Goal: Task Accomplishment & Management: Manage account settings

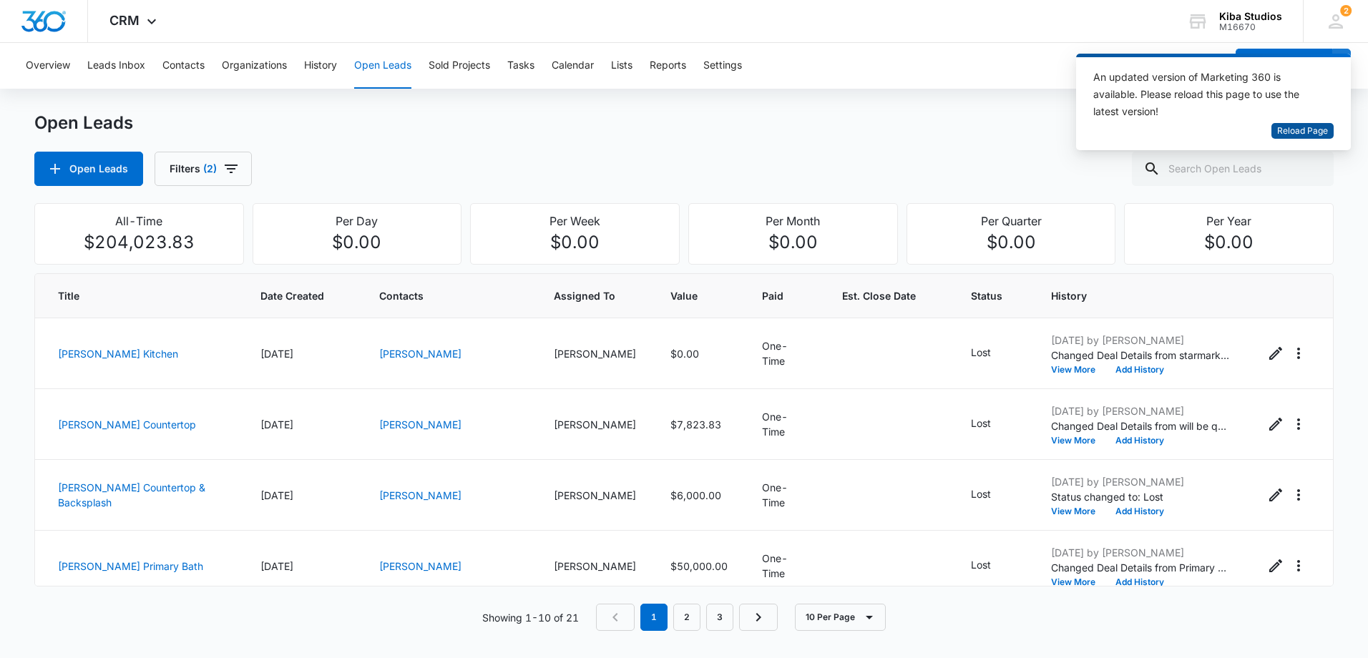
click at [1285, 127] on span "Reload Page" at bounding box center [1303, 132] width 51 height 14
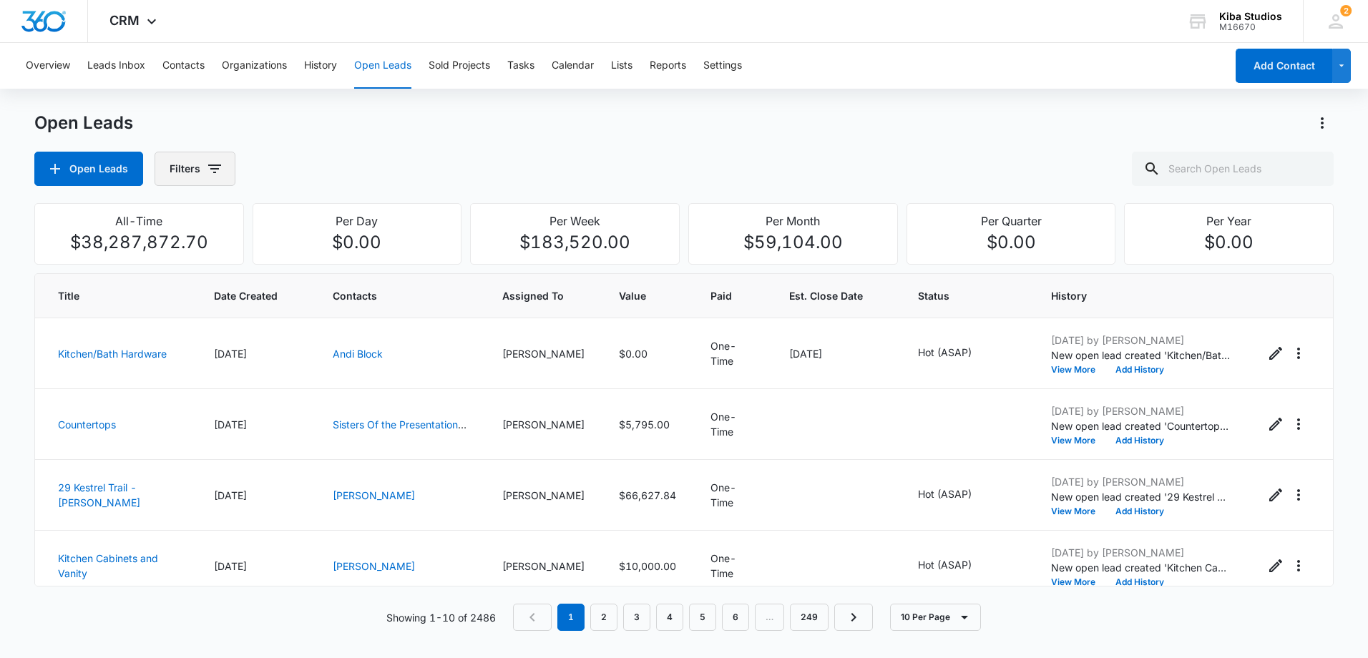
click at [207, 169] on icon "button" at bounding box center [214, 168] width 17 height 17
click at [322, 253] on icon "Show Assigned To filters" at bounding box center [324, 258] width 17 height 17
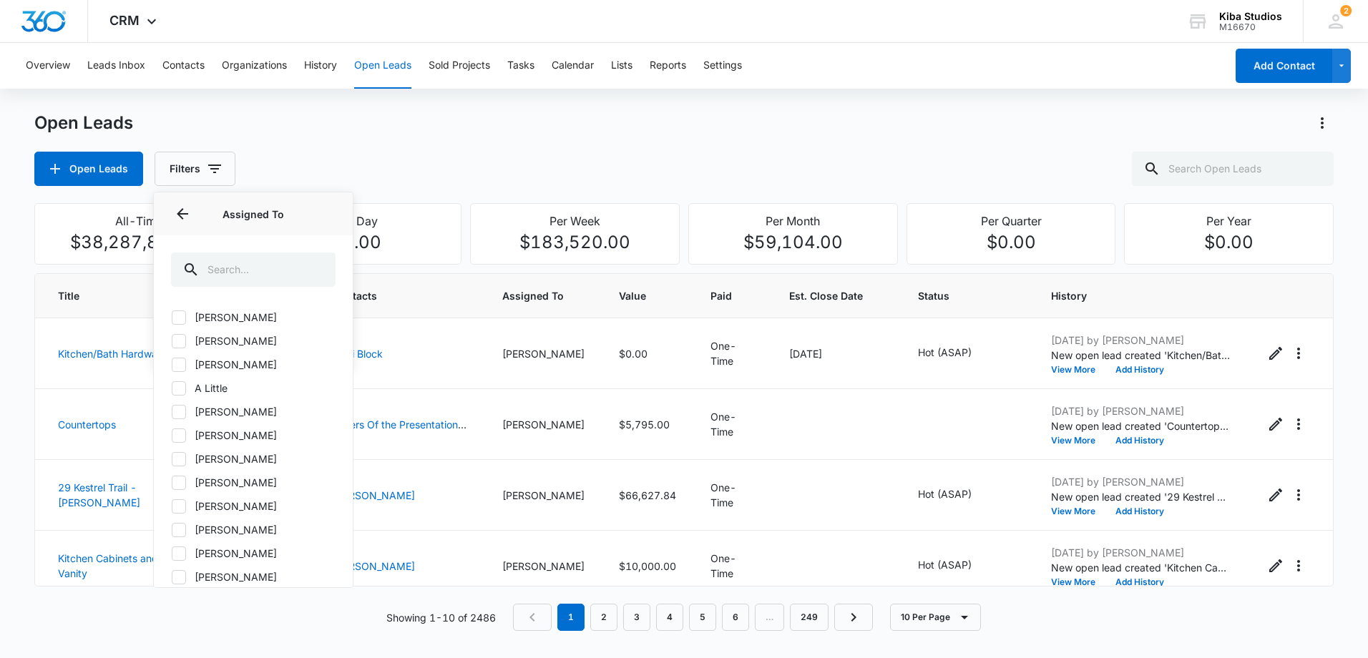
click at [182, 459] on icon at bounding box center [178, 459] width 13 height 13
click at [172, 459] on input "[PERSON_NAME]" at bounding box center [171, 459] width 1 height 1
checkbox input "true"
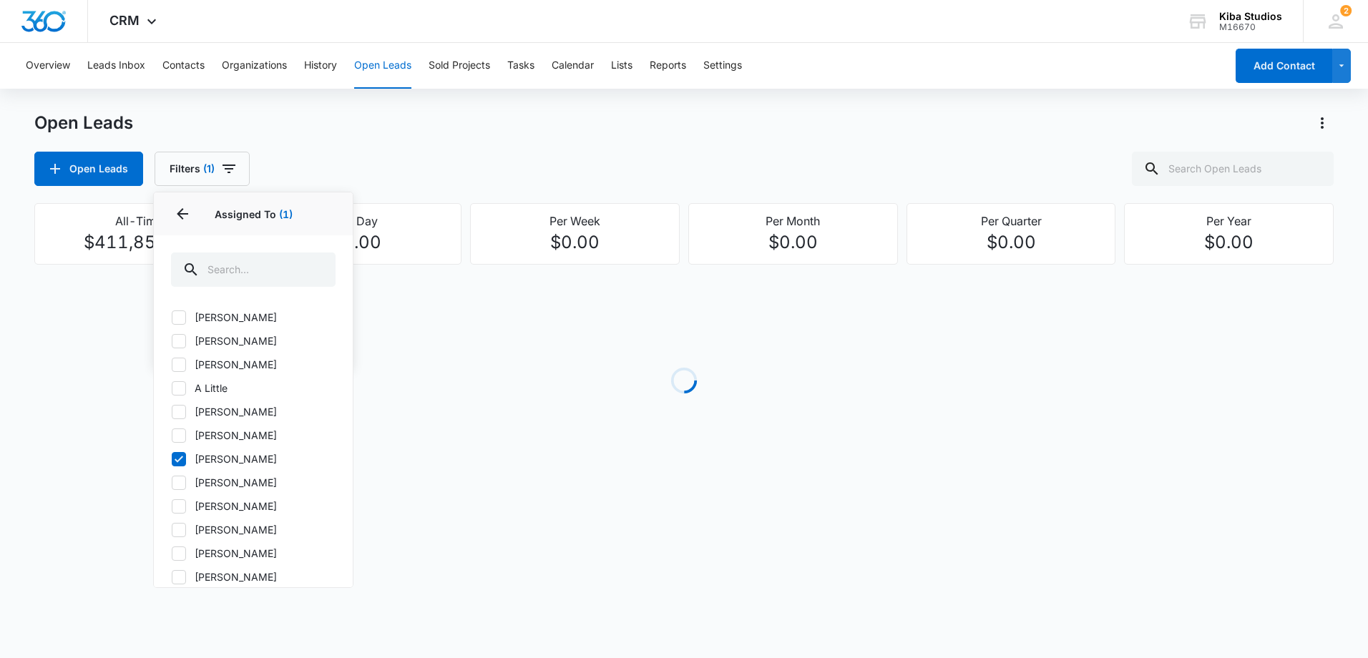
click at [260, 161] on div "Open Leads Filters (1) Assigned By Assigned To 1 Assigned To (1) [PERSON_NAME] …" at bounding box center [684, 169] width 1300 height 34
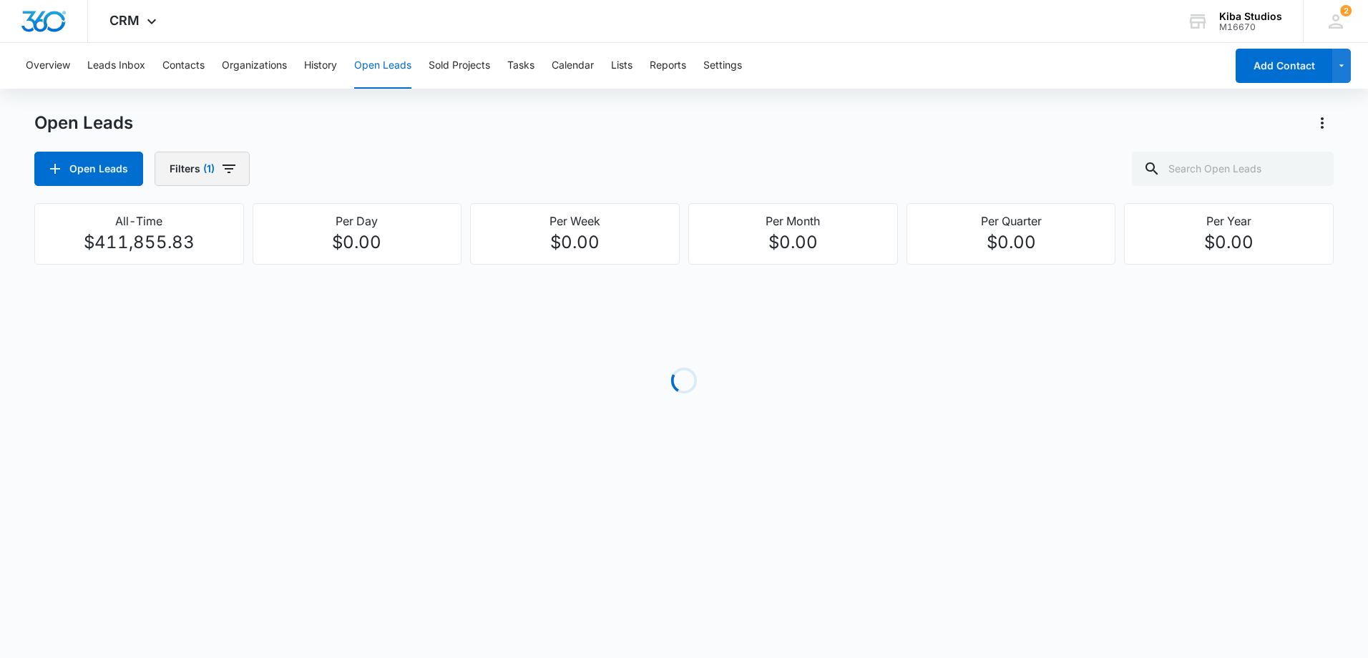
click at [243, 164] on button "Filters (1)" at bounding box center [202, 169] width 95 height 34
click at [329, 294] on icon "Show Open Lead Status filters" at bounding box center [324, 295] width 17 height 17
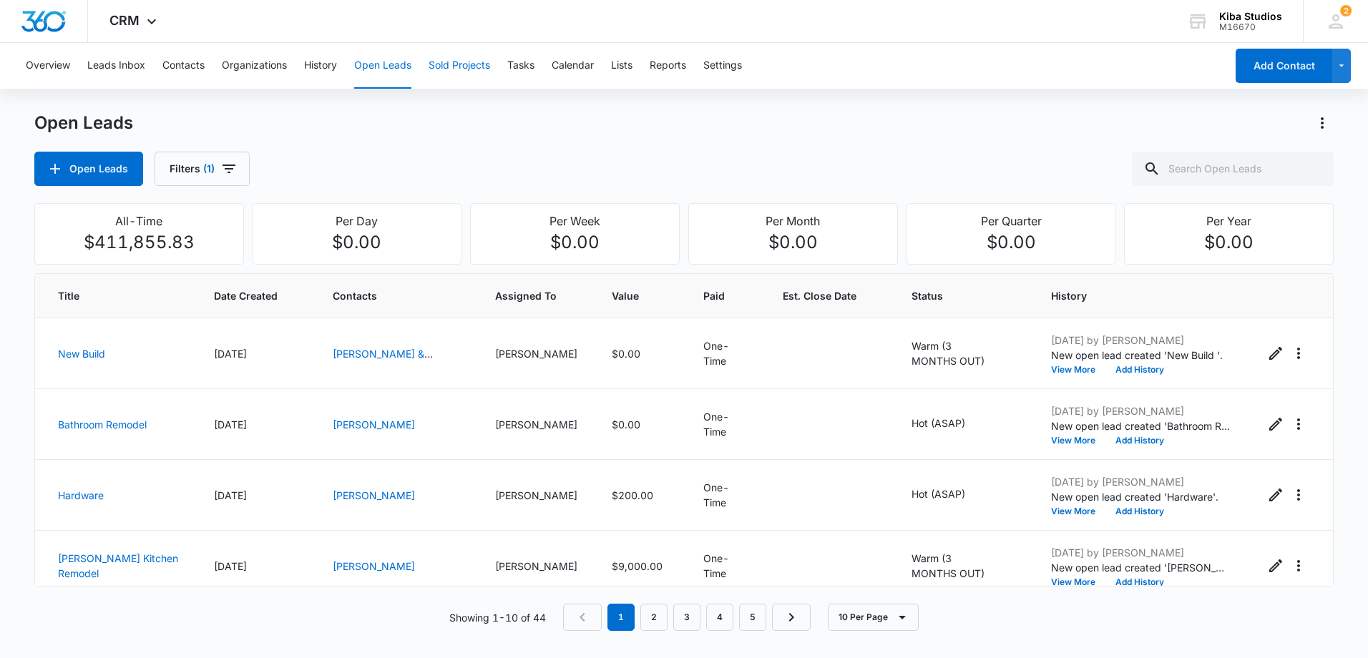
click at [448, 72] on button "Sold Projects" at bounding box center [460, 66] width 62 height 46
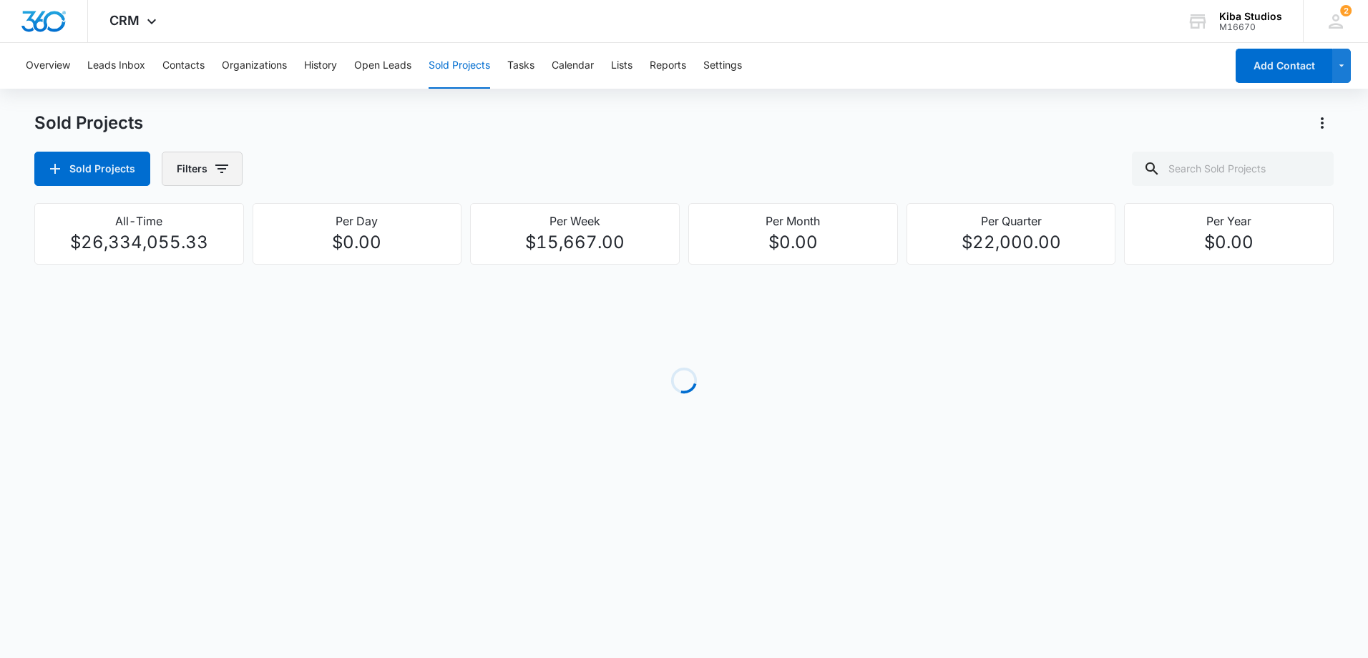
click at [213, 168] on icon "button" at bounding box center [221, 168] width 17 height 17
click at [286, 260] on div "Assigned To" at bounding box center [260, 258] width 165 height 23
click at [314, 261] on div "Assigned To" at bounding box center [260, 258] width 165 height 23
click at [321, 261] on button "Show Assigned To filters" at bounding box center [330, 258] width 23 height 23
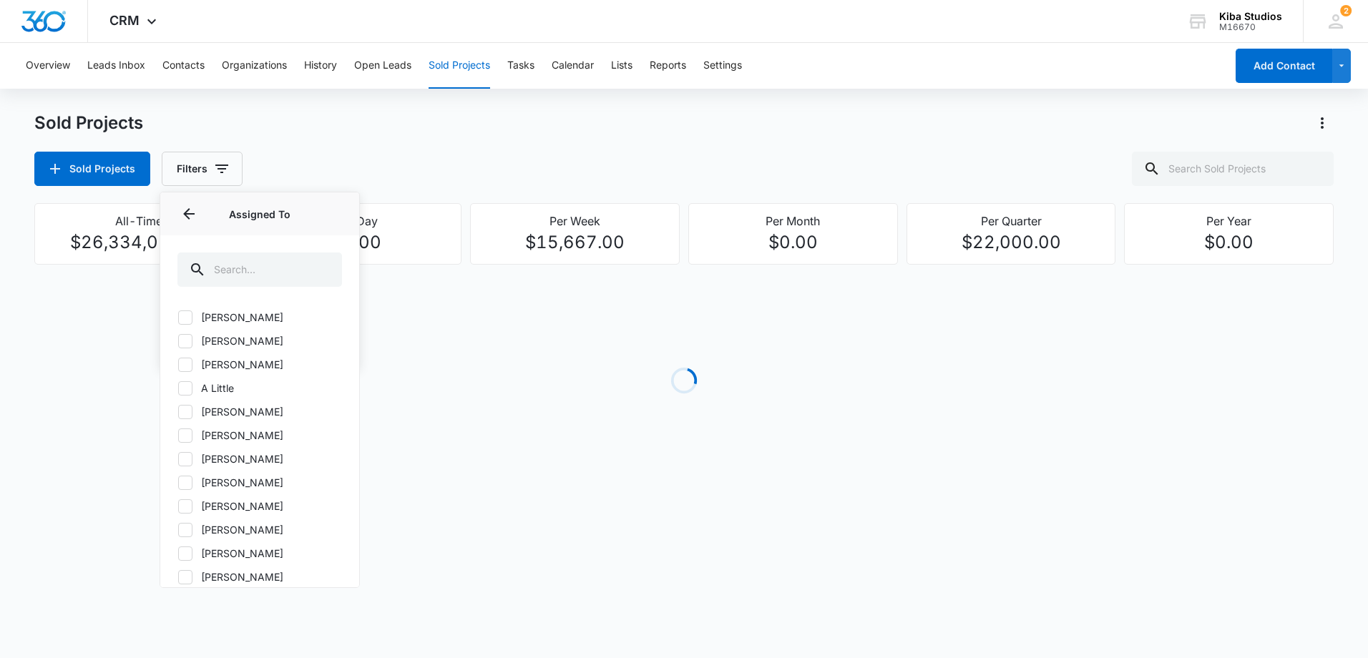
click at [190, 462] on icon at bounding box center [185, 459] width 13 height 13
click at [178, 460] on input "[PERSON_NAME]" at bounding box center [178, 459] width 1 height 1
drag, startPoint x: 190, startPoint y: 462, endPoint x: 194, endPoint y: 453, distance: 10.2
click at [190, 462] on icon at bounding box center [185, 459] width 13 height 13
click at [178, 460] on input "[PERSON_NAME]" at bounding box center [178, 459] width 1 height 1
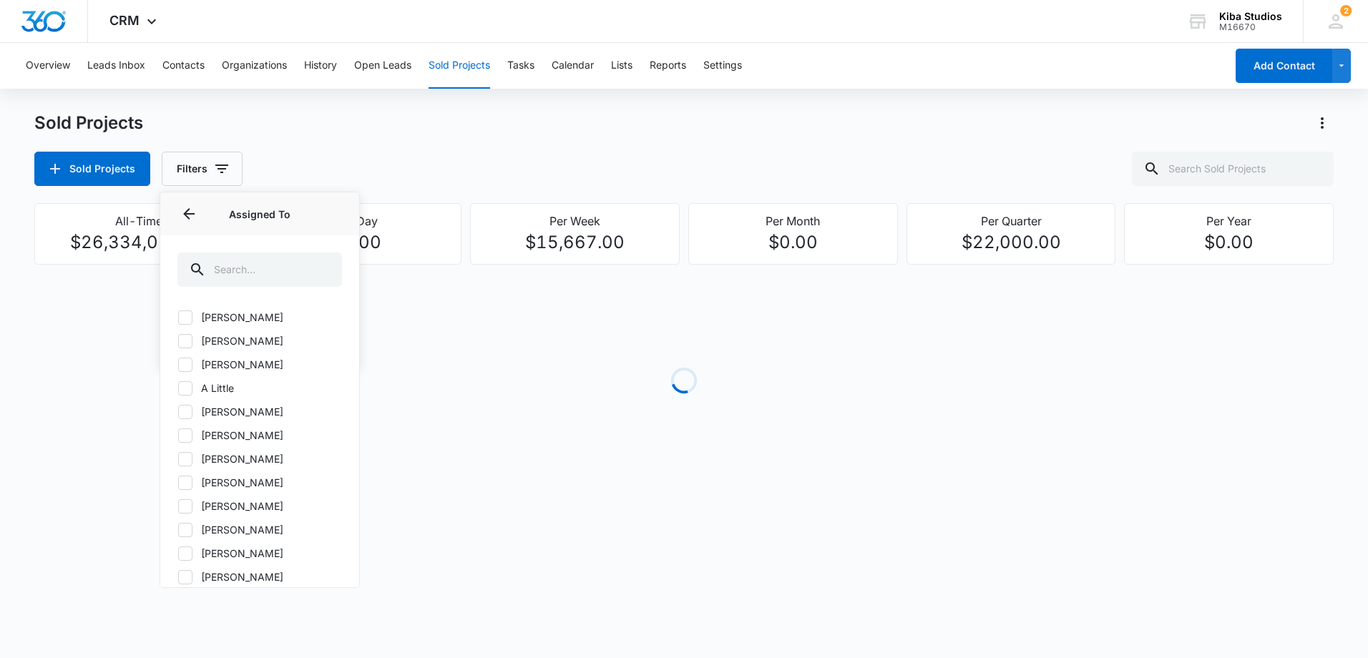
click at [190, 463] on icon at bounding box center [185, 459] width 13 height 13
click at [178, 460] on input "[PERSON_NAME]" at bounding box center [178, 459] width 1 height 1
checkbox input "true"
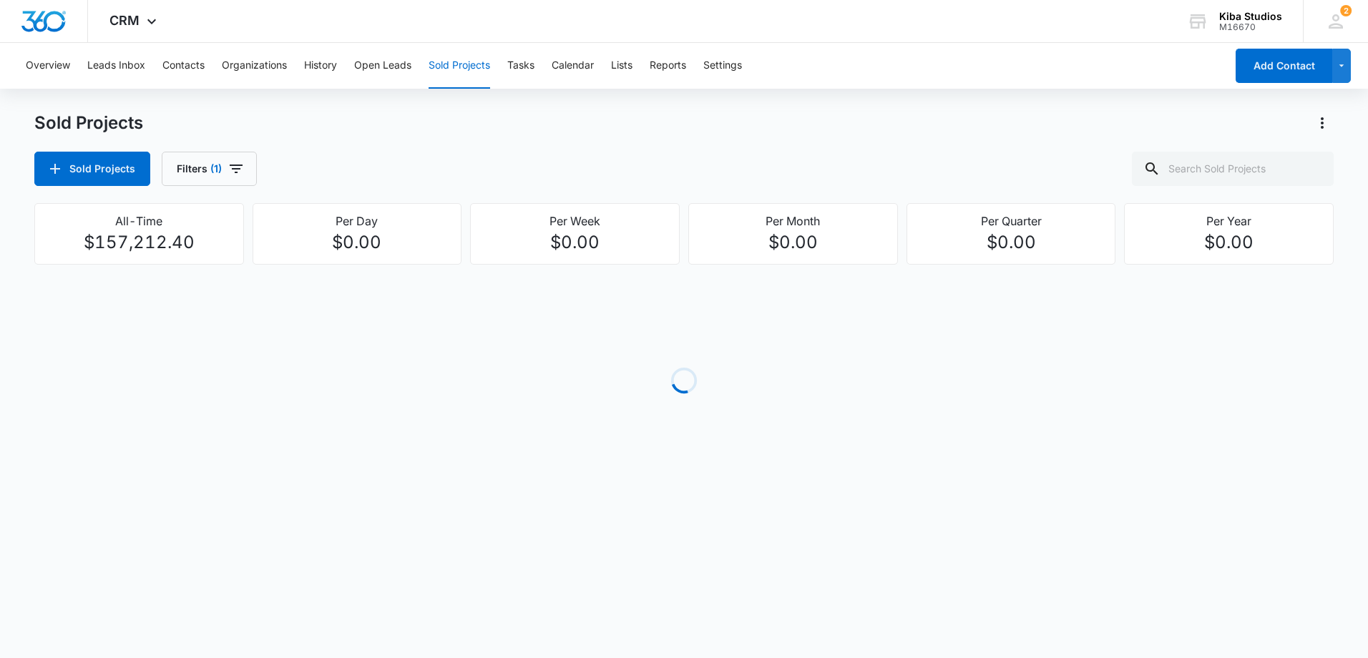
click at [328, 157] on div "Sold Projects Filters (1)" at bounding box center [684, 169] width 1300 height 34
click at [223, 157] on button "Filters (1)" at bounding box center [209, 169] width 95 height 34
click at [339, 301] on button "Show Project Status filters" at bounding box center [330, 295] width 23 height 23
click at [228, 341] on label "In Process" at bounding box center [260, 341] width 165 height 15
click at [178, 341] on input "In Process" at bounding box center [178, 341] width 1 height 1
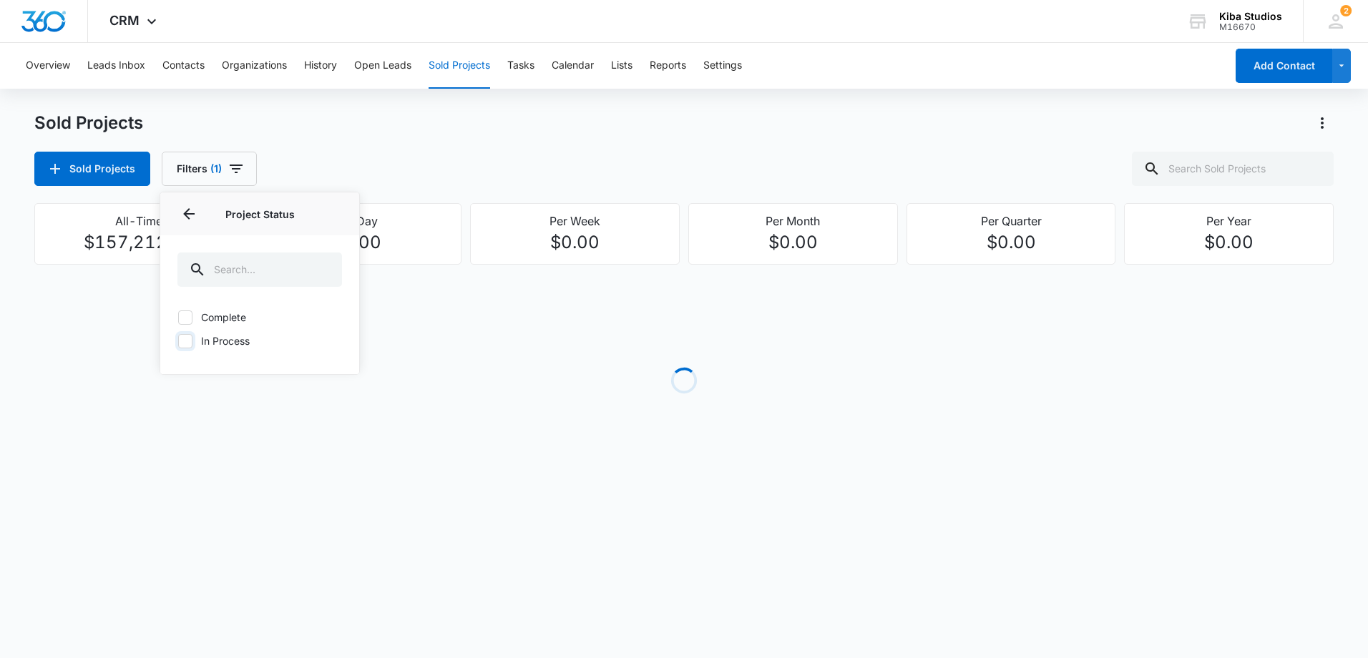
checkbox input "true"
click at [574, 129] on div "Sold Projects" at bounding box center [684, 123] width 1300 height 23
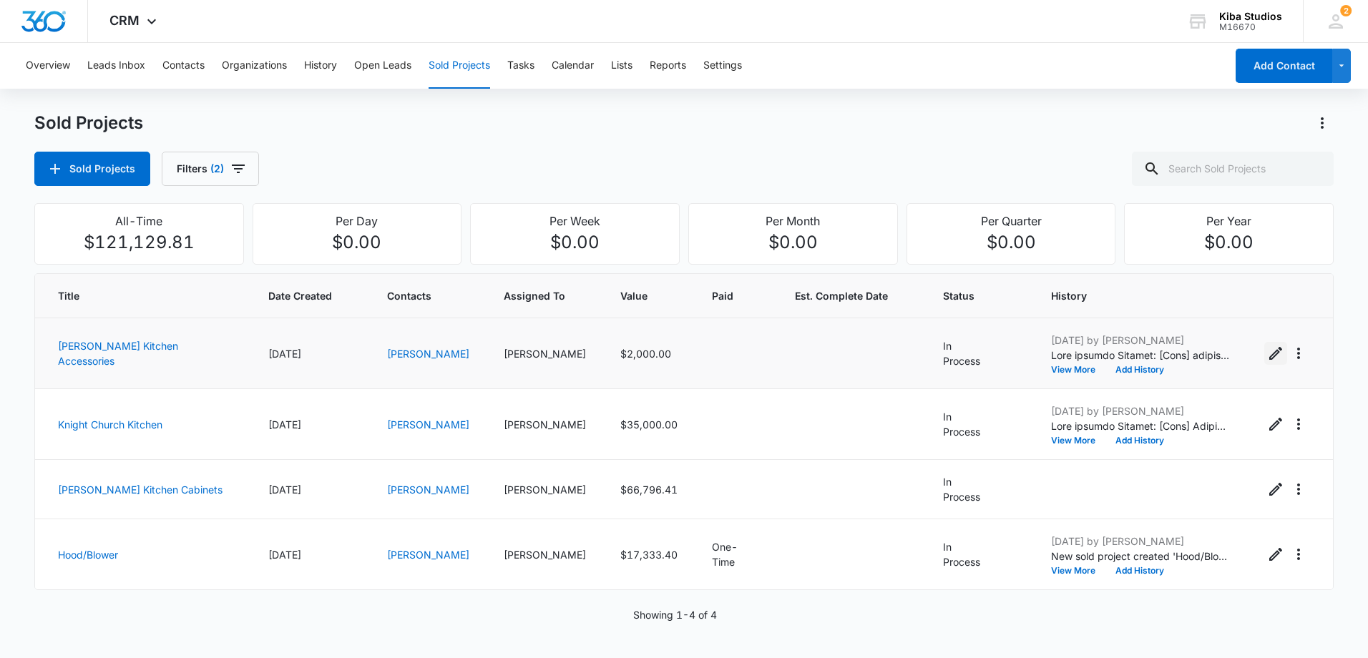
click at [1270, 351] on icon "Edit Sold Project" at bounding box center [1276, 353] width 13 height 13
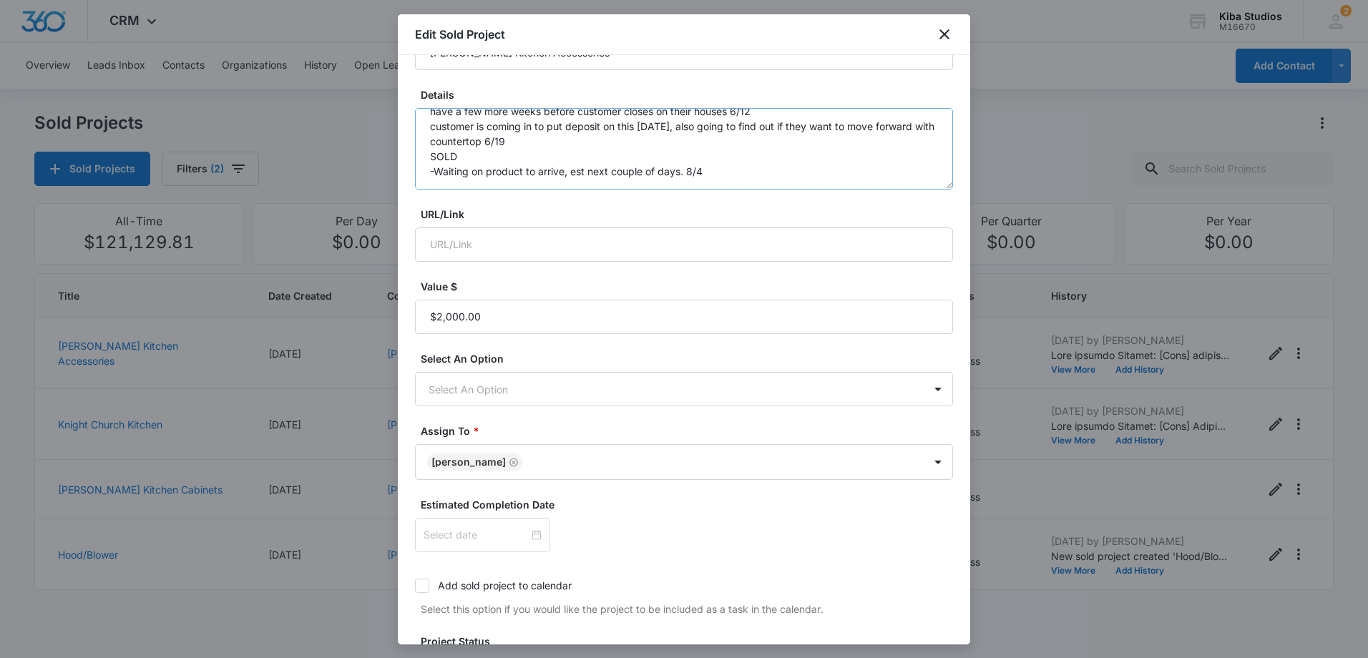
scroll to position [72, 0]
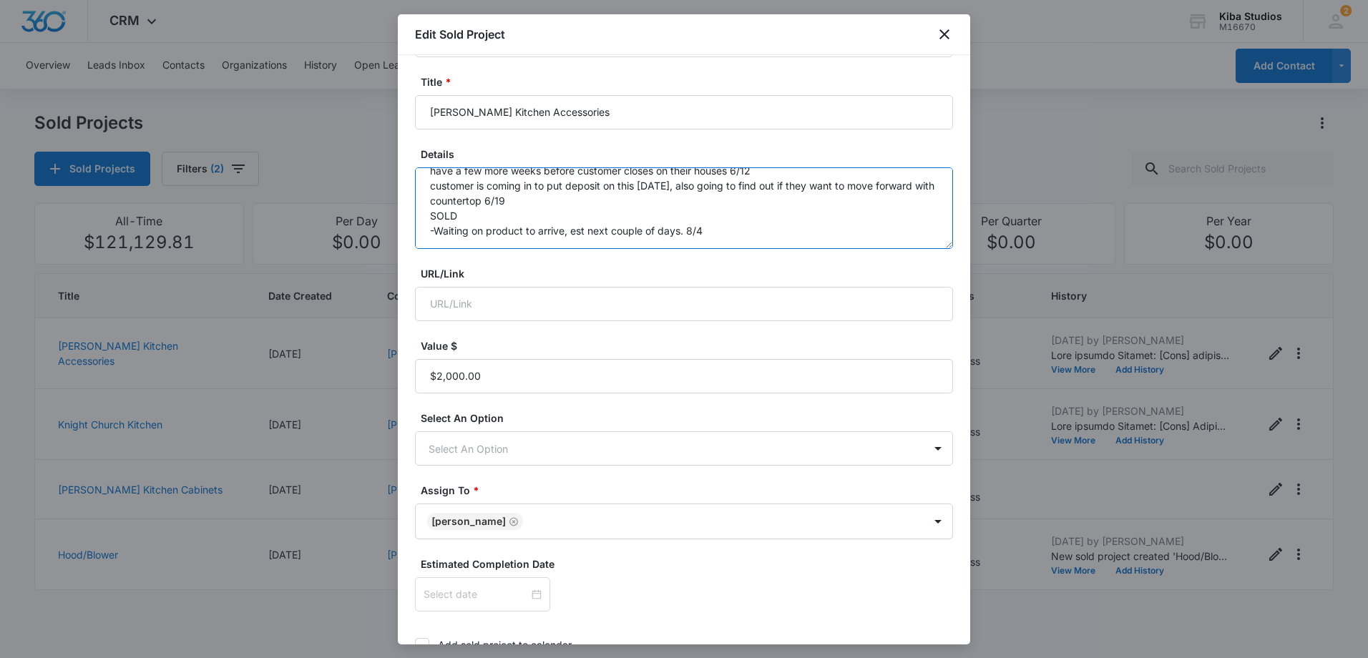
click at [743, 225] on textarea "interior accessories and task lighting very hot, will come after coffee bar is …" at bounding box center [684, 208] width 538 height 82
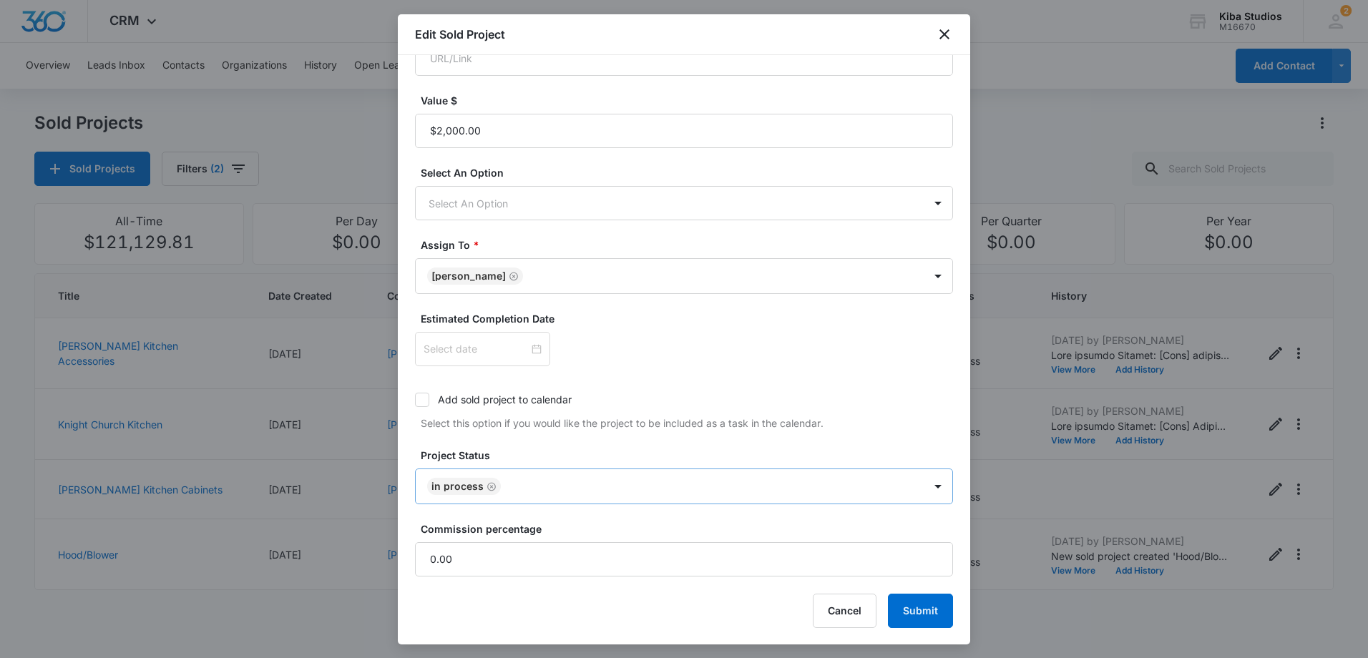
scroll to position [318, 0]
type textarea "interior accessories and task lighting very hot, will come after coffee bar is …"
click at [928, 614] on button "Submit" at bounding box center [920, 610] width 65 height 34
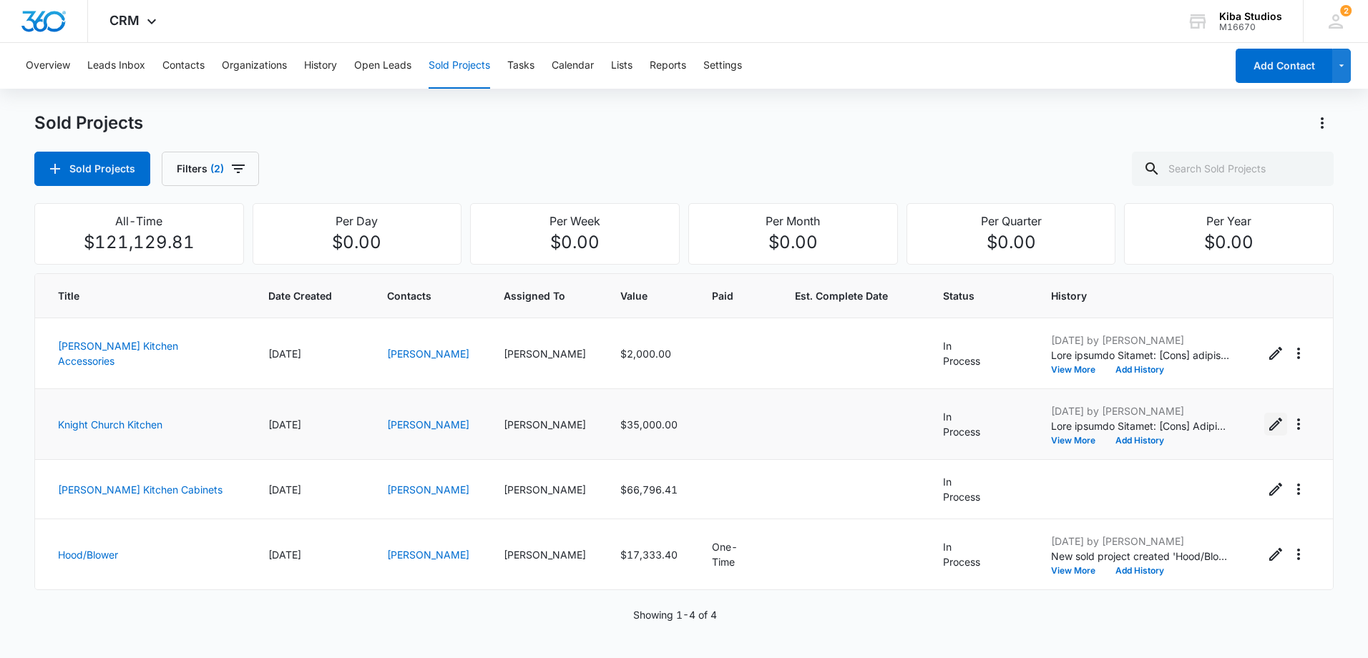
click at [1270, 427] on icon "Edit Sold Project" at bounding box center [1276, 424] width 13 height 13
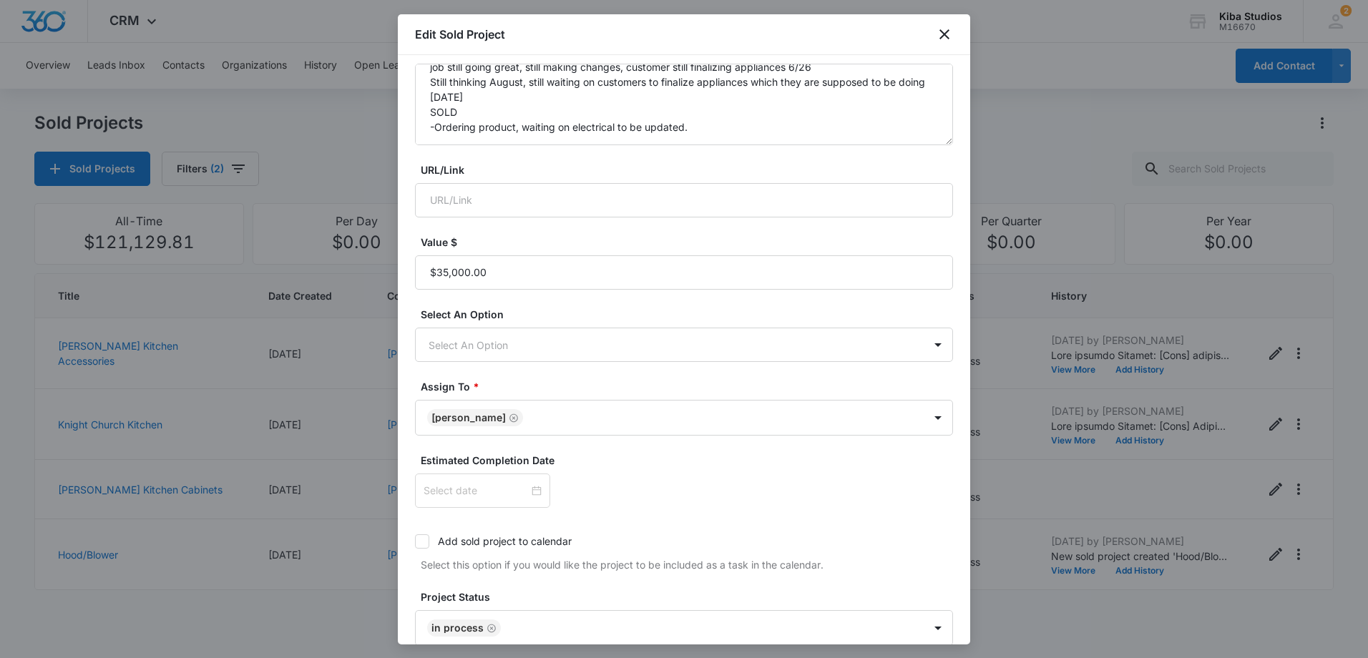
scroll to position [0, 0]
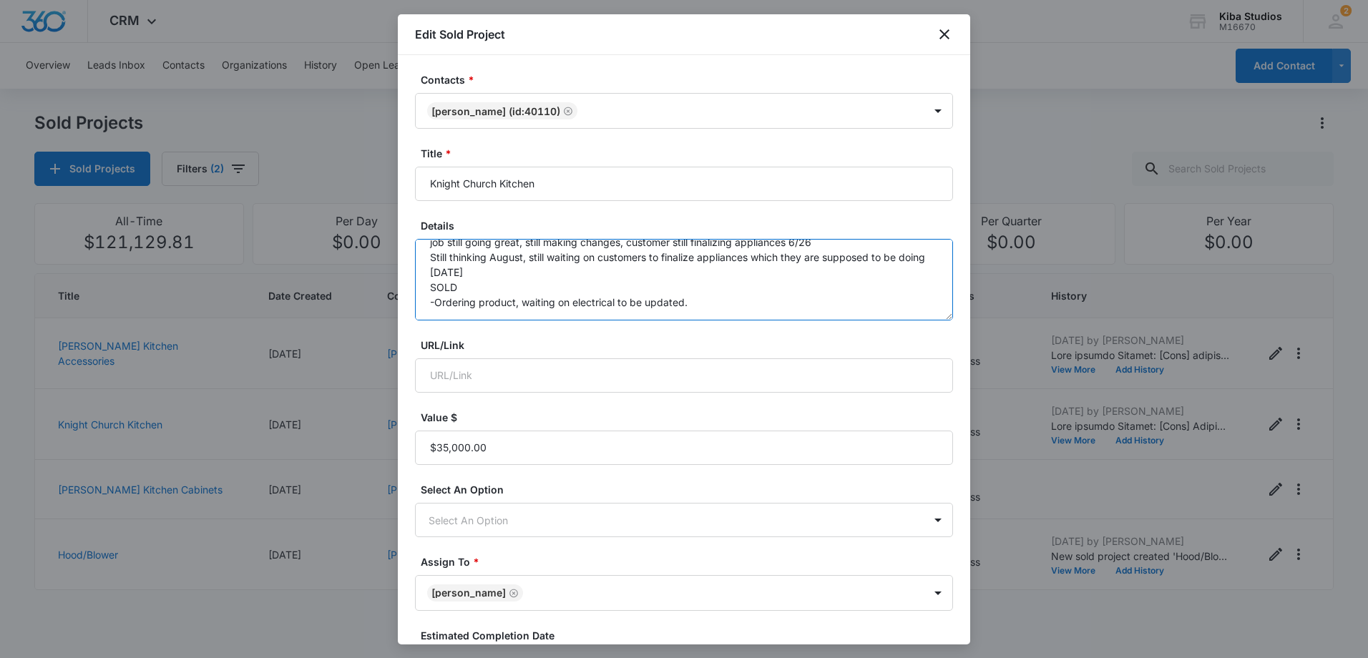
click at [720, 298] on textarea "[GEOGRAPHIC_DATA], Church kitchen in [GEOGRAPHIC_DATA], meeting with customer […" at bounding box center [684, 280] width 538 height 82
click at [721, 298] on textarea "[GEOGRAPHIC_DATA], Church kitchen in [GEOGRAPHIC_DATA], meeting with customer […" at bounding box center [684, 280] width 538 height 82
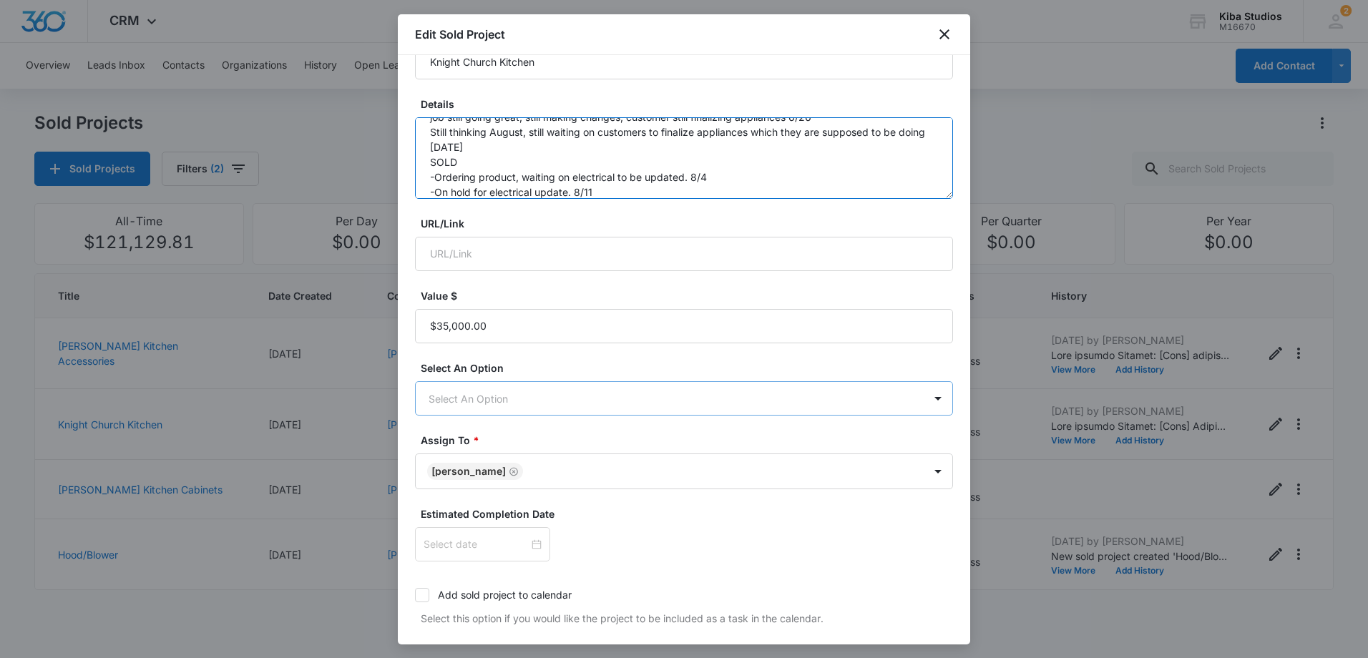
scroll to position [318, 0]
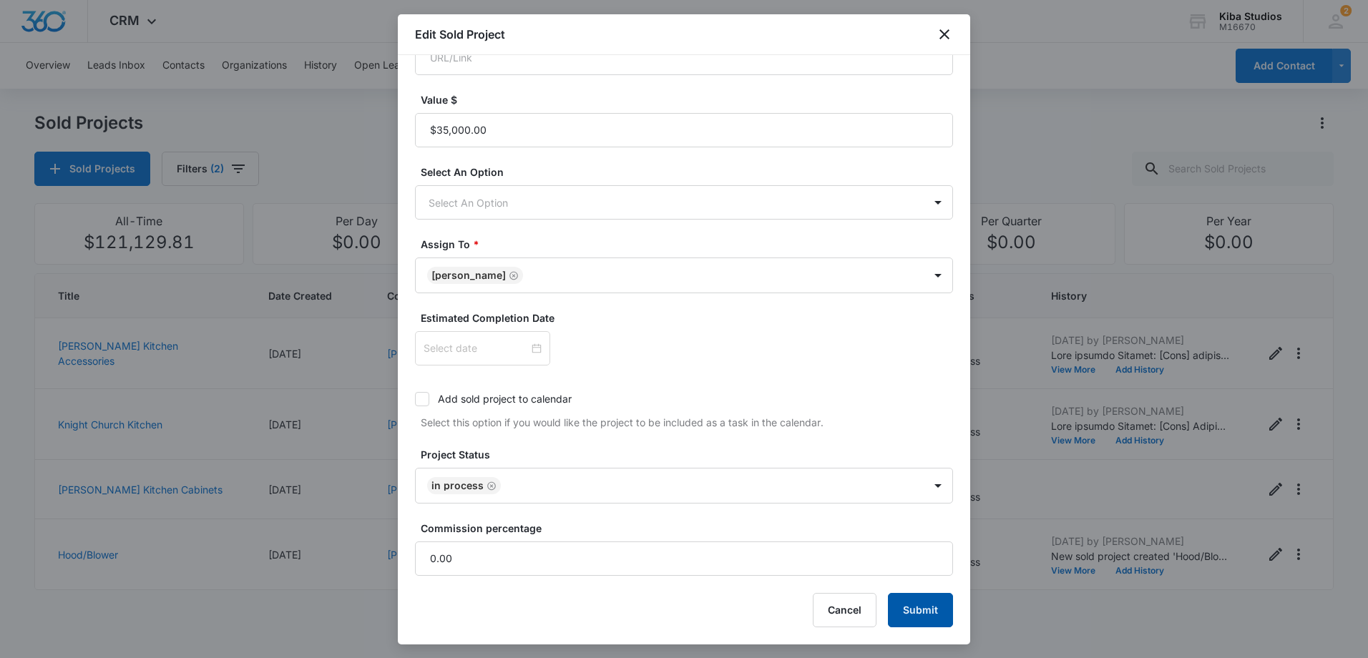
type textarea "[GEOGRAPHIC_DATA], Church kitchen in [GEOGRAPHIC_DATA], meeting with customer […"
click at [918, 600] on button "Submit" at bounding box center [920, 610] width 65 height 34
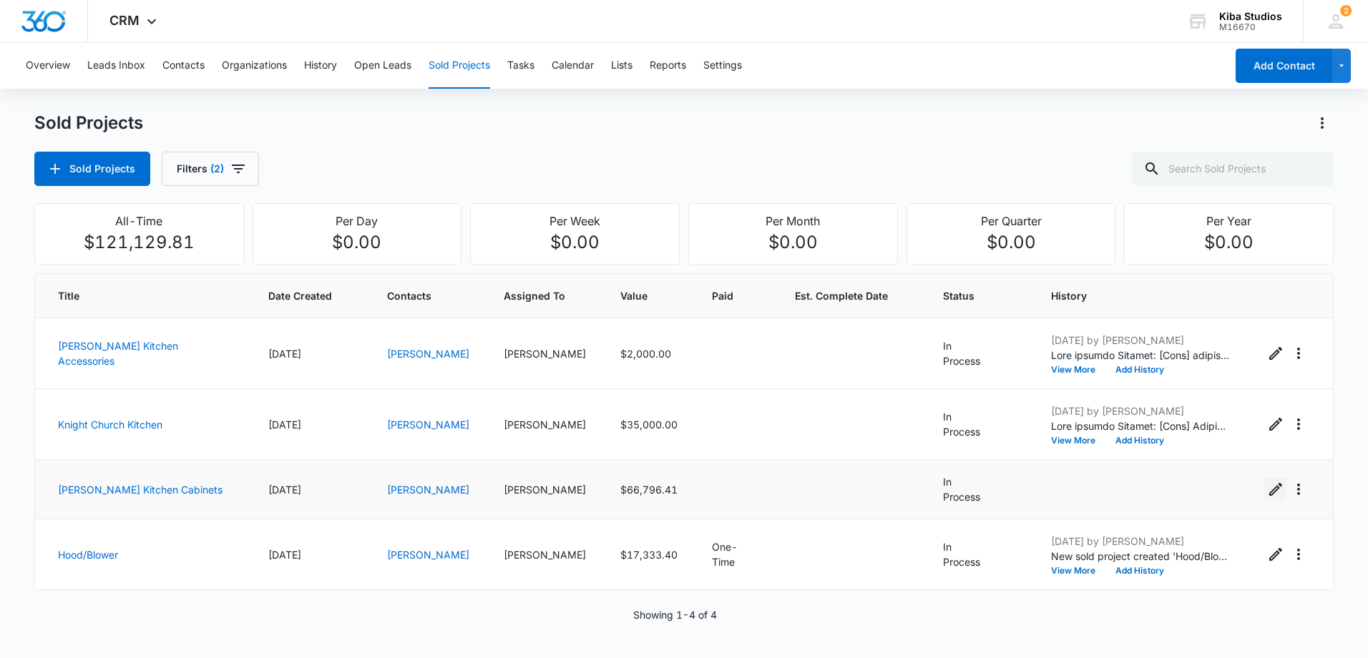
click at [1270, 490] on icon "Edit Sold Project" at bounding box center [1276, 489] width 13 height 13
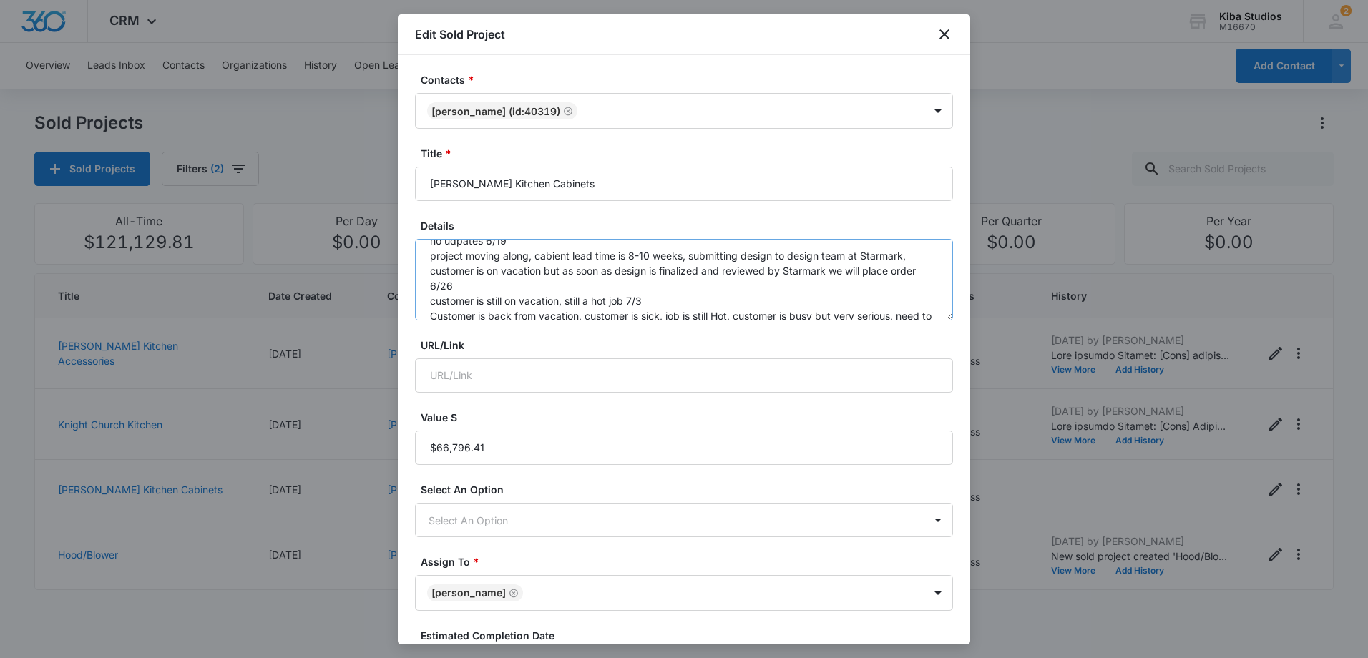
scroll to position [75, 0]
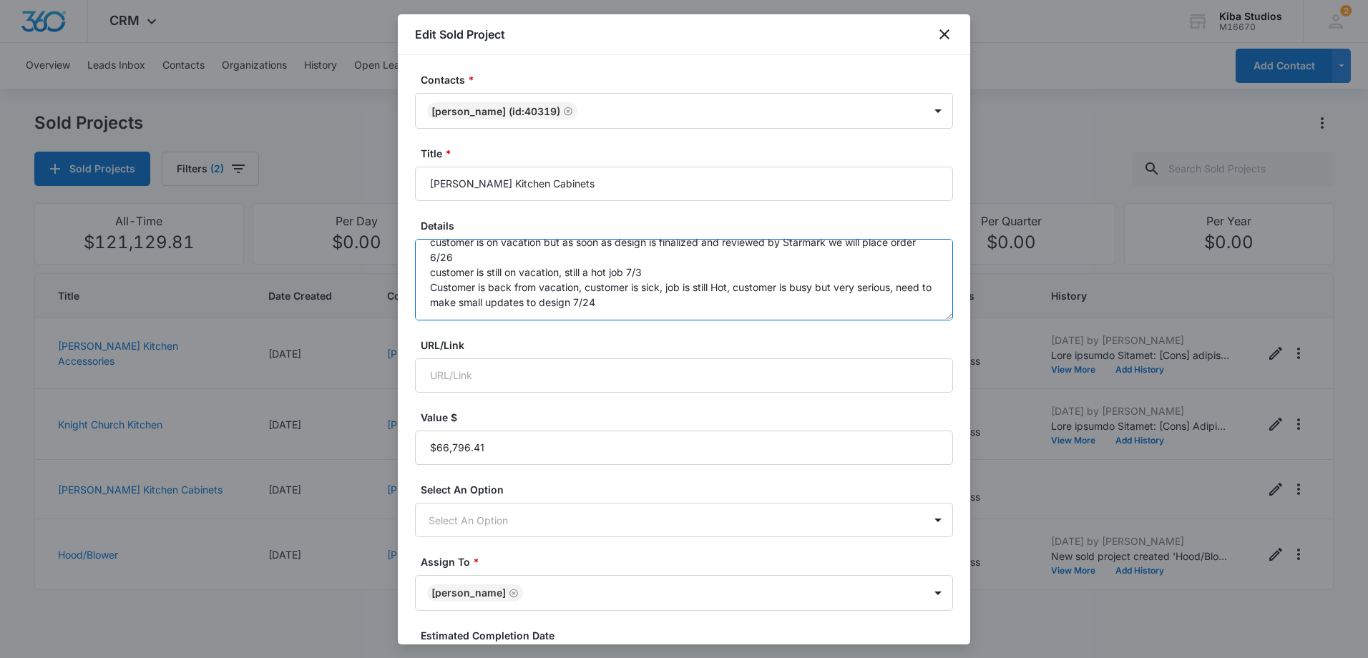
click at [659, 298] on textarea "kitchen cabinets for a cabin, starmark no udpates 6/19 project moving along, ca…" at bounding box center [684, 280] width 538 height 82
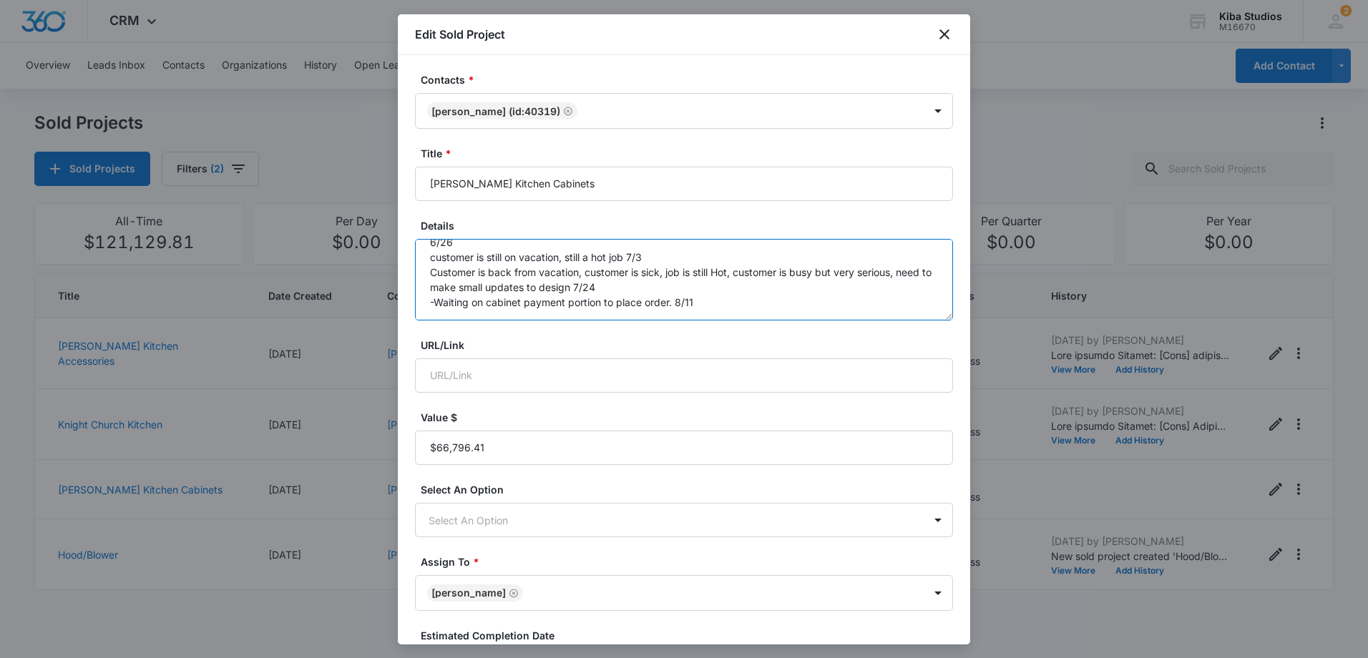
scroll to position [318, 0]
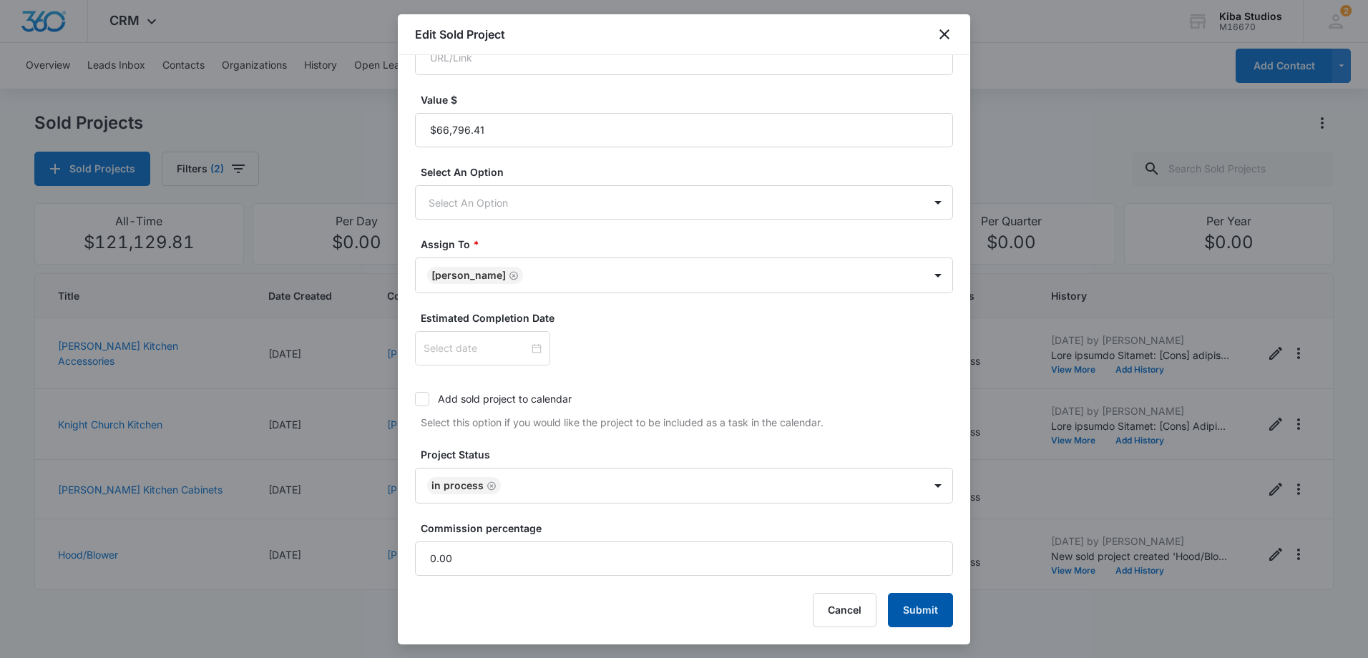
type textarea "kitchen cabinets for a cabin, starmark no udpates 6/19 project moving along, ca…"
click at [918, 608] on button "Submit" at bounding box center [920, 610] width 65 height 34
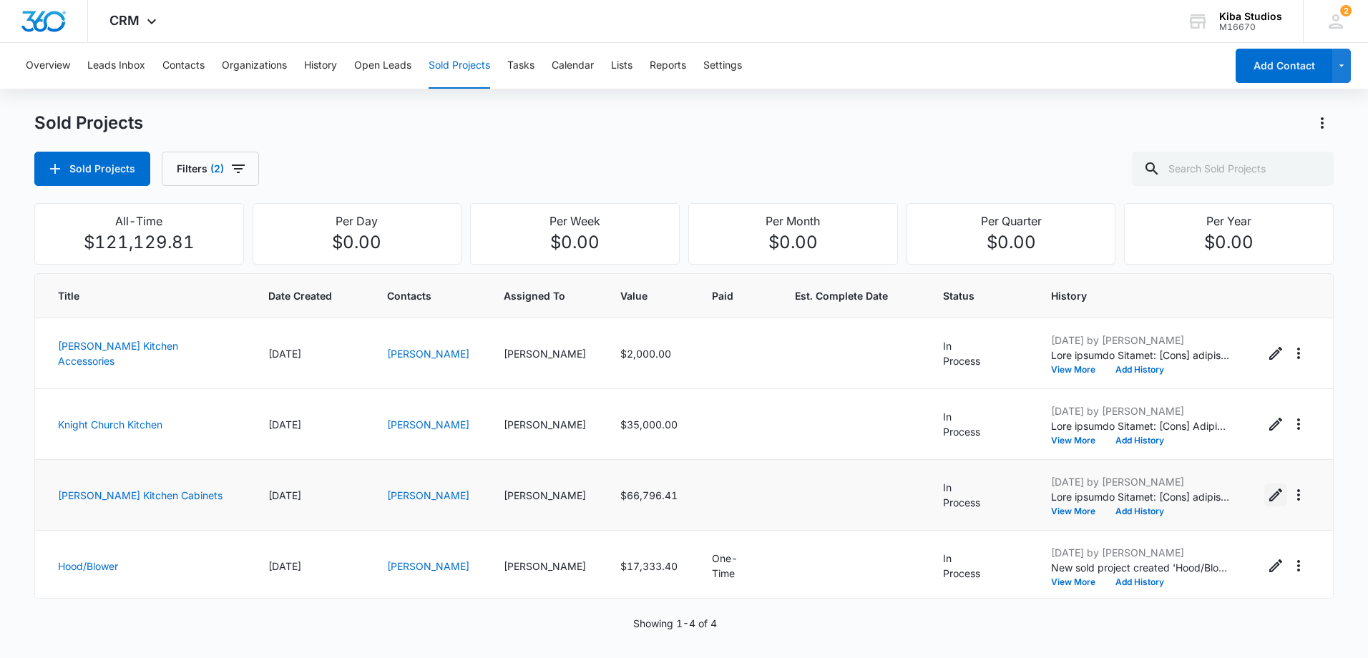
scroll to position [3, 0]
click at [1268, 564] on icon "Edit Sold Project" at bounding box center [1276, 563] width 17 height 17
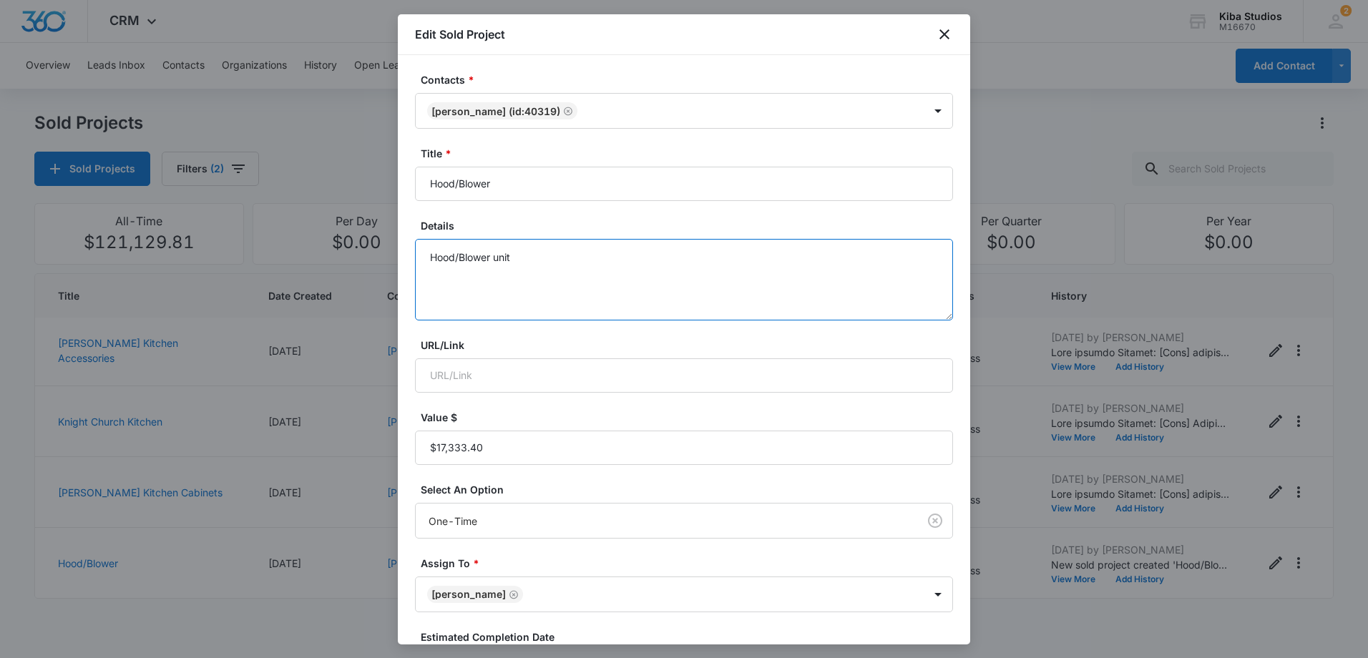
click at [586, 281] on textarea "Hood/Blower unit" at bounding box center [684, 280] width 538 height 82
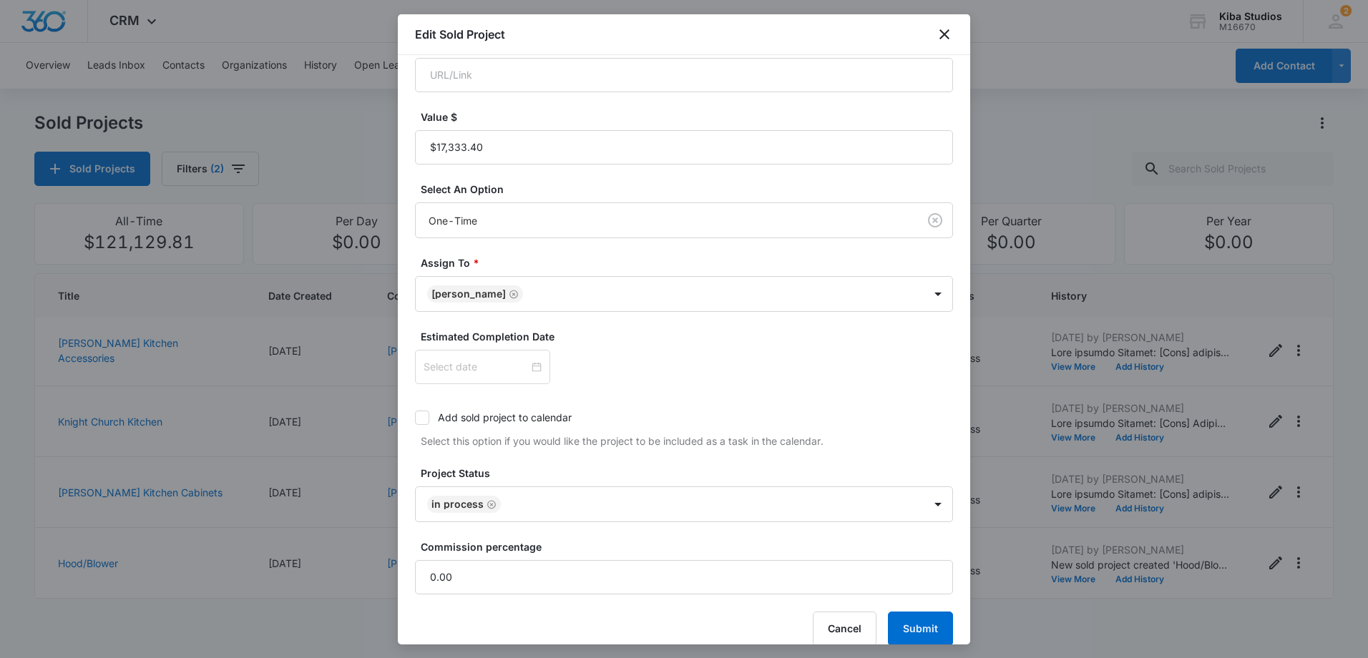
scroll to position [319, 0]
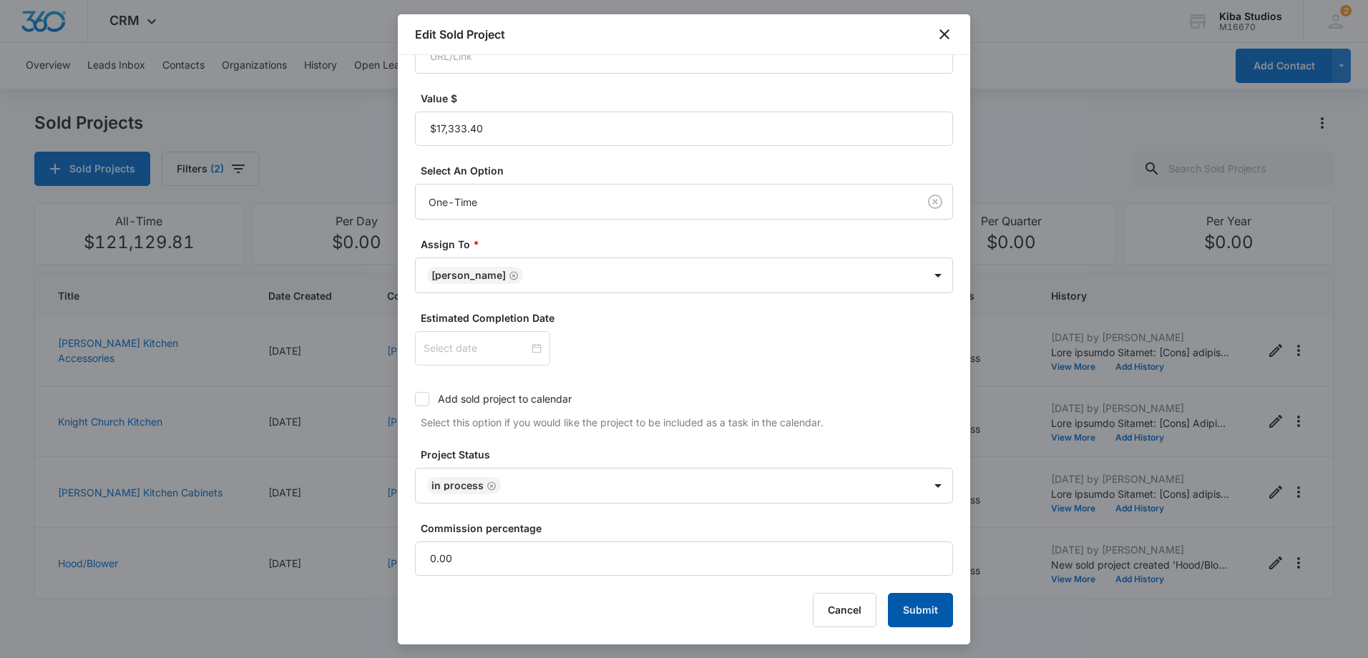
type textarea "Hood/Blower unit -Order paid in full, placing order 10-14week order."
click at [901, 608] on button "Submit" at bounding box center [920, 610] width 65 height 34
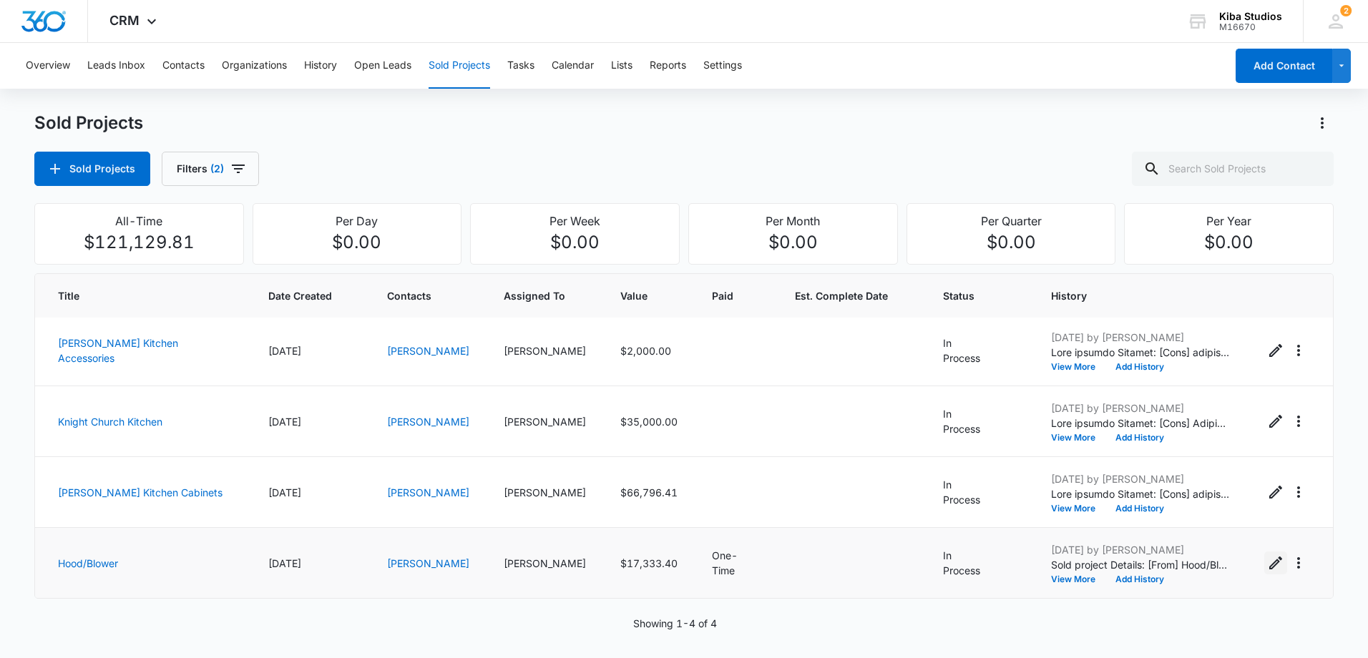
click at [1265, 560] on button "Edit Sold Project" at bounding box center [1276, 563] width 23 height 23
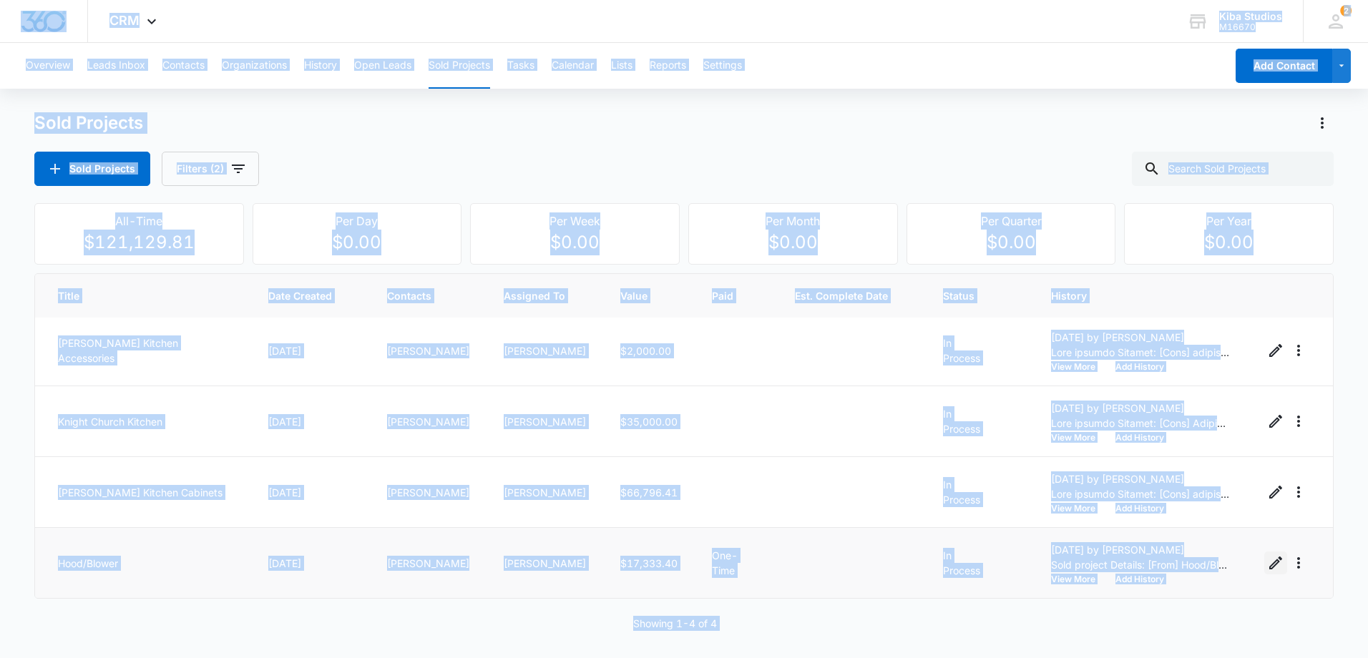
click at [1268, 568] on icon "Edit Sold Project" at bounding box center [1276, 563] width 17 height 17
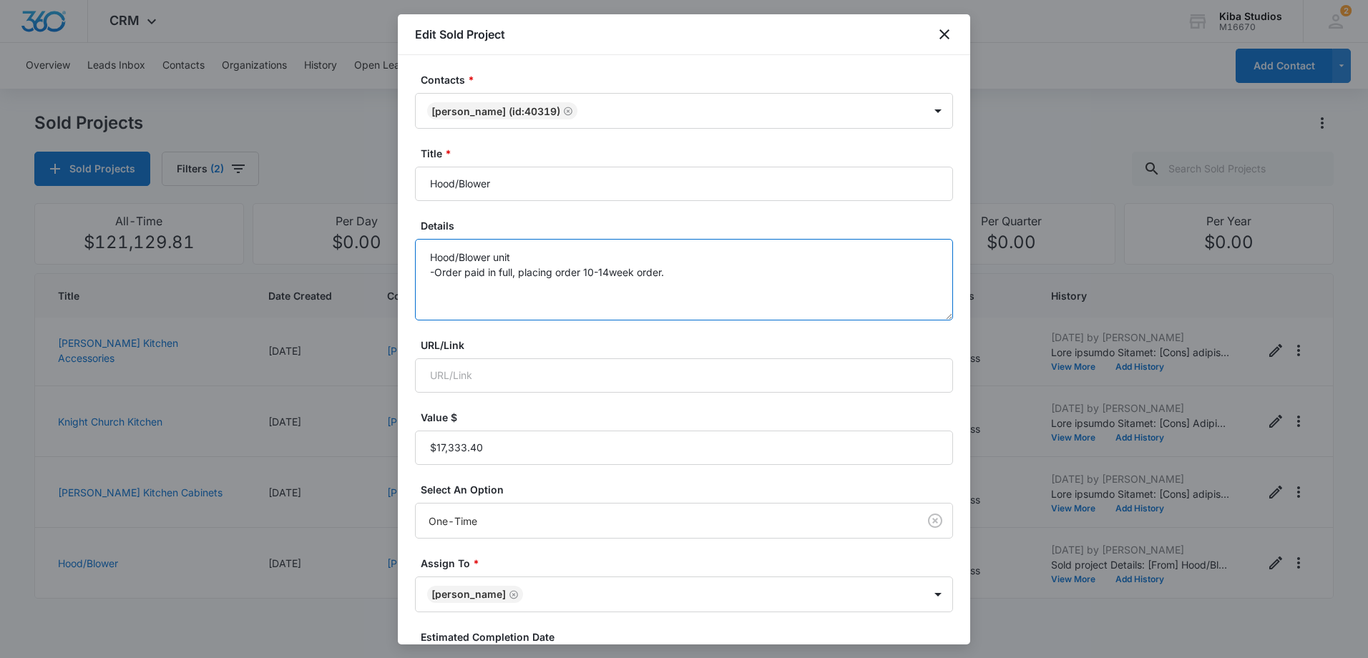
click at [690, 277] on textarea "Hood/Blower unit -Order paid in full, placing order 10-14week order." at bounding box center [684, 280] width 538 height 82
click at [690, 276] on textarea "Hood/Blower unit -Order paid in full, placing order 10-14week order." at bounding box center [684, 280] width 538 height 82
click at [691, 276] on textarea "Hood/Blower unit -Order paid in full, placing order 10-14week order." at bounding box center [684, 280] width 538 height 82
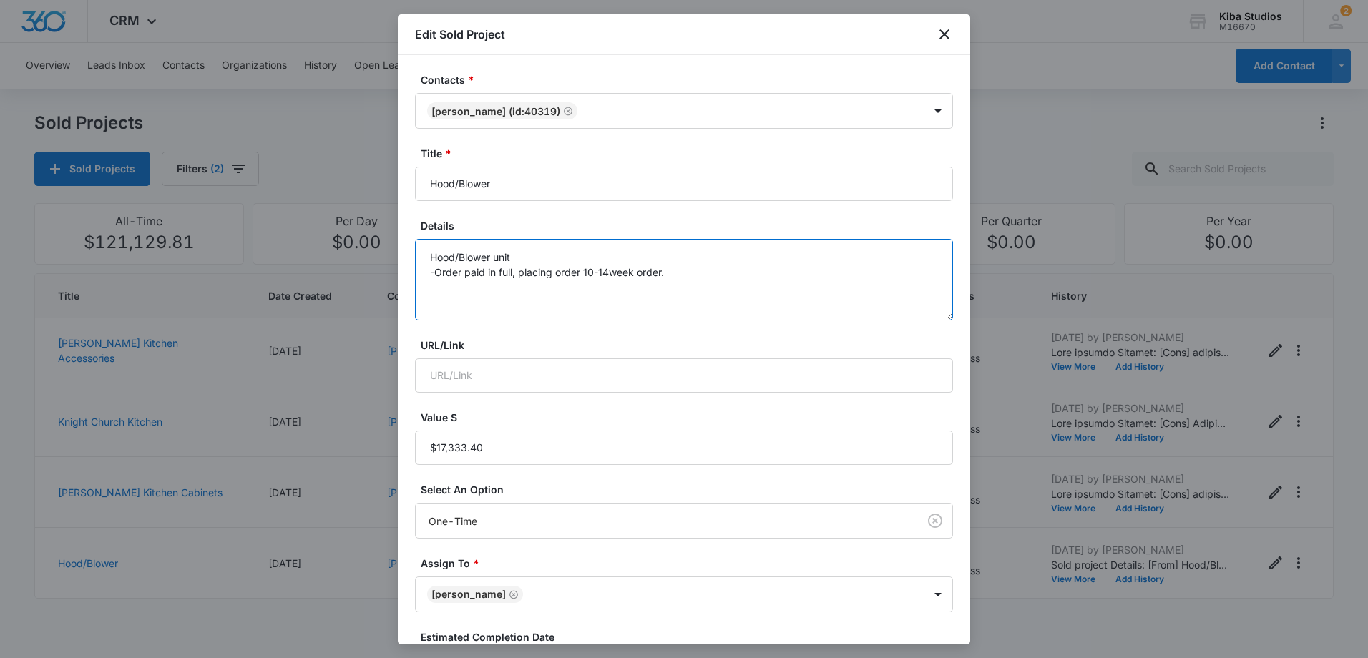
click at [690, 273] on textarea "Hood/Blower unit -Order paid in full, placing order 10-14week order." at bounding box center [684, 280] width 538 height 82
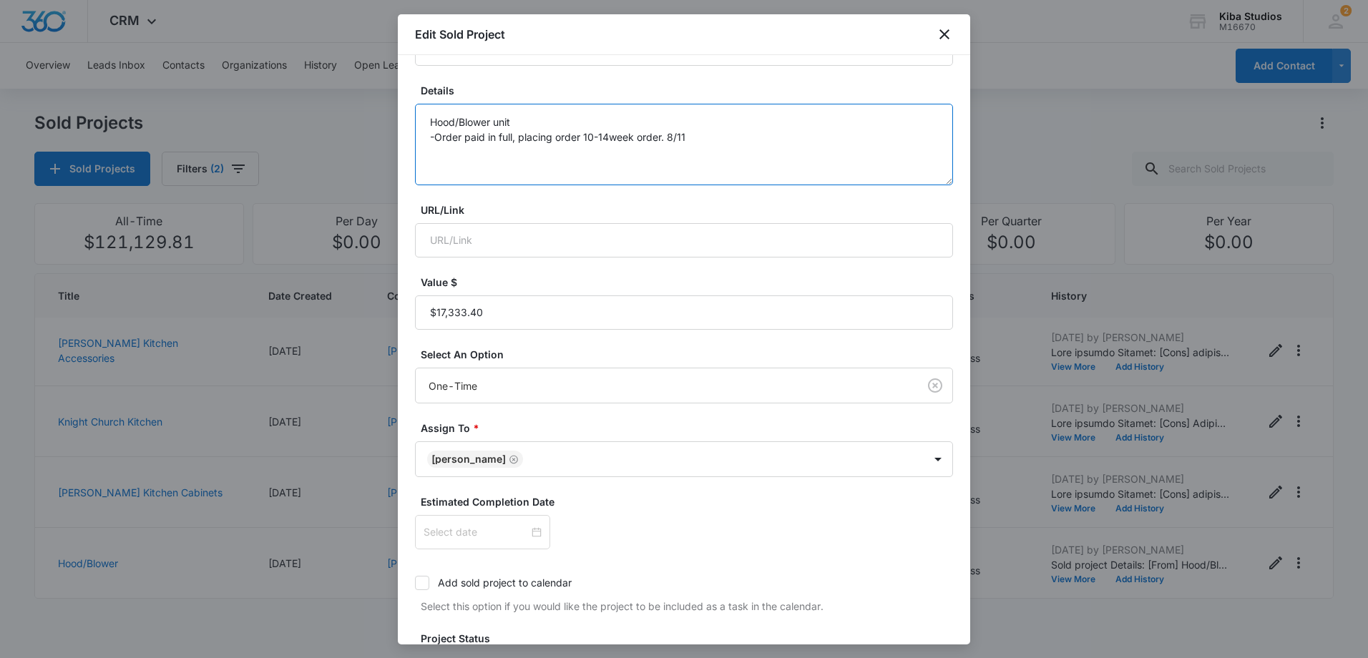
scroll to position [286, 0]
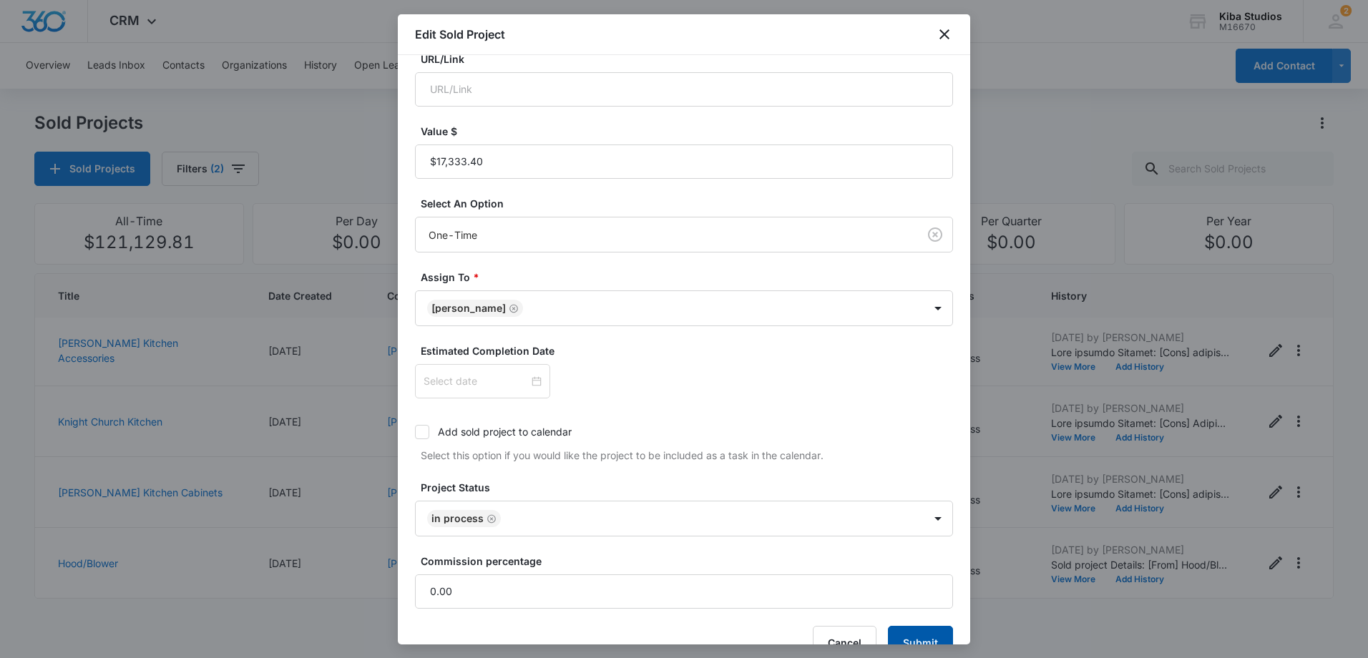
type textarea "Hood/Blower unit -Order paid in full, placing order 10-14week order. 8/11"
click at [913, 638] on button "Submit" at bounding box center [920, 643] width 65 height 34
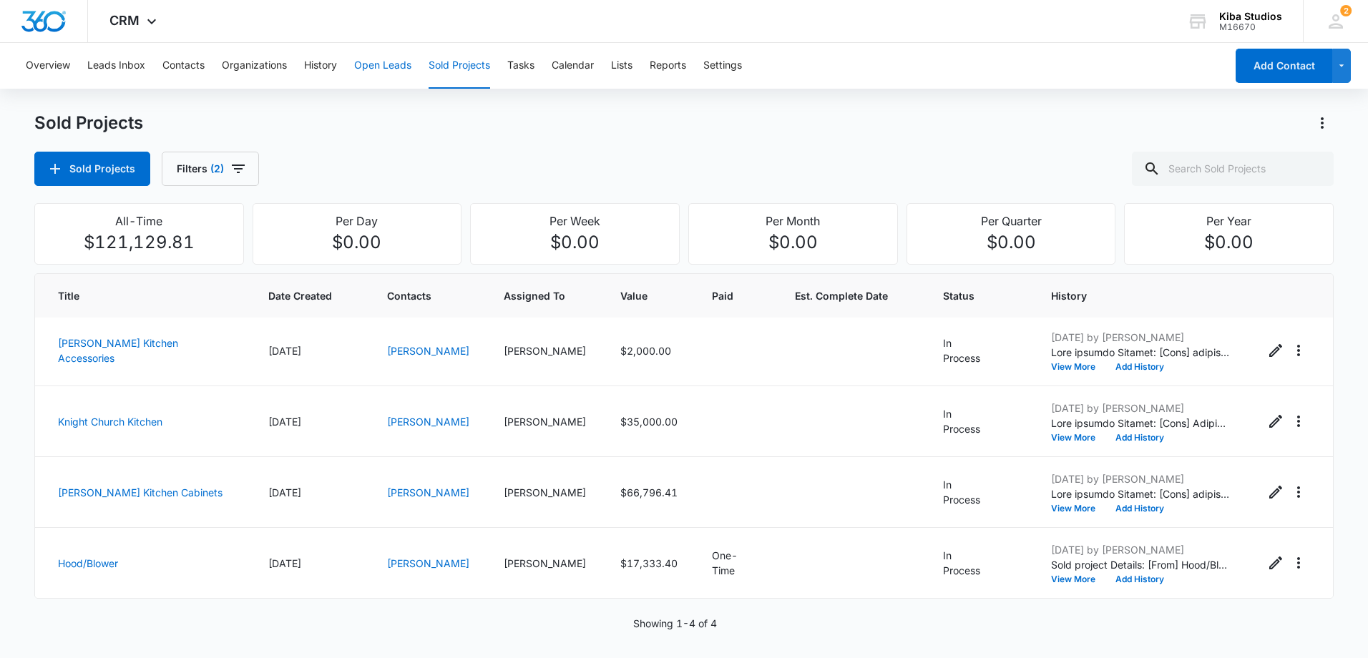
click at [389, 69] on button "Open Leads" at bounding box center [382, 66] width 57 height 46
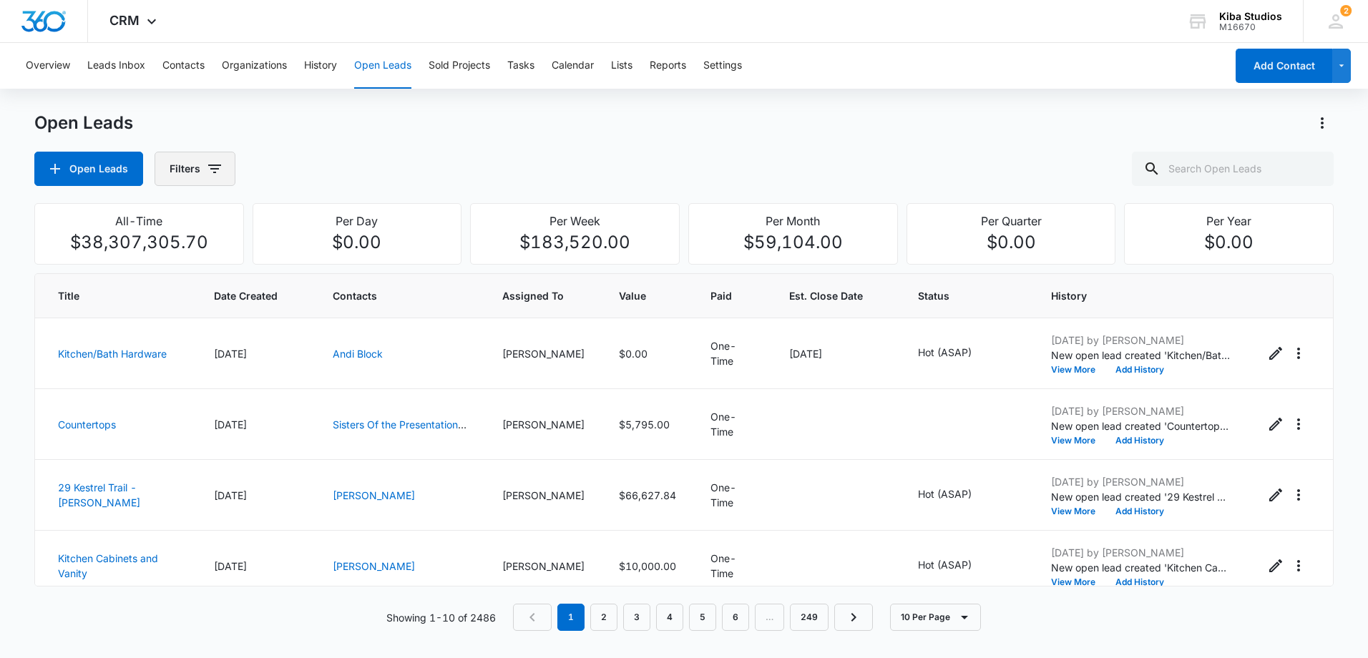
click at [217, 173] on icon "button" at bounding box center [214, 168] width 17 height 17
click at [330, 259] on icon "Show Assigned To filters" at bounding box center [324, 258] width 17 height 17
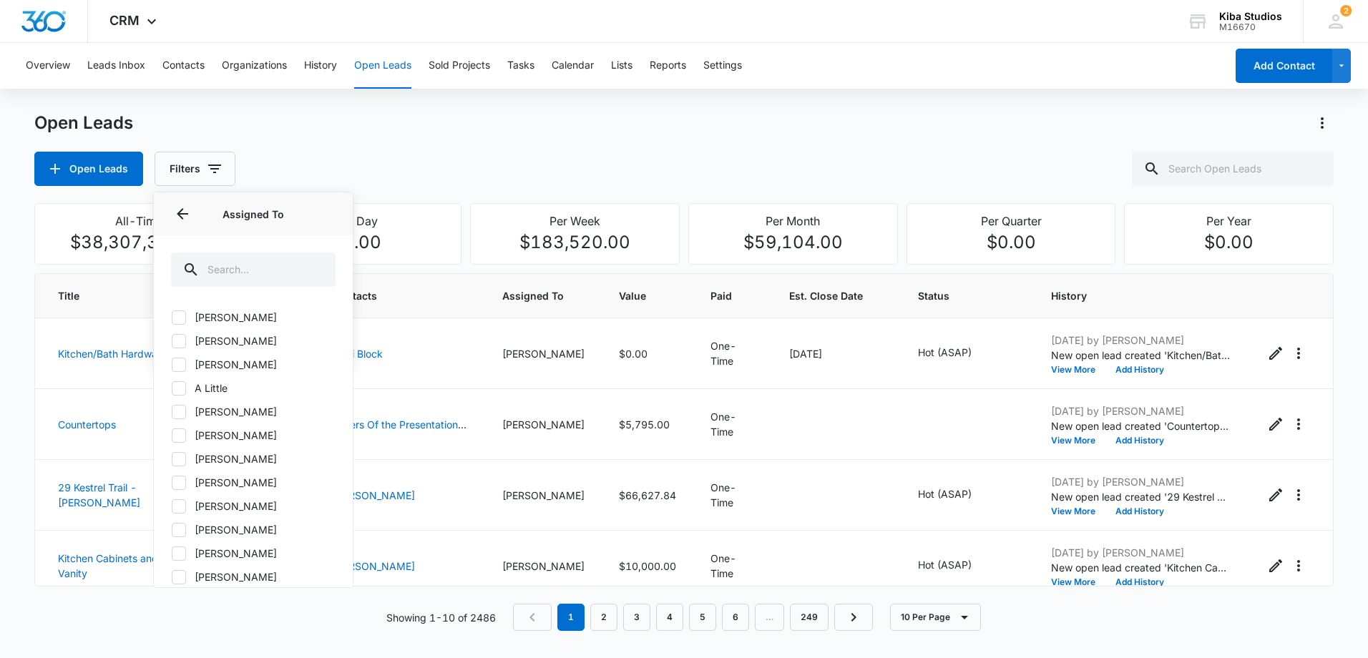
click at [174, 457] on icon at bounding box center [178, 459] width 13 height 13
click at [172, 459] on input "[PERSON_NAME]" at bounding box center [171, 459] width 1 height 1
checkbox input "true"
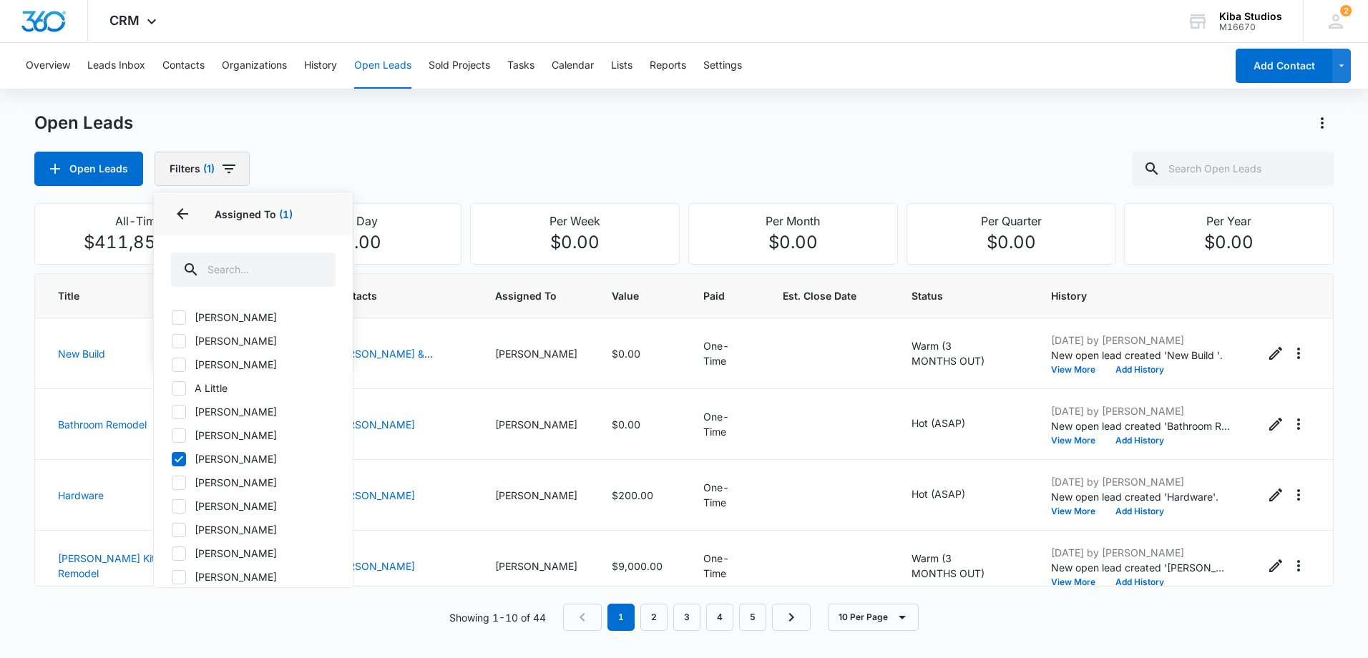
click at [243, 166] on button "Filters (1)" at bounding box center [202, 169] width 95 height 34
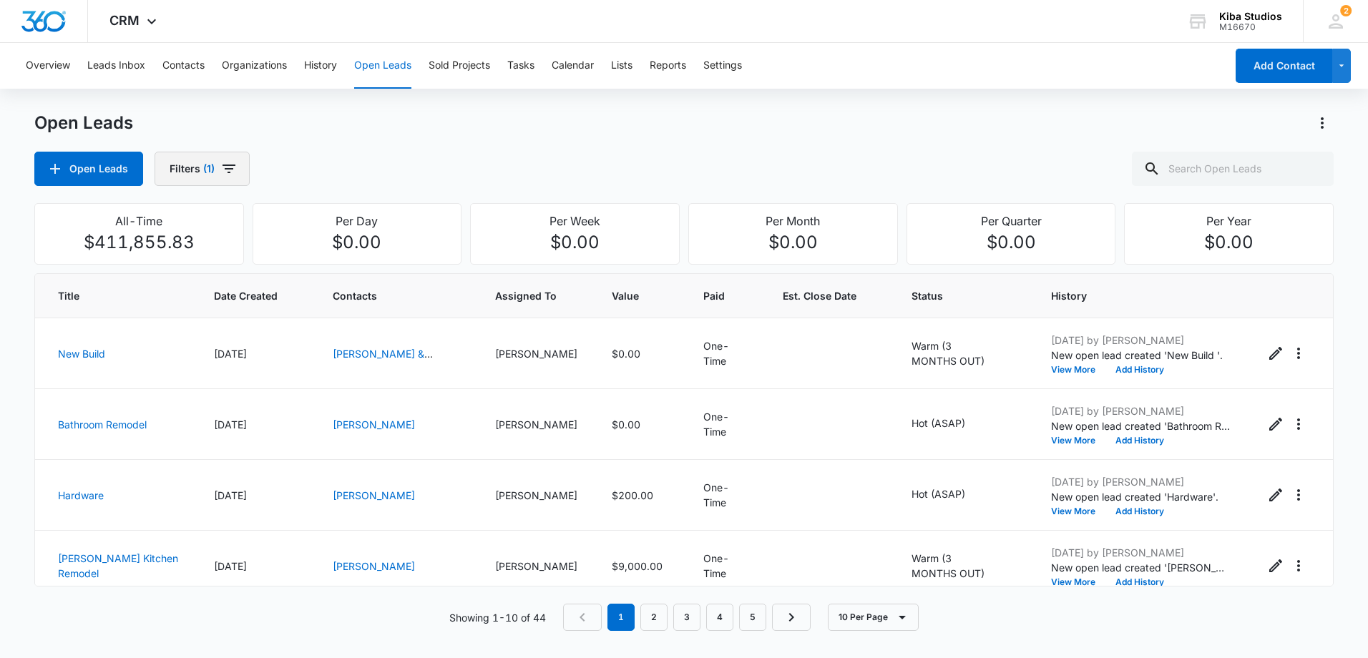
click at [241, 166] on button "Filters (1)" at bounding box center [202, 169] width 95 height 34
click at [331, 299] on icon "Show Open Lead Status filters" at bounding box center [324, 295] width 17 height 17
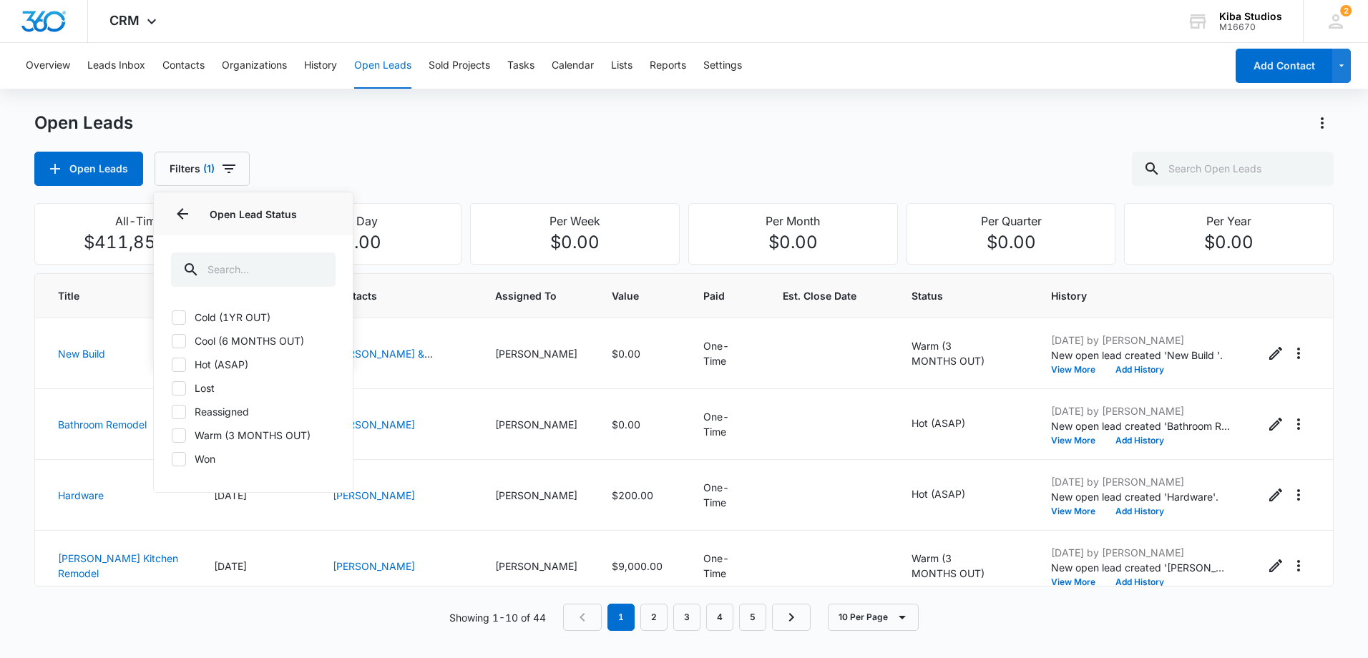
click at [185, 311] on div at bounding box center [179, 318] width 14 height 14
click at [172, 317] on input "Cold (1YR OUT)" at bounding box center [171, 317] width 1 height 1
click at [185, 311] on div at bounding box center [179, 318] width 14 height 14
click at [172, 317] on input "Cold (1YR OUT)" at bounding box center [171, 317] width 1 height 1
checkbox input "false"
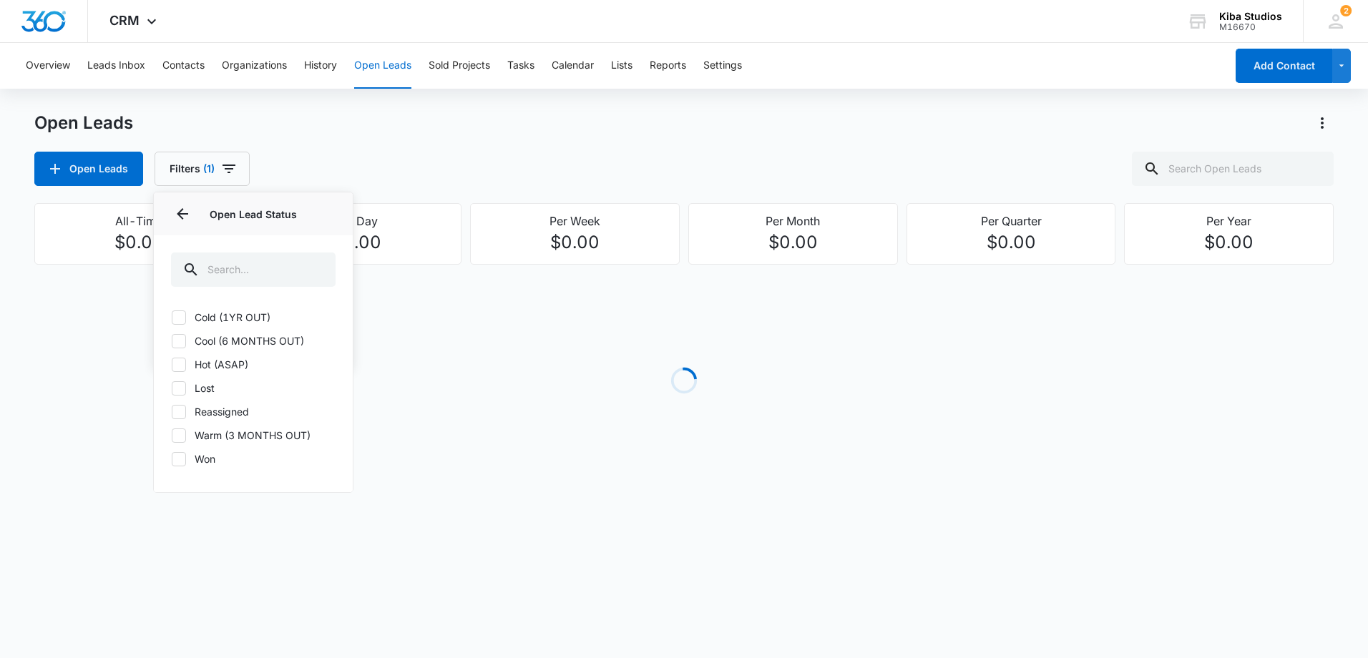
drag, startPoint x: 185, startPoint y: 312, endPoint x: 182, endPoint y: 340, distance: 28.1
click at [182, 340] on icon at bounding box center [179, 341] width 9 height 6
click at [172, 341] on input "Cool (6 MONTHS OUT)" at bounding box center [171, 341] width 1 height 1
checkbox input "true"
click at [177, 321] on icon at bounding box center [178, 317] width 13 height 13
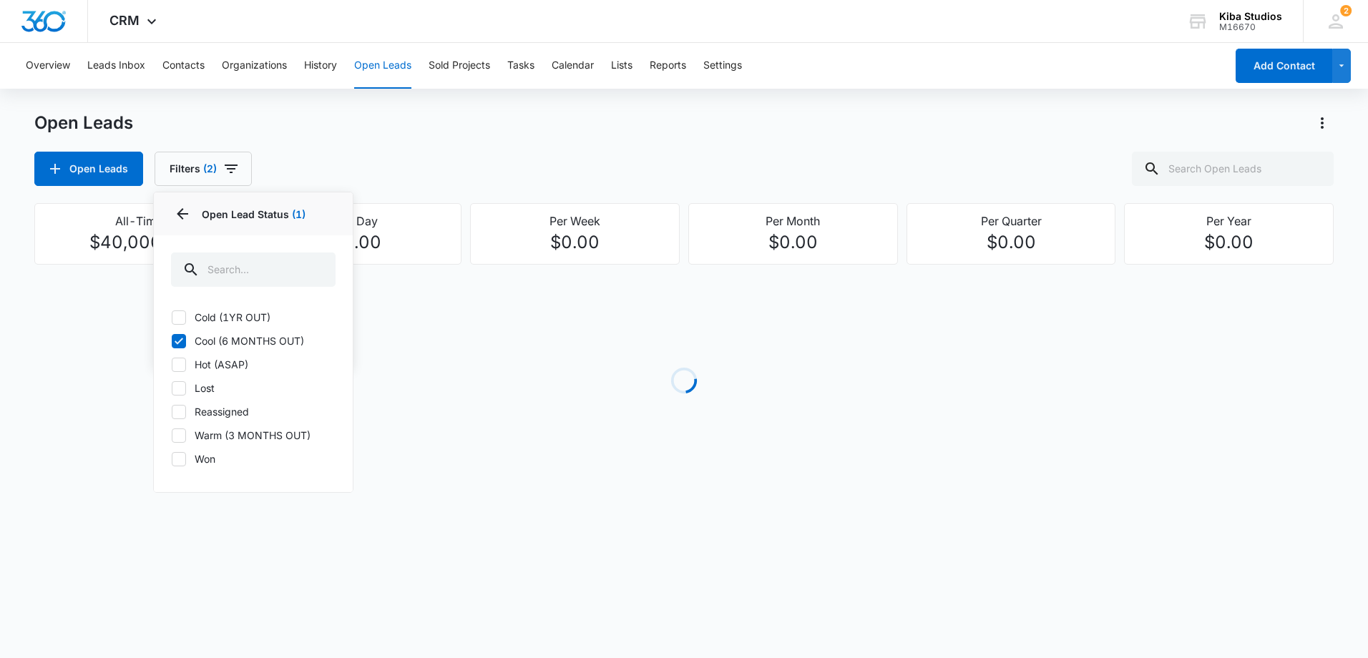
click at [172, 318] on input "Cold (1YR OUT)" at bounding box center [171, 317] width 1 height 1
checkbox input "true"
click at [182, 363] on icon at bounding box center [179, 364] width 9 height 6
click at [172, 364] on input "Hot (ASAP)" at bounding box center [171, 364] width 1 height 1
checkbox input "true"
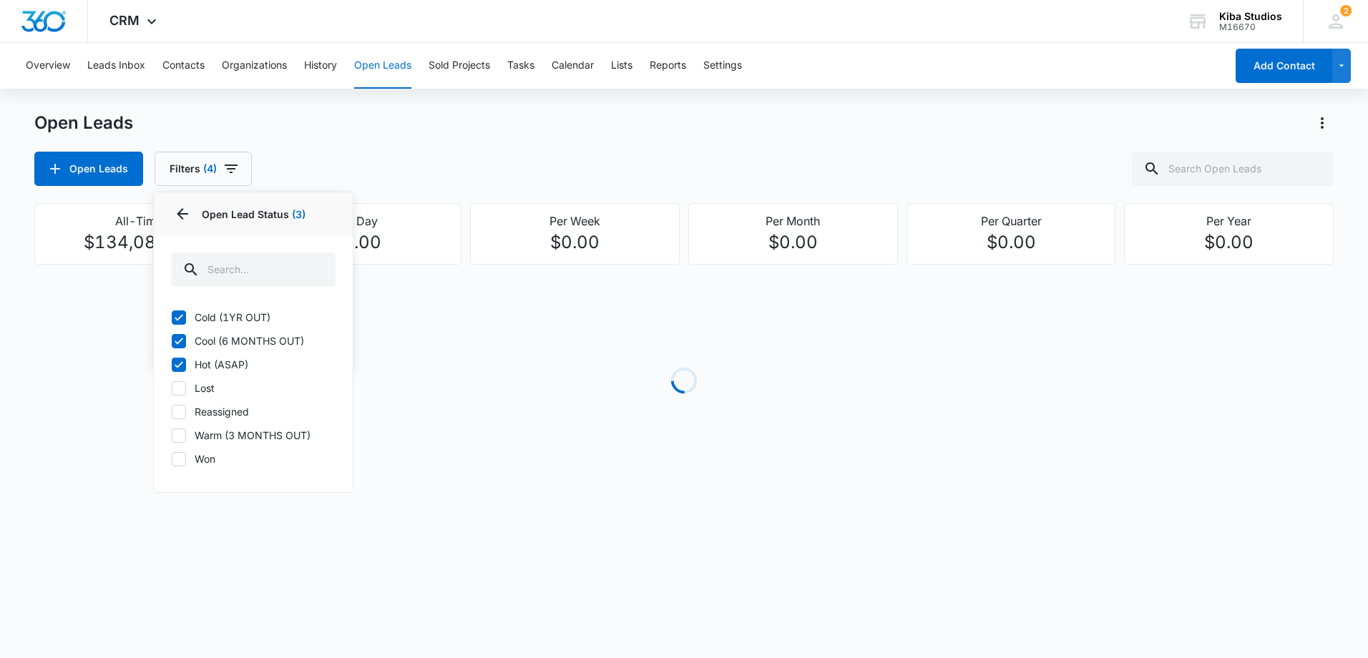
click at [178, 441] on icon at bounding box center [178, 435] width 13 height 13
click at [172, 436] on input "Warm (3 MONTHS OUT)" at bounding box center [171, 435] width 1 height 1
checkbox input "true"
click at [547, 164] on div "Open Leads Filters (5) Assigned By Assigned To 1 Open Lead Status 4 Open Lead S…" at bounding box center [684, 169] width 1300 height 34
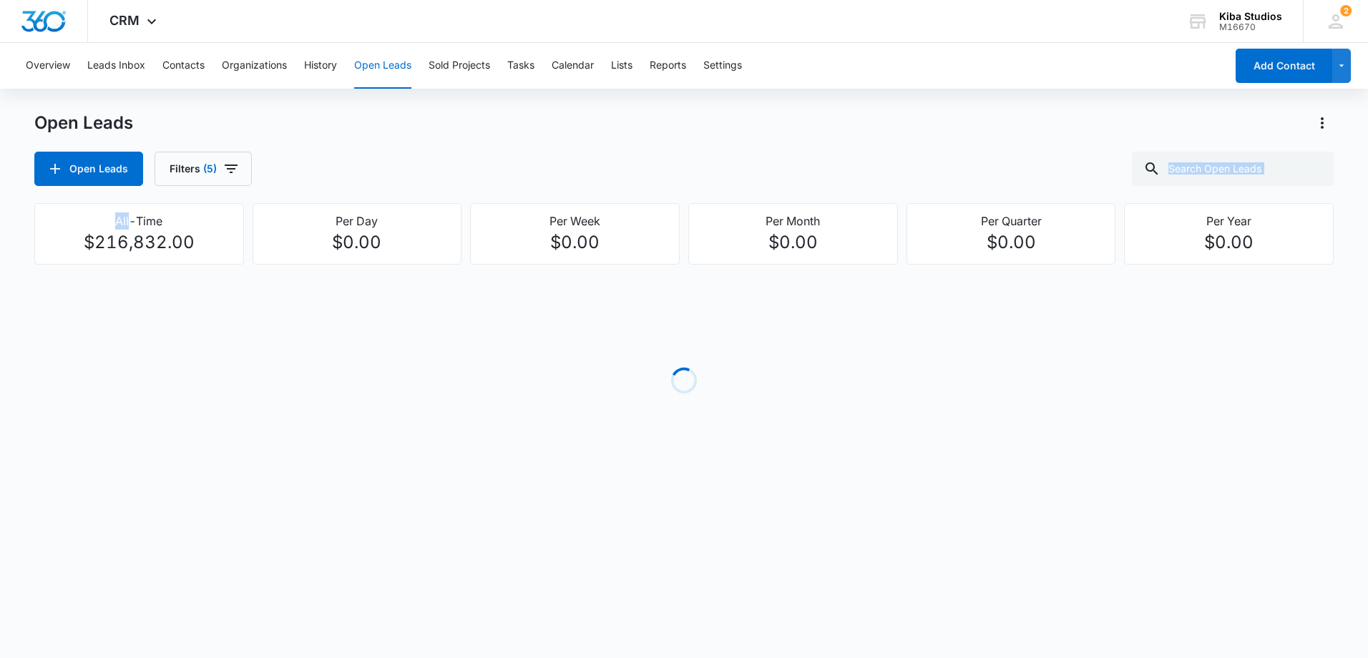
click at [1134, 140] on div "Open Leads Open Leads Filters (5)" at bounding box center [684, 149] width 1300 height 74
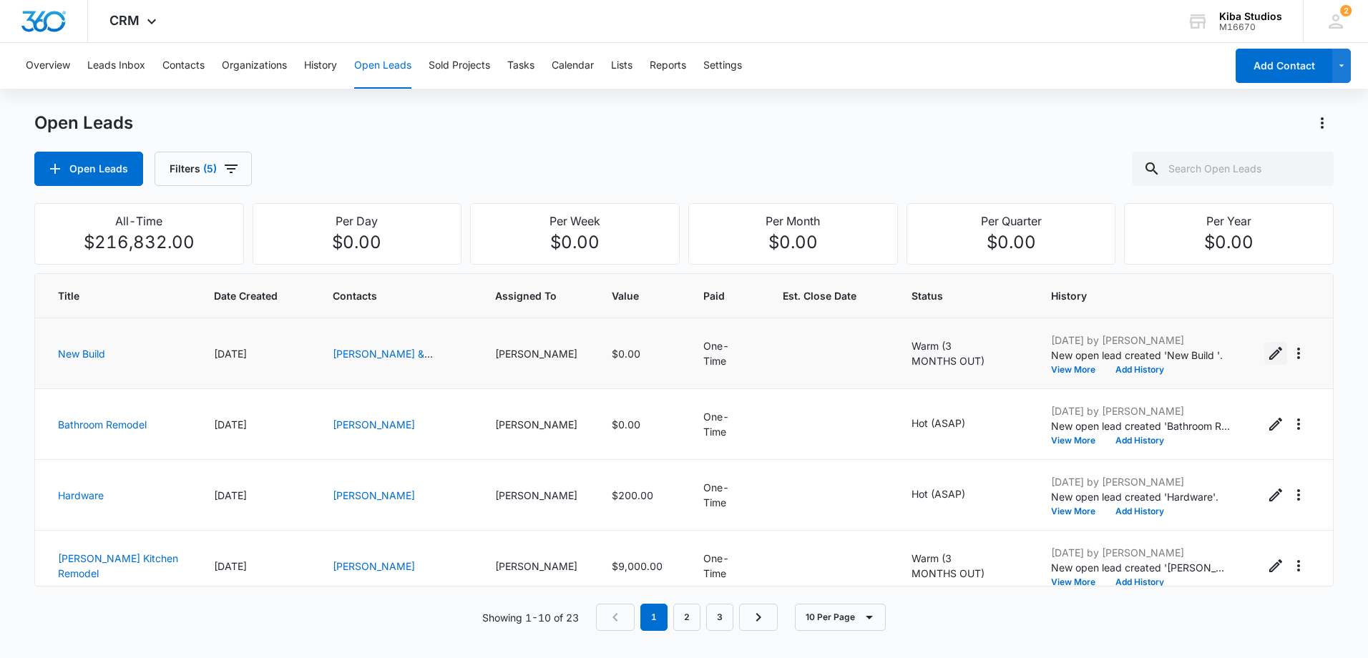
click at [1270, 351] on icon "Edit Open Lead" at bounding box center [1276, 353] width 13 height 13
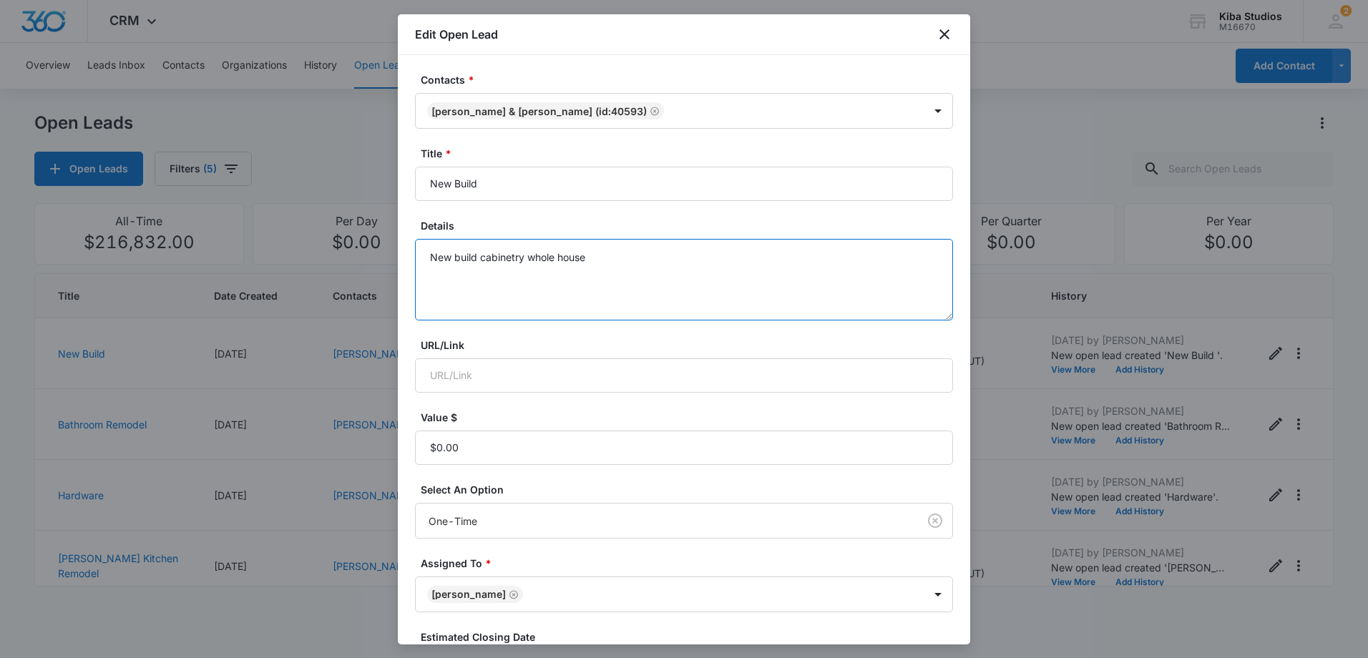
click at [613, 251] on textarea "New build cabinetry whole house" at bounding box center [684, 280] width 538 height 82
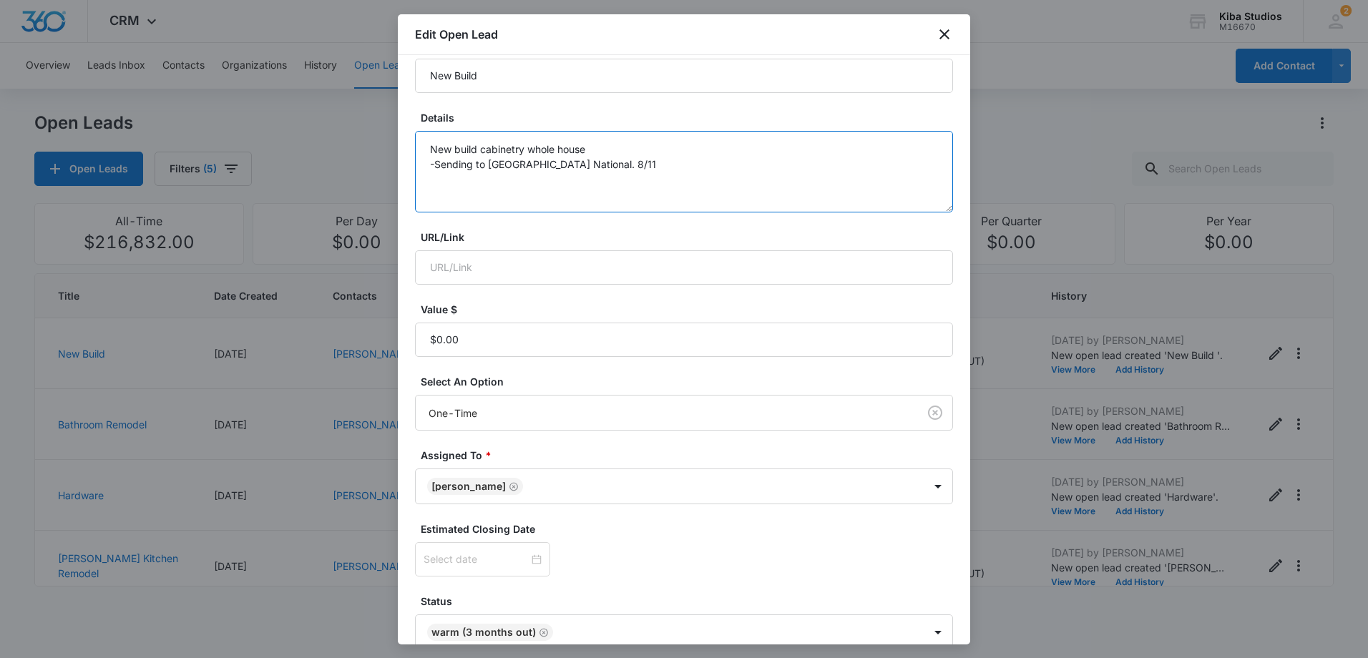
scroll to position [143, 0]
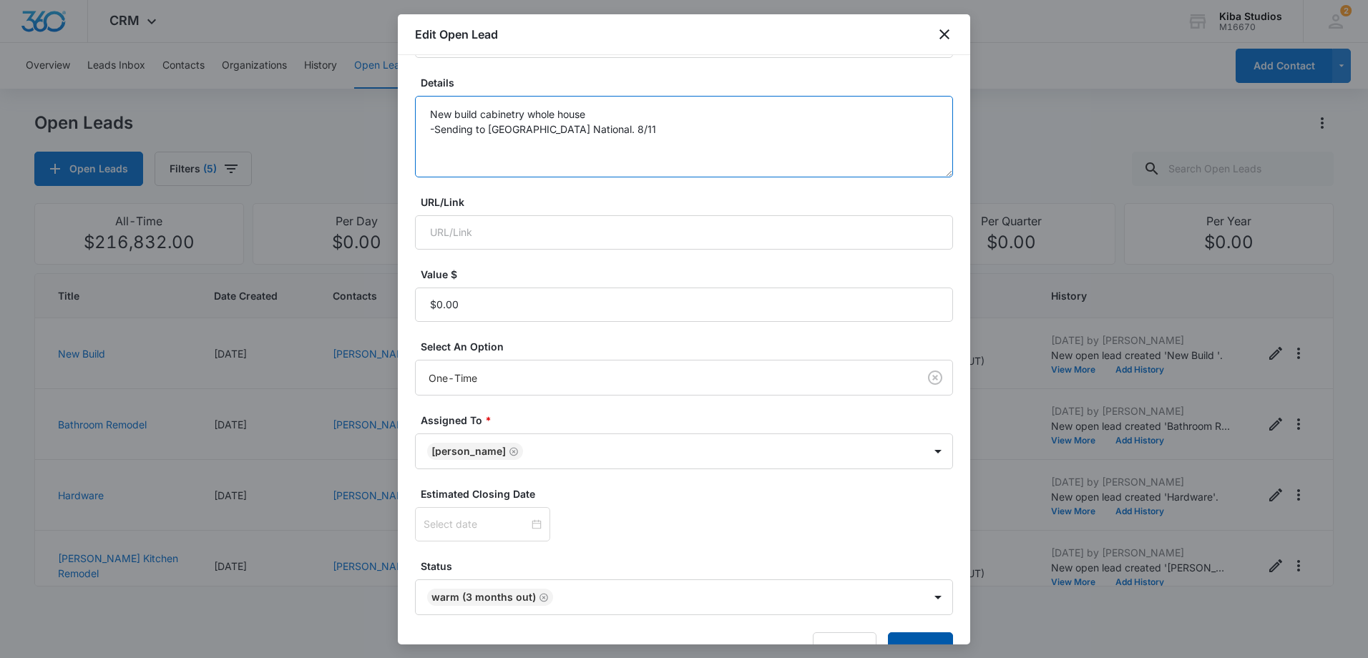
type textarea "New build cabinetry whole house -Sending to [GEOGRAPHIC_DATA] National. 8/11"
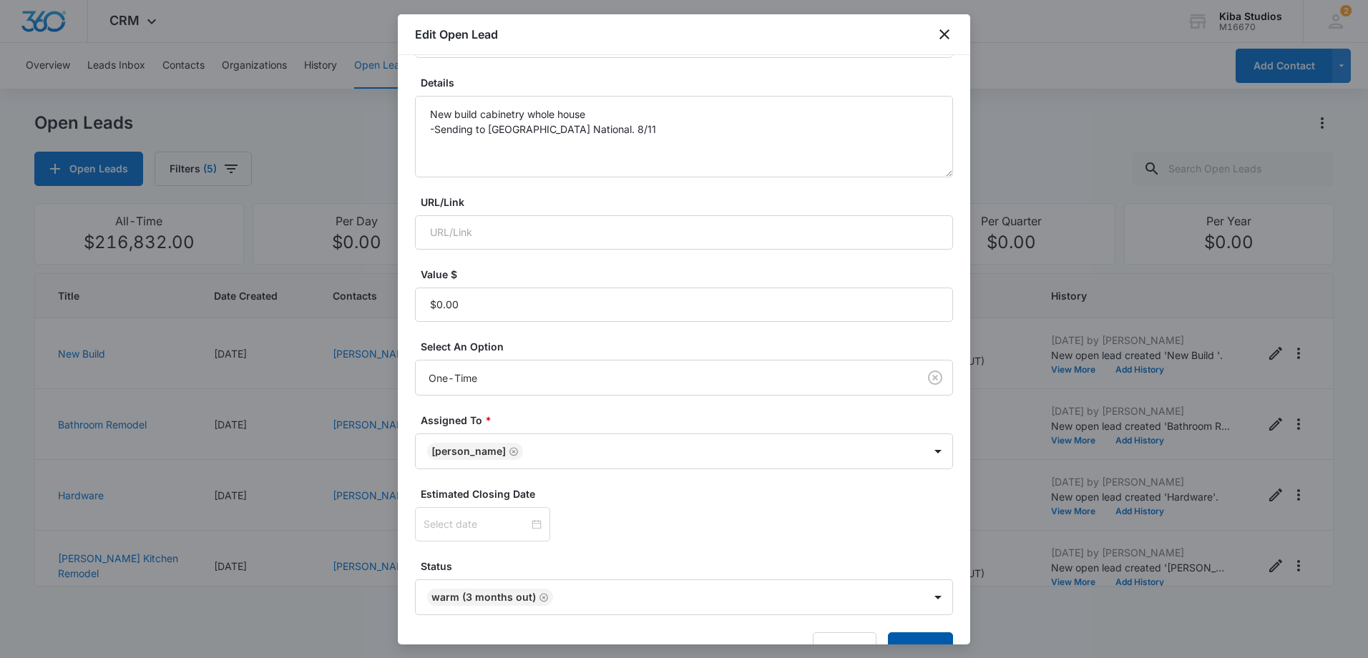
click at [915, 640] on button "Submit" at bounding box center [920, 650] width 65 height 34
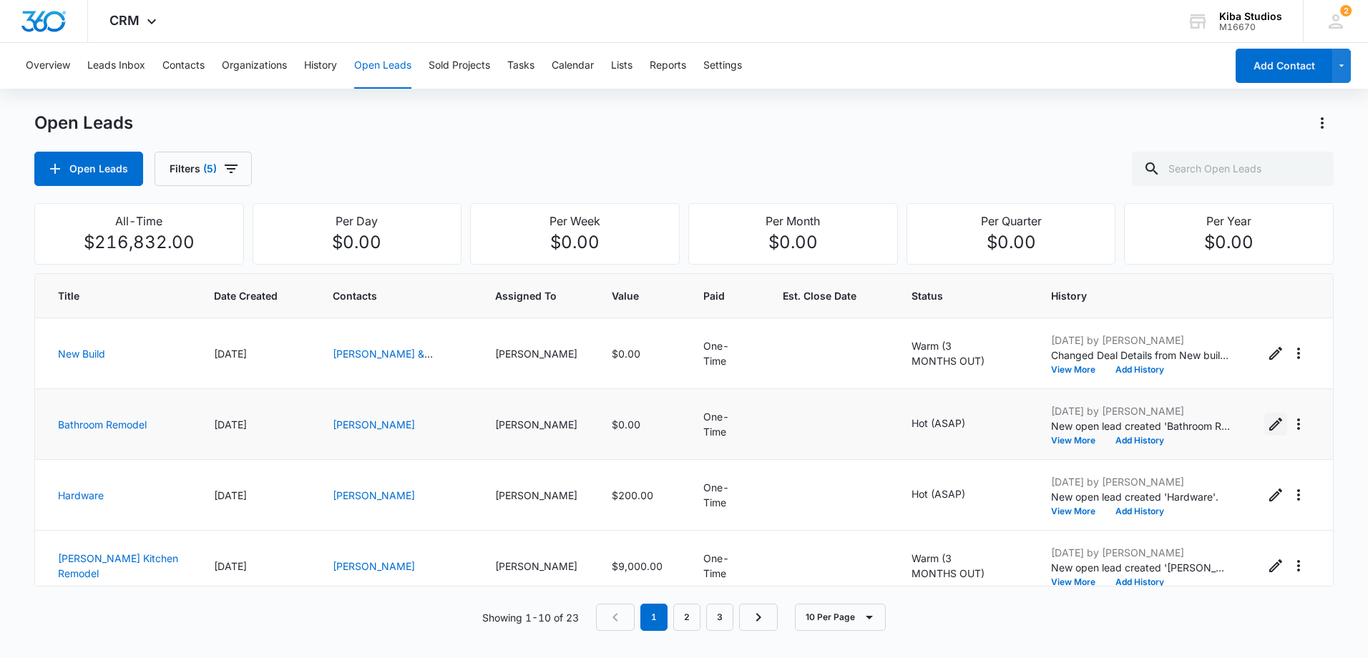
click at [1268, 431] on icon "Edit Open Lead" at bounding box center [1276, 424] width 17 height 17
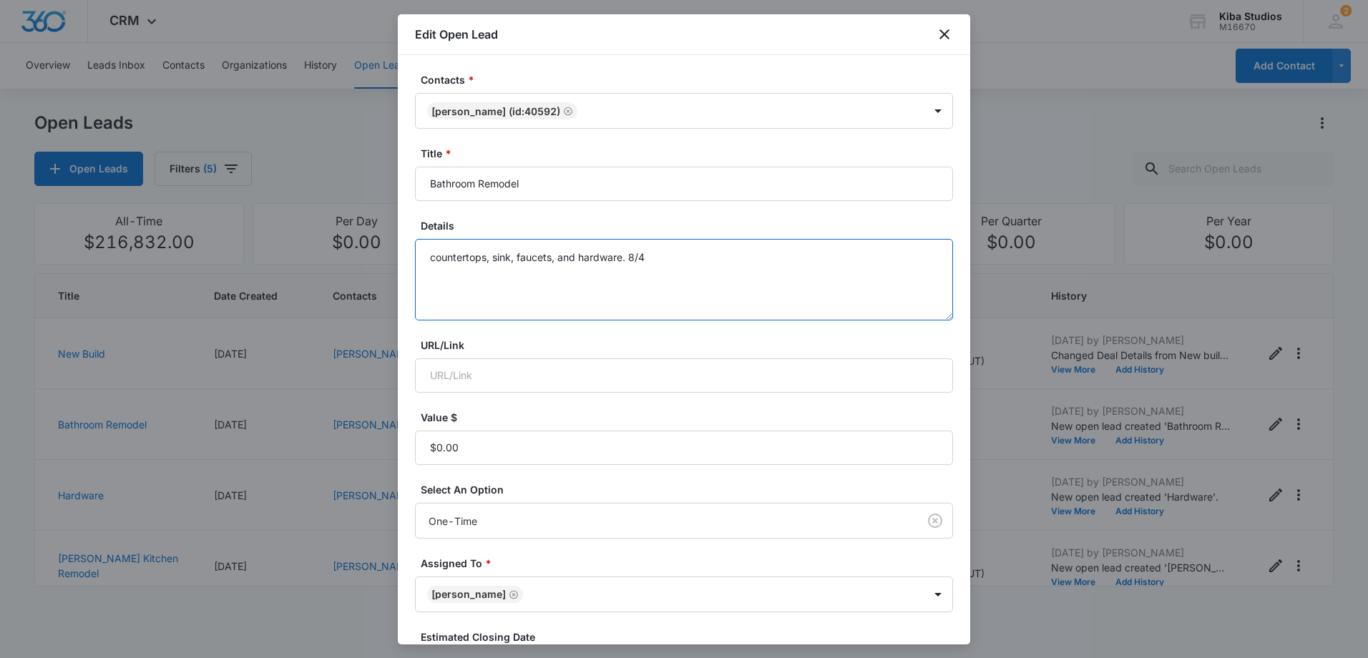
click at [703, 249] on textarea "countertops, sink, faucets, and hardware. 8/4" at bounding box center [684, 280] width 538 height 82
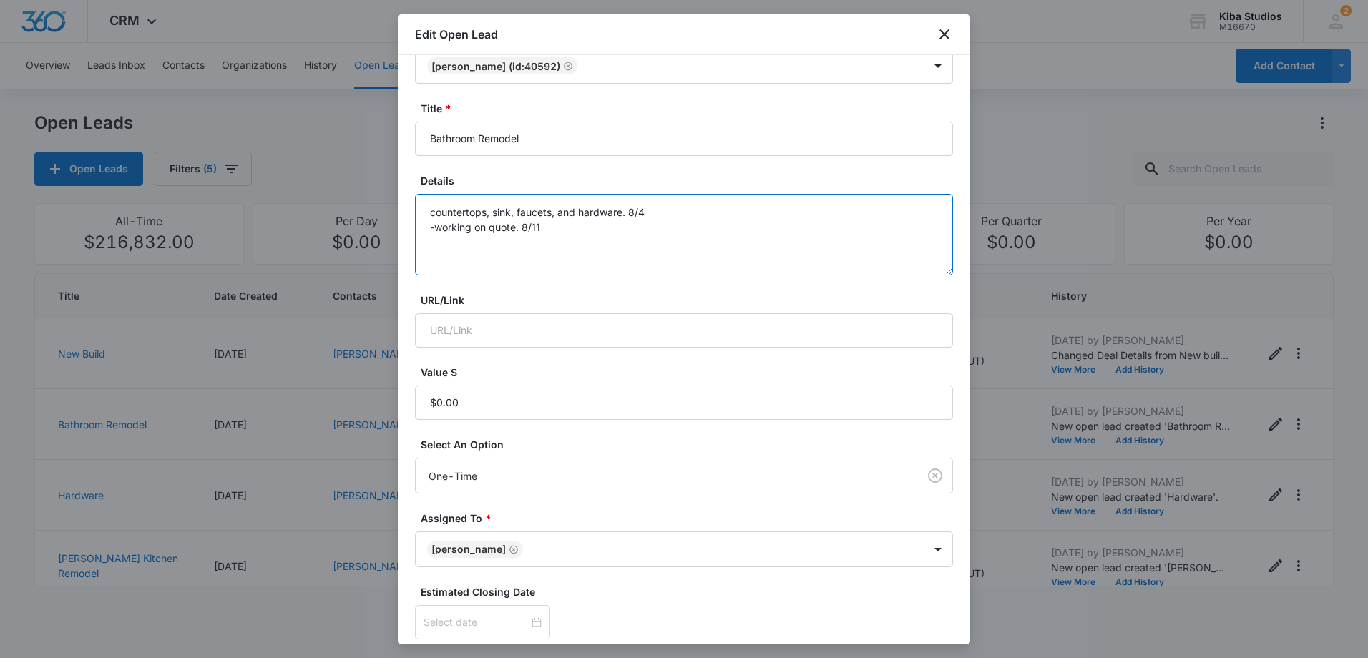
scroll to position [183, 0]
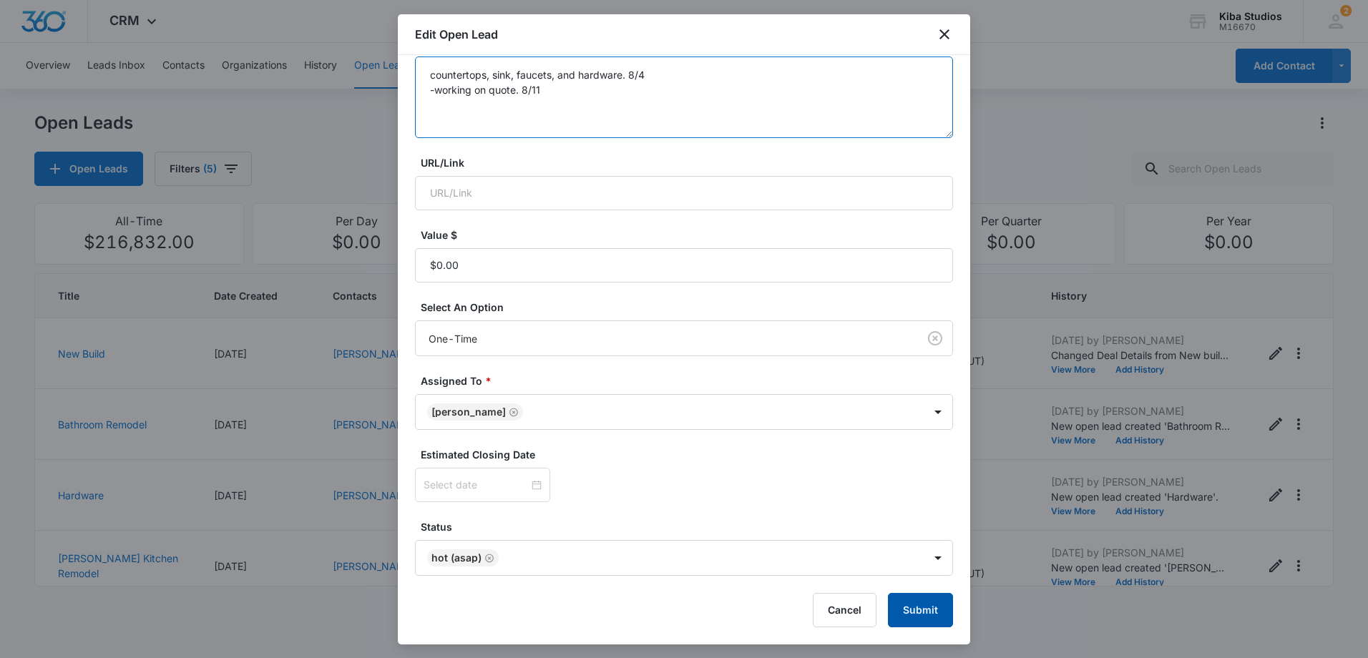
type textarea "countertops, sink, faucets, and hardware. 8/4 -working on quote. 8/11"
click at [896, 601] on button "Submit" at bounding box center [920, 610] width 65 height 34
click at [896, 601] on div "Cancel Submit" at bounding box center [684, 610] width 538 height 34
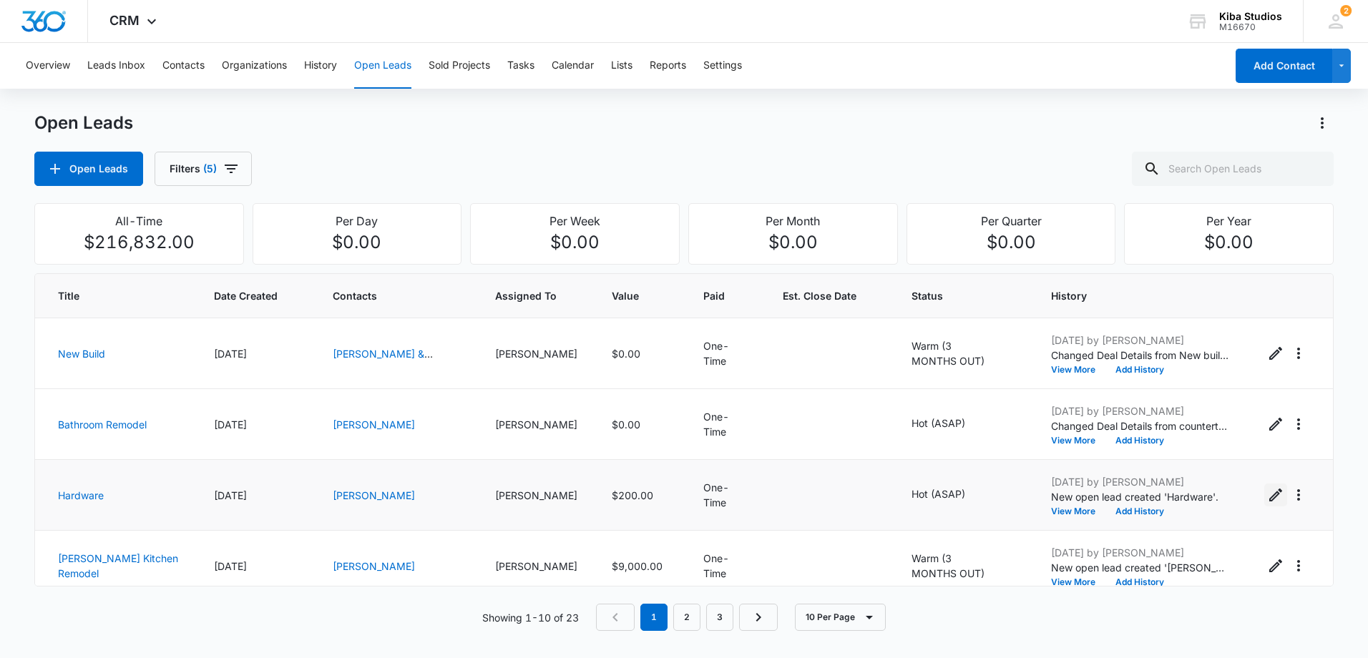
click at [1268, 497] on icon "Edit Open Lead" at bounding box center [1276, 495] width 17 height 17
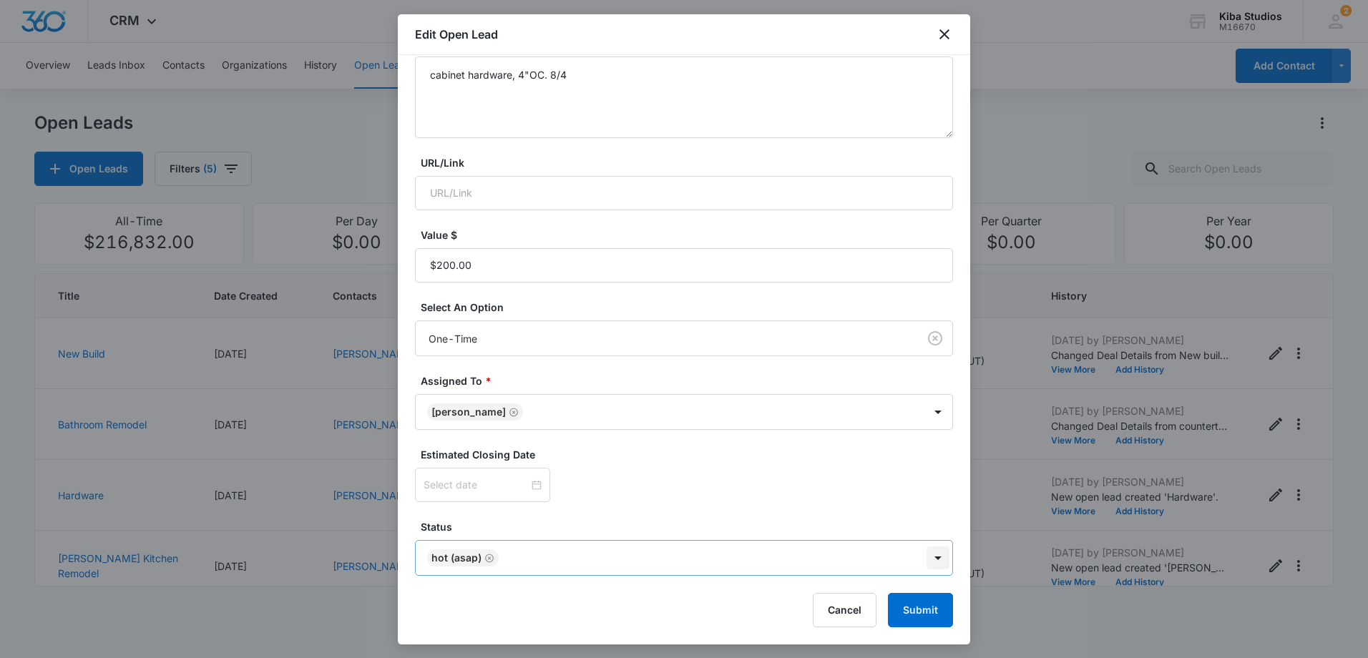
click at [923, 558] on body "CRM Apps Reputation Websites Forms CRM Email Social Scheduling Content Ads Inte…" at bounding box center [684, 329] width 1368 height 658
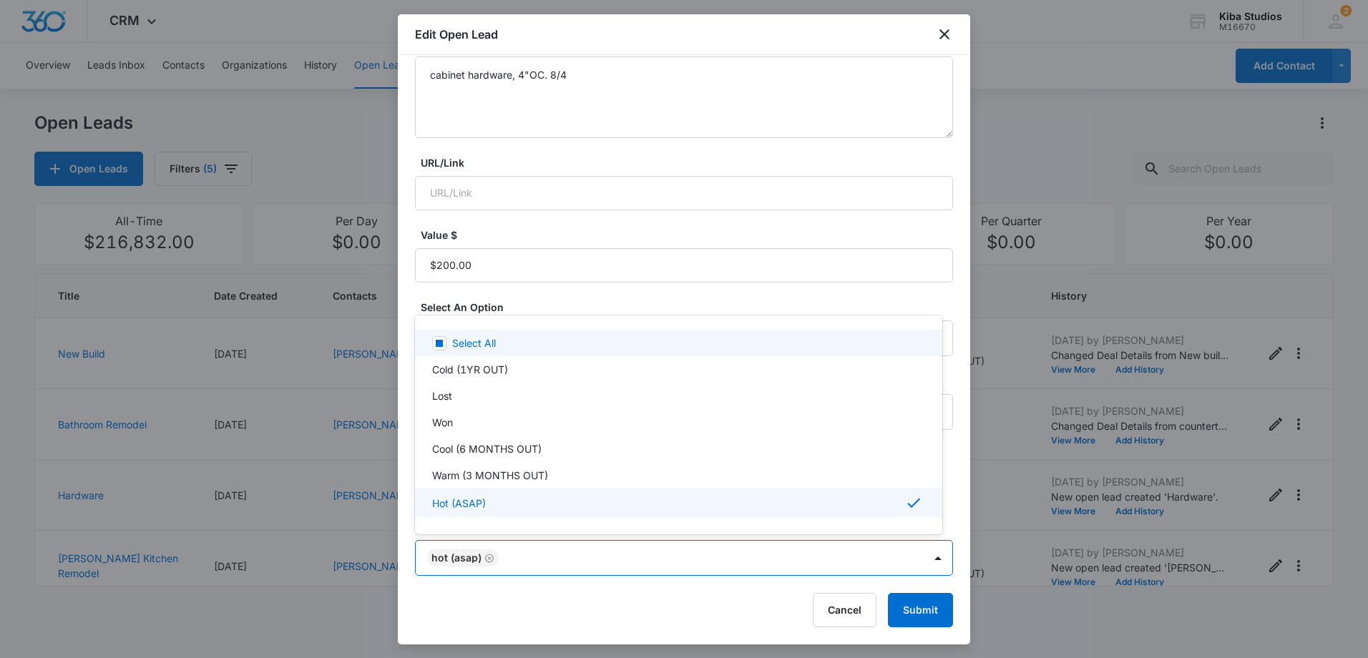
scroll to position [24, 0]
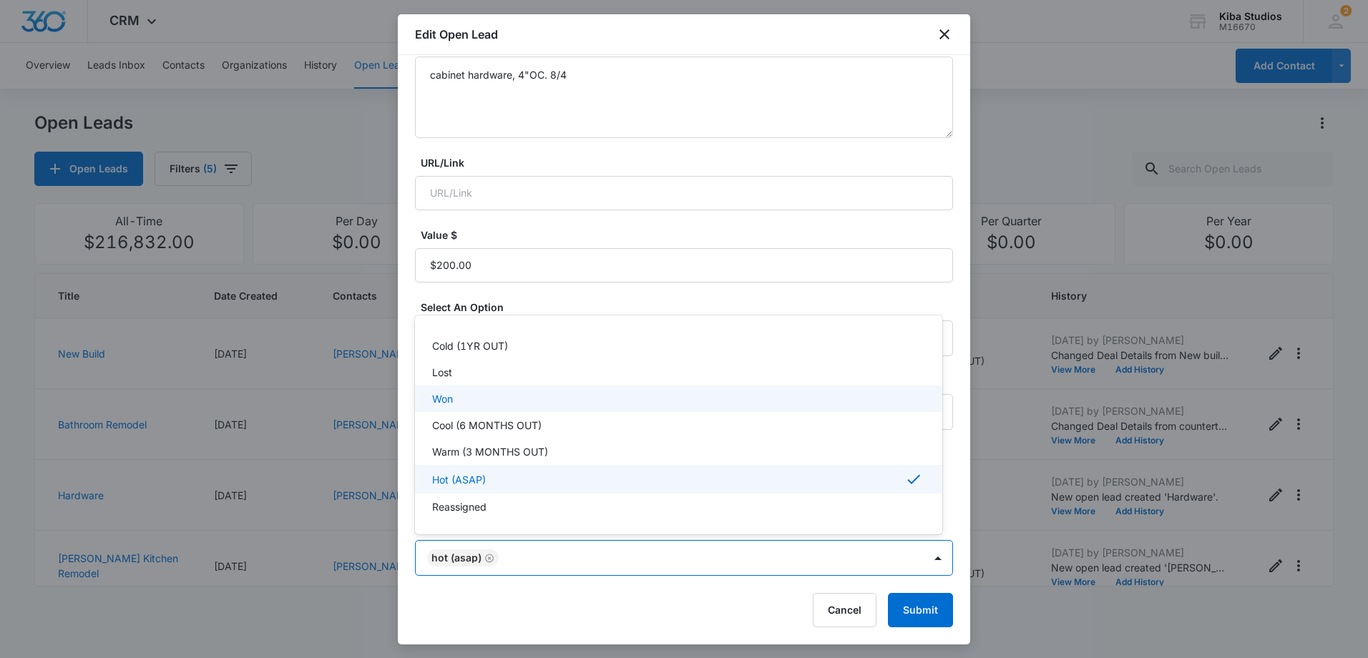
click at [481, 397] on div "Won" at bounding box center [677, 399] width 490 height 15
click at [845, 395] on div "Won" at bounding box center [677, 400] width 490 height 17
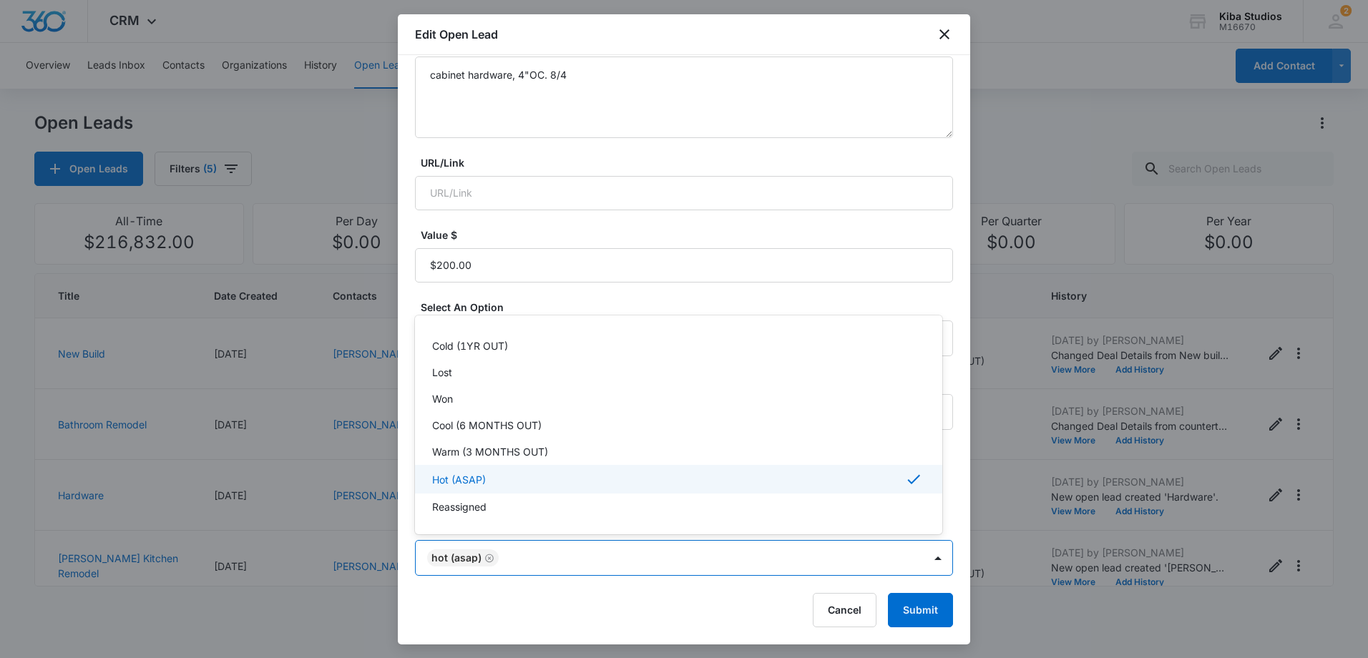
click at [676, 478] on div "Hot (ASAP)" at bounding box center [677, 479] width 490 height 17
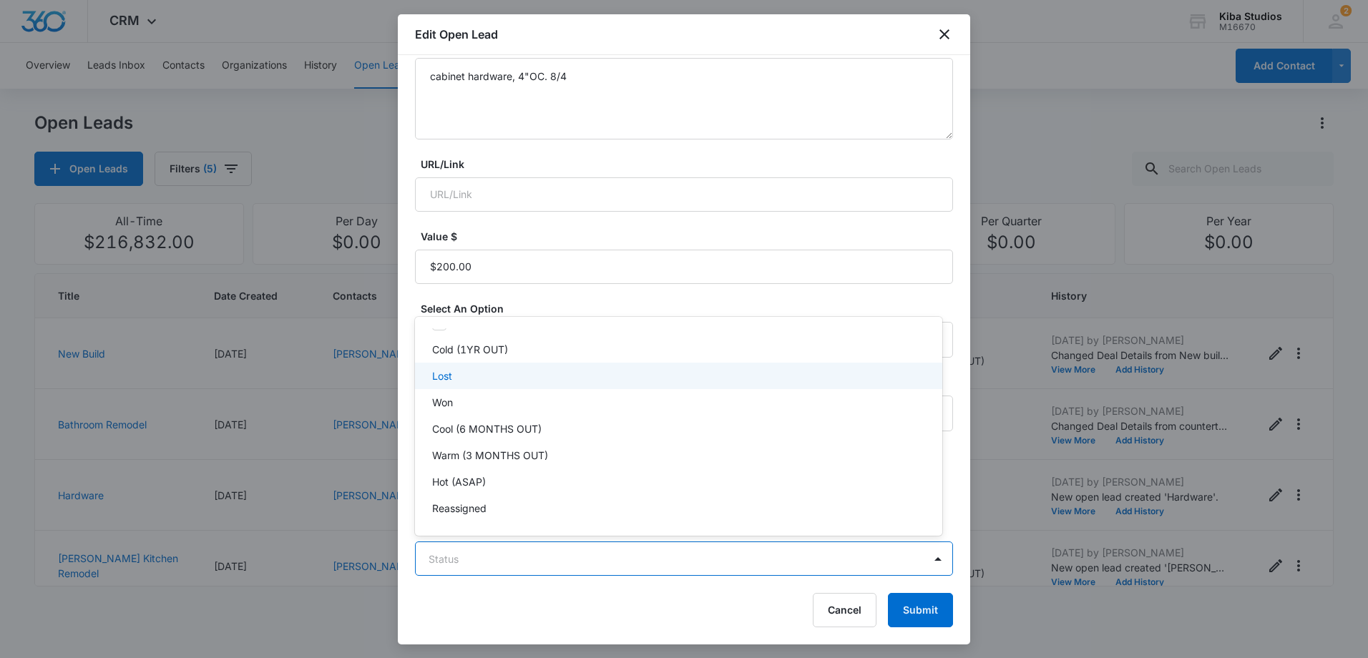
click at [510, 378] on div "Lost" at bounding box center [677, 376] width 490 height 15
click at [923, 613] on div at bounding box center [684, 329] width 1368 height 658
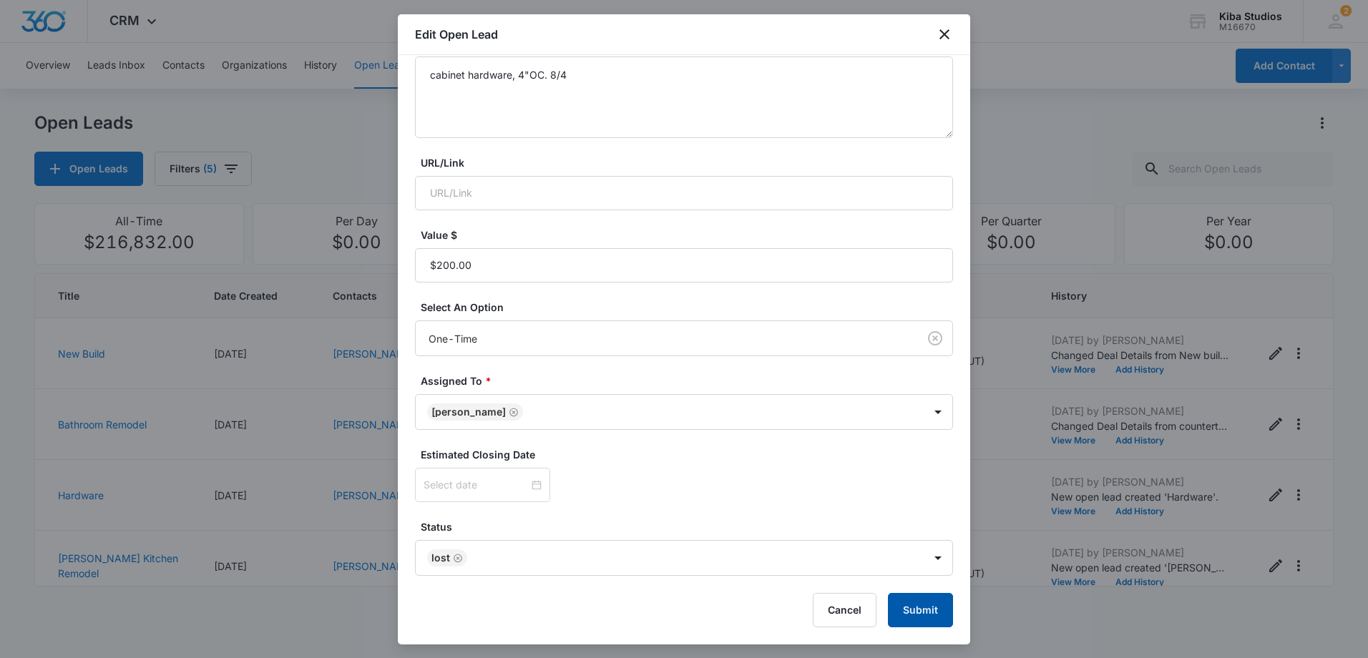
click at [915, 611] on button "Submit" at bounding box center [920, 610] width 65 height 34
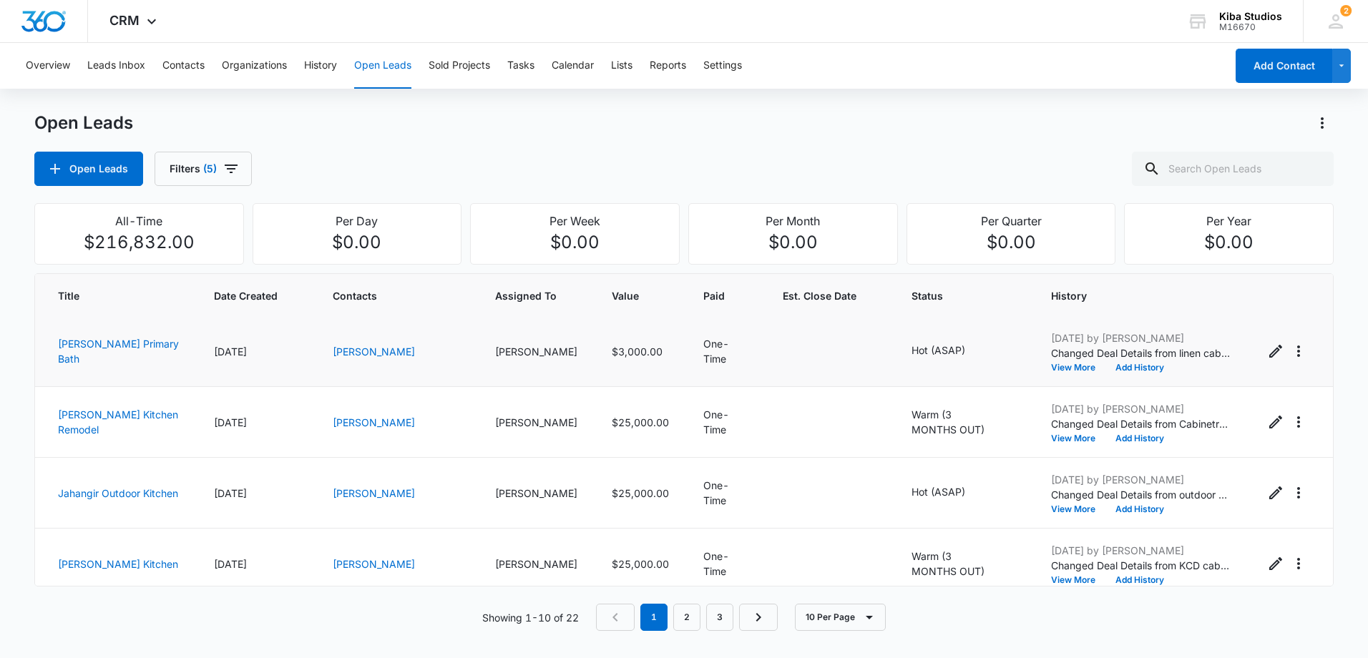
scroll to position [143, 0]
click at [1270, 355] on icon "Edit Open Lead" at bounding box center [1276, 352] width 13 height 13
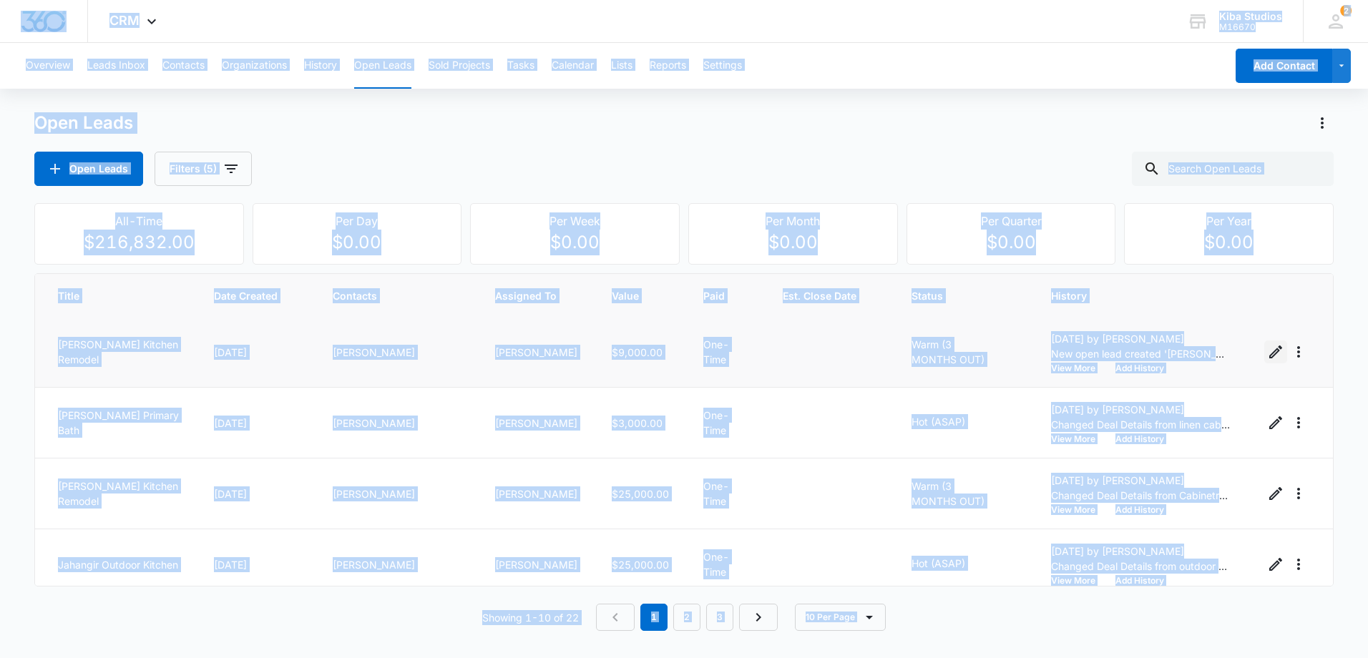
click at [1270, 348] on icon "Edit Open Lead" at bounding box center [1276, 352] width 13 height 13
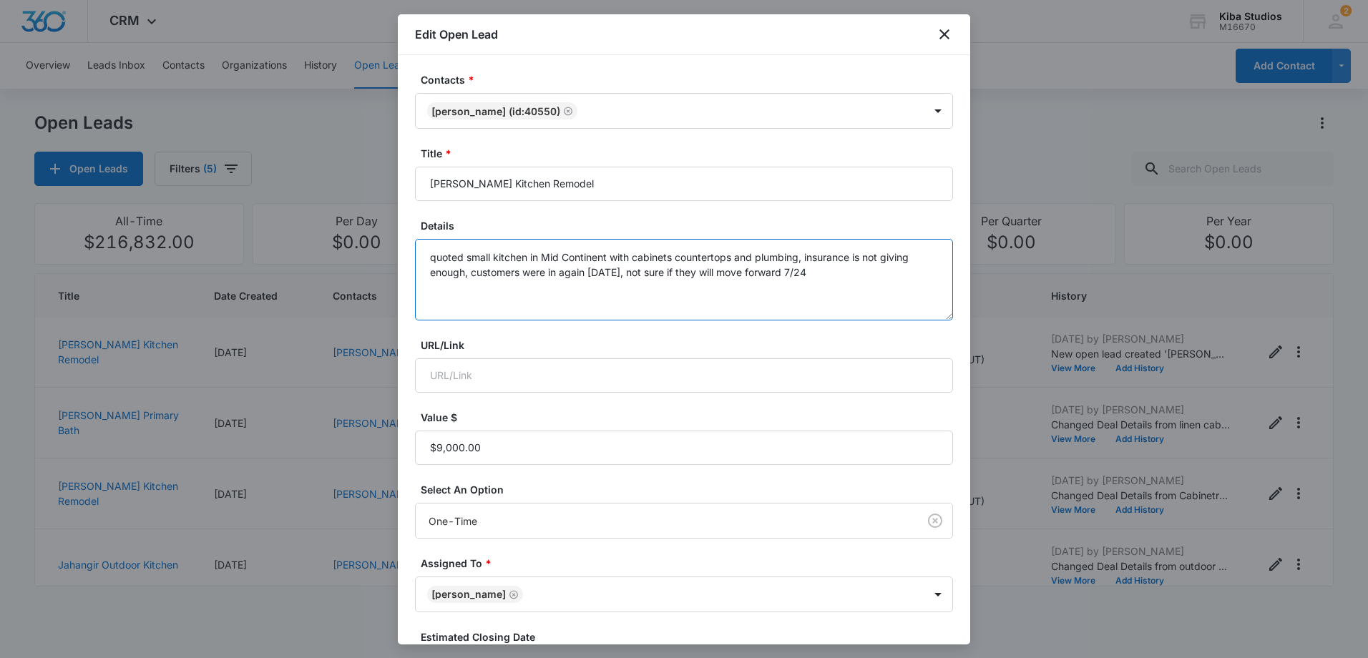
click at [745, 294] on textarea "quoted small kitchen in Mid Continent with cabinets countertops and plumbing, i…" at bounding box center [684, 280] width 538 height 82
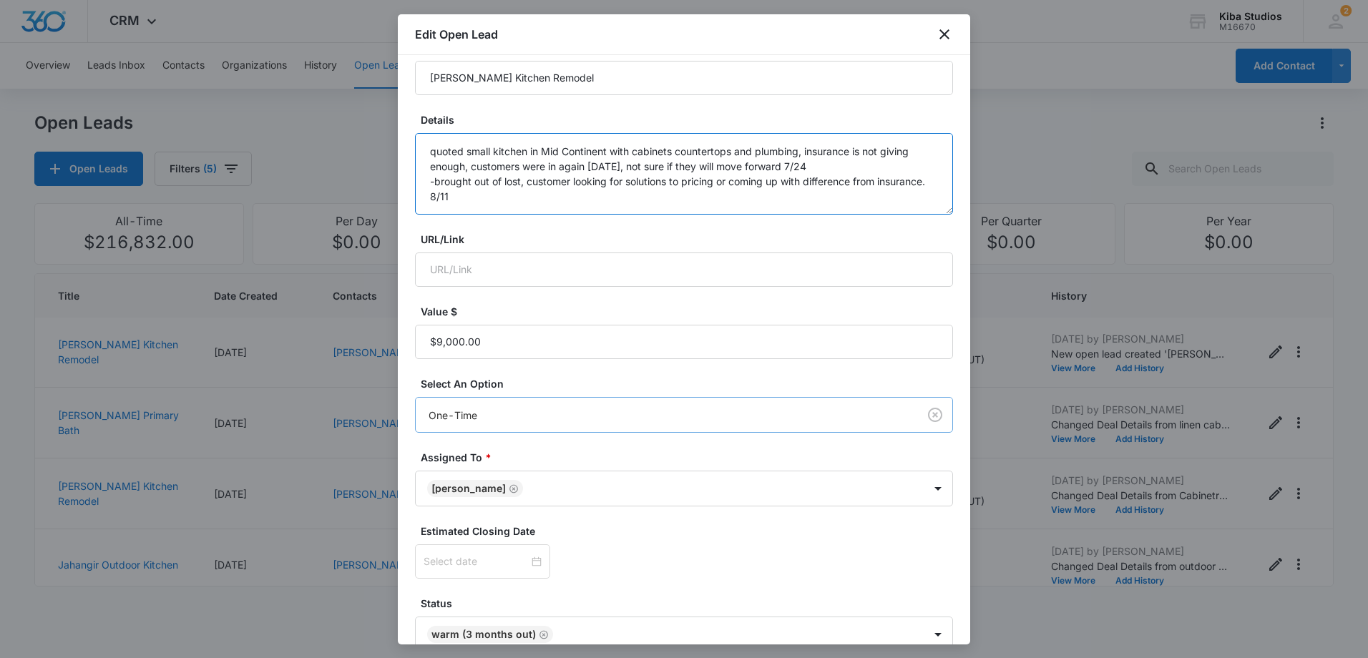
scroll to position [183, 0]
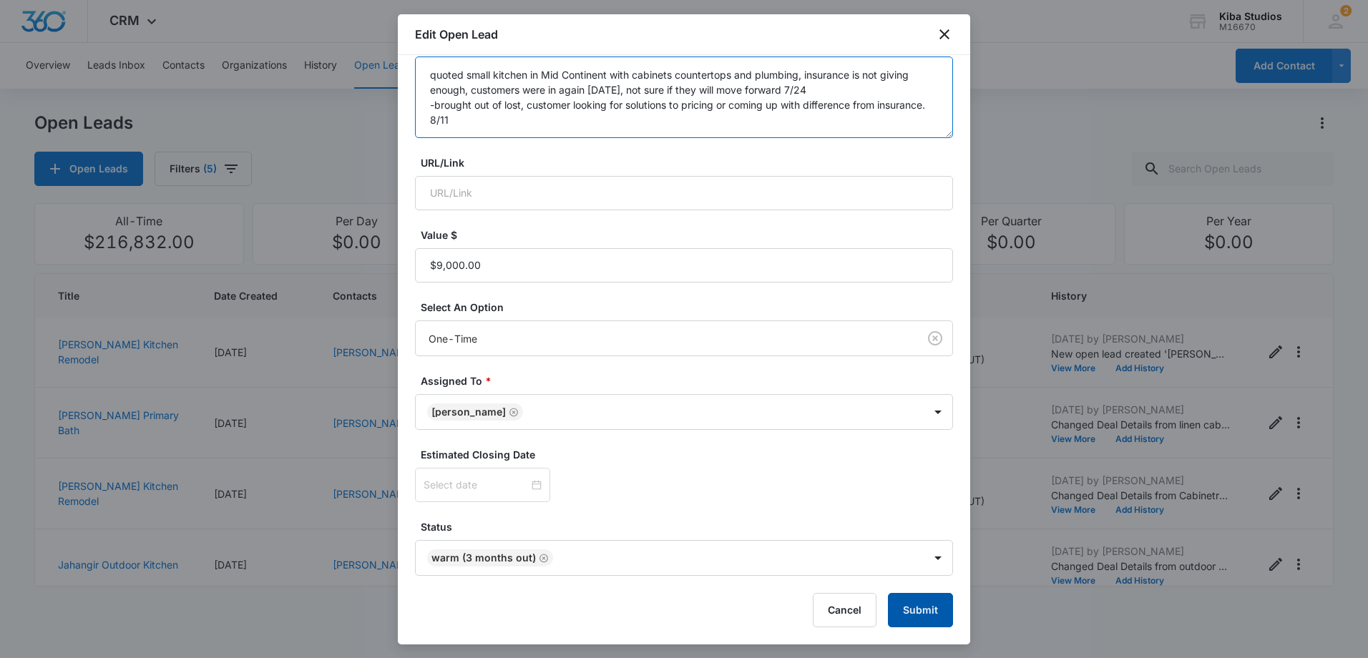
type textarea "quoted small kitchen in Mid Continent with cabinets countertops and plumbing, i…"
click at [920, 609] on button "Submit" at bounding box center [920, 610] width 65 height 34
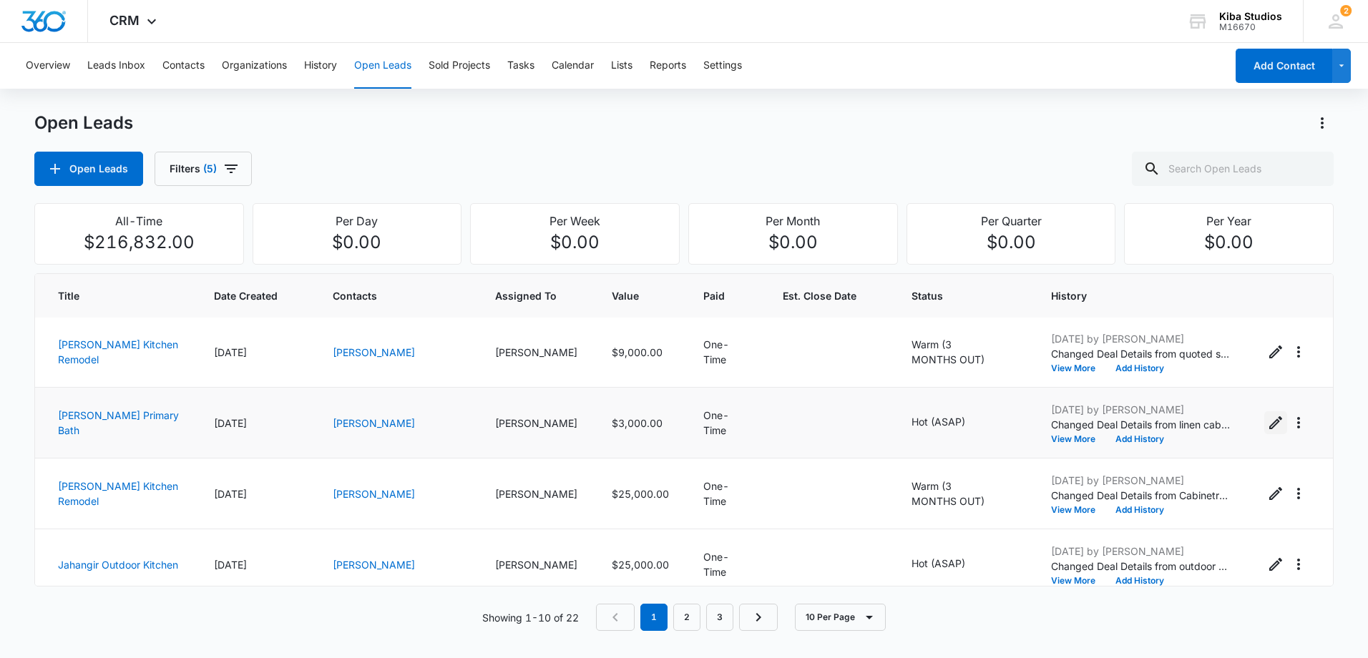
click at [1270, 422] on icon "Edit Open Lead" at bounding box center [1276, 422] width 17 height 17
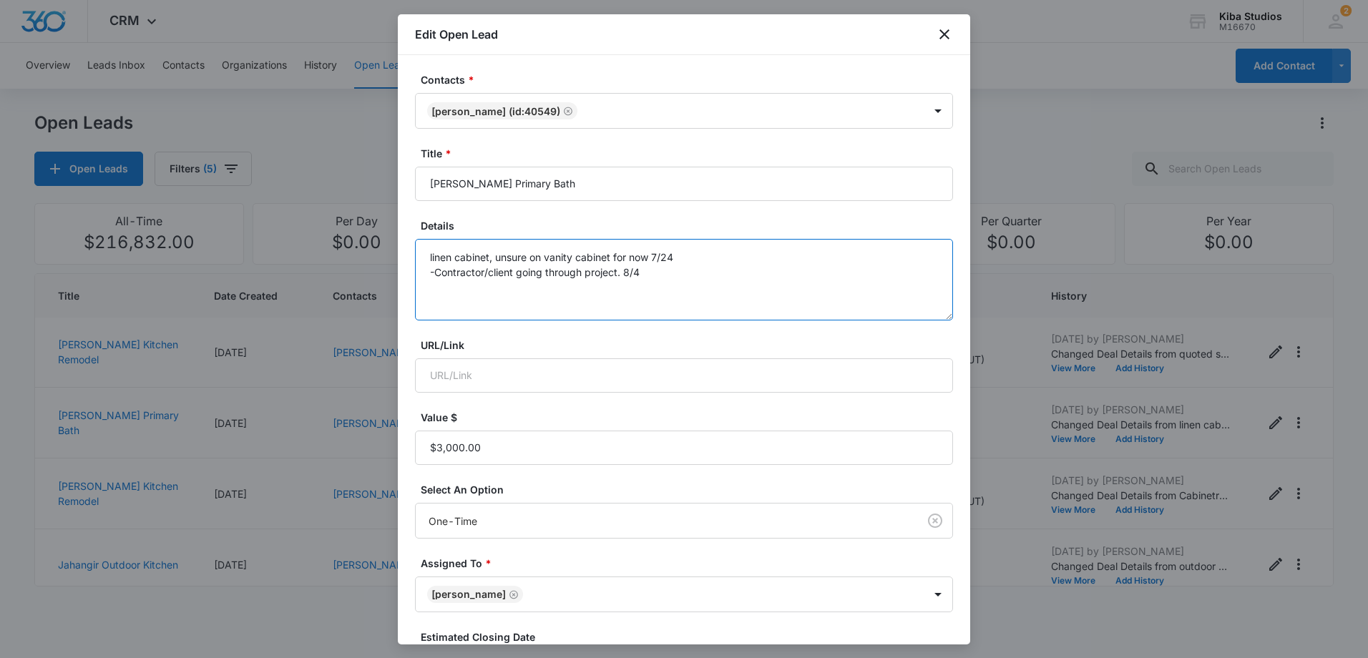
click at [679, 288] on textarea "linen cabinet, unsure on vanity cabinet for now 7/24 -Contractor/client going t…" at bounding box center [684, 280] width 538 height 82
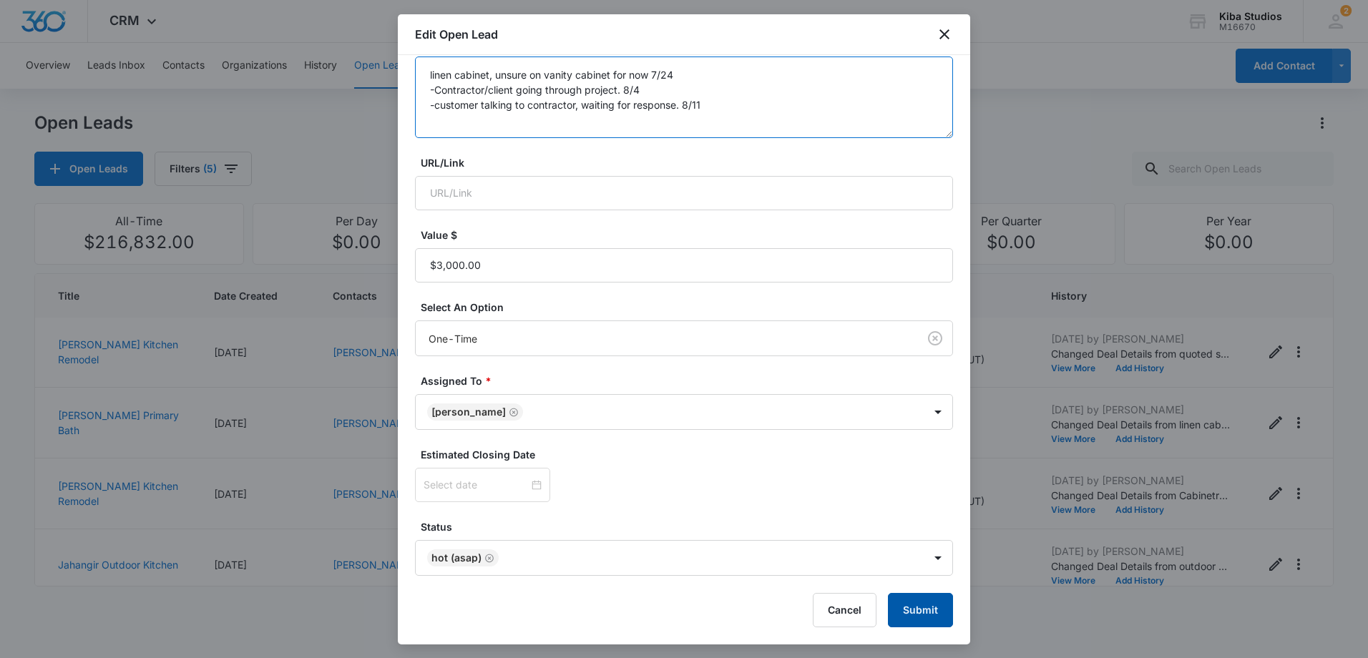
type textarea "linen cabinet, unsure on vanity cabinet for now 7/24 -Contractor/client going t…"
click at [908, 606] on button "Submit" at bounding box center [920, 610] width 65 height 34
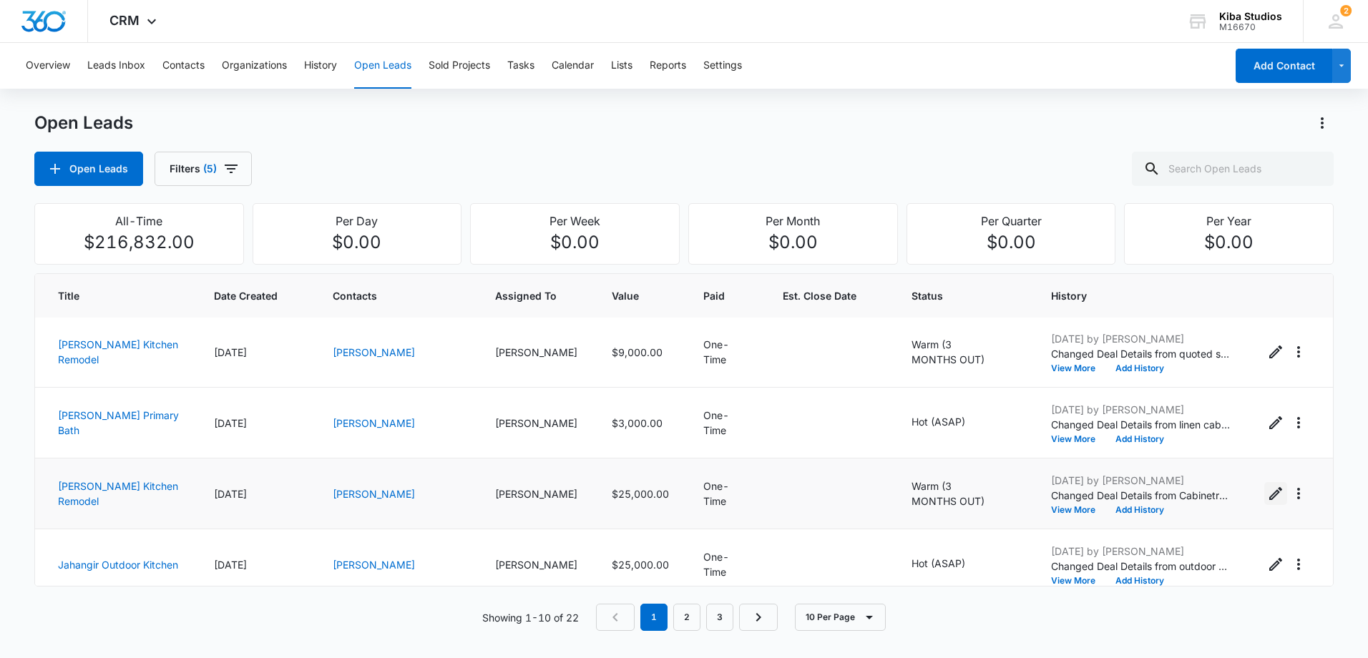
click at [1268, 494] on icon "Edit Open Lead" at bounding box center [1276, 493] width 17 height 17
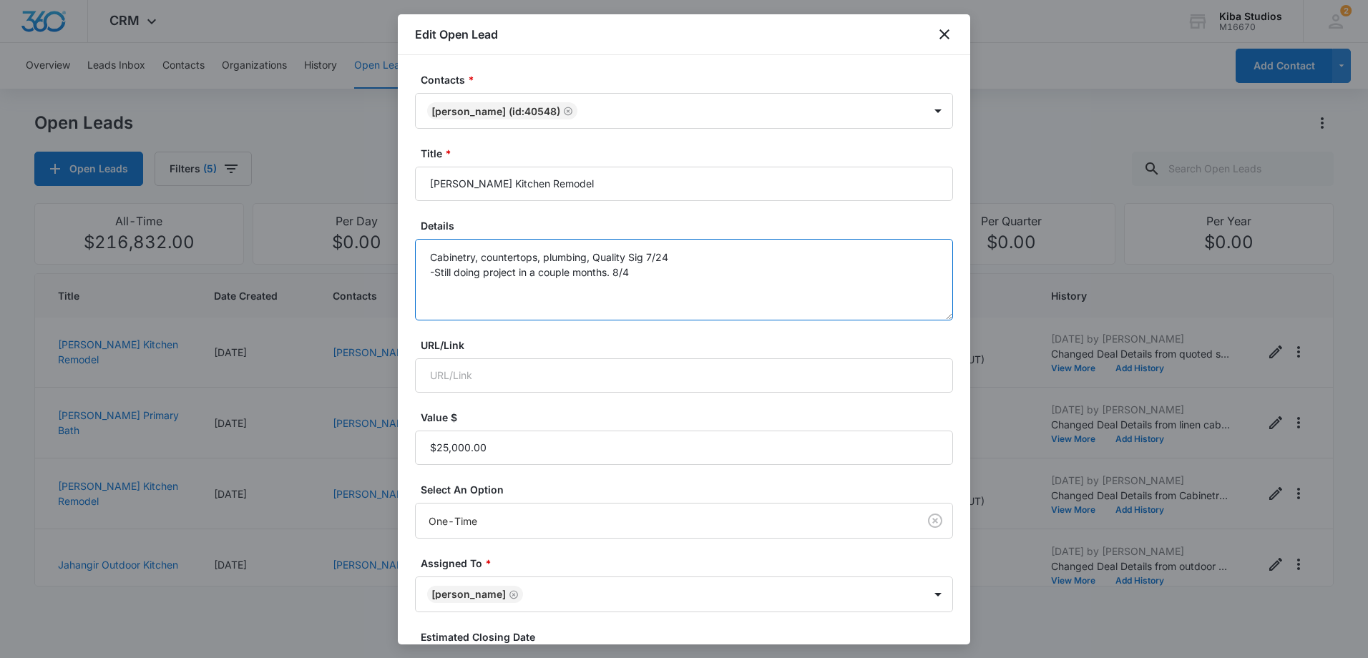
click at [686, 282] on textarea "Cabinetry, countertops, plumbing, Quality Sig 7/24 -Still doing project in a co…" at bounding box center [684, 280] width 538 height 82
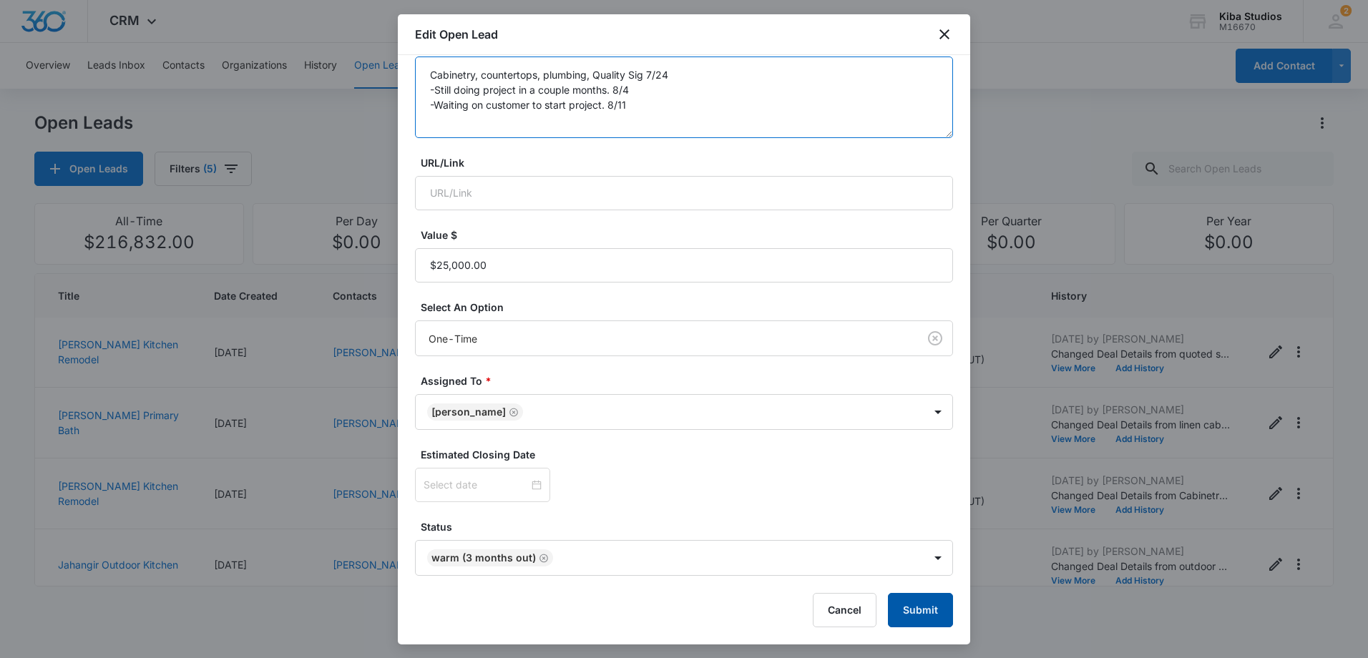
type textarea "Cabinetry, countertops, plumbing, Quality Sig 7/24 -Still doing project in a co…"
click at [924, 600] on button "Submit" at bounding box center [920, 610] width 65 height 34
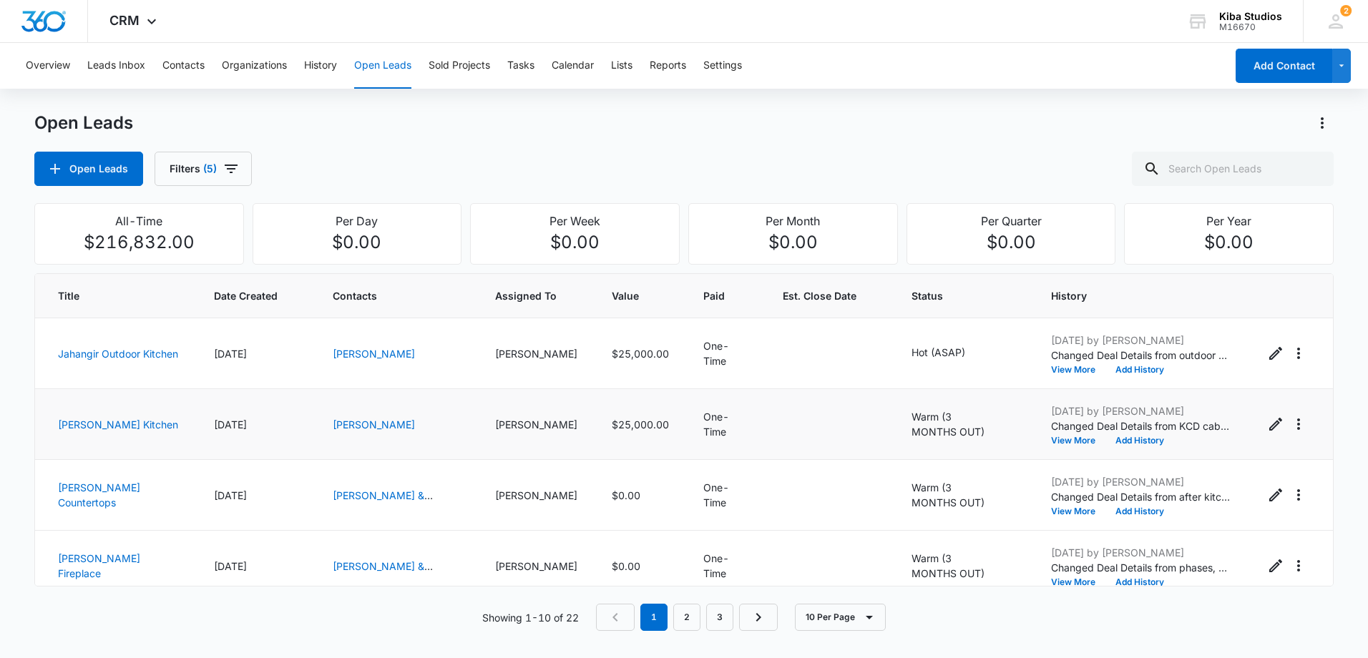
scroll to position [358, 0]
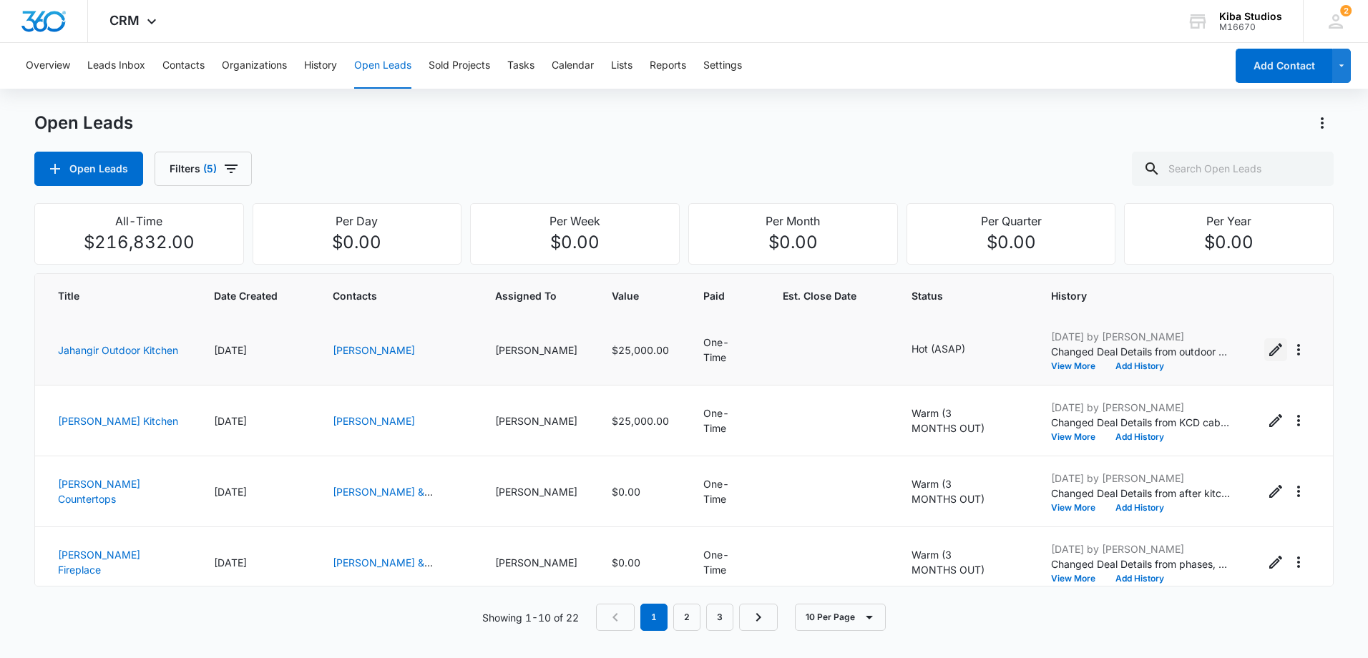
click at [1268, 356] on icon "Edit Open Lead" at bounding box center [1276, 349] width 17 height 17
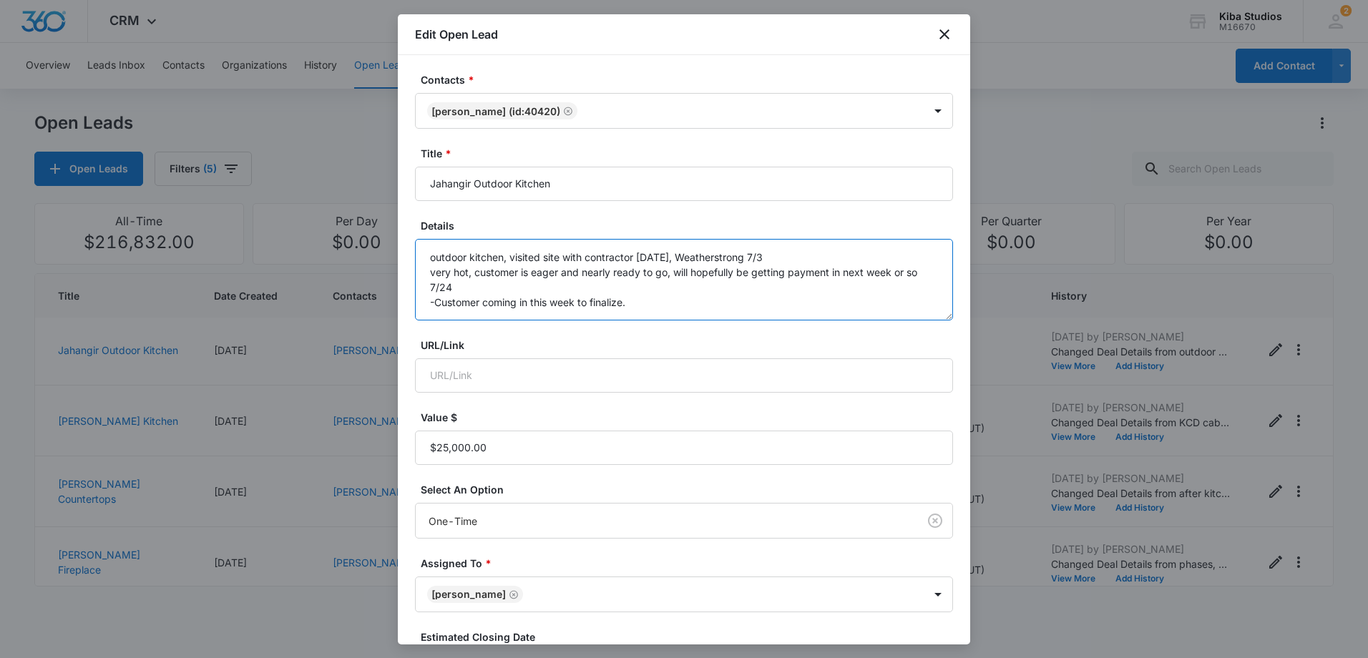
click at [657, 302] on textarea "outdoor kitchen, visited site with contractor [DATE], Weatherstrong 7/3 very ho…" at bounding box center [684, 280] width 538 height 82
click at [643, 312] on textarea "outdoor kitchen, visited site with contractor [DATE], Weatherstrong 7/3 very ho…" at bounding box center [684, 280] width 538 height 82
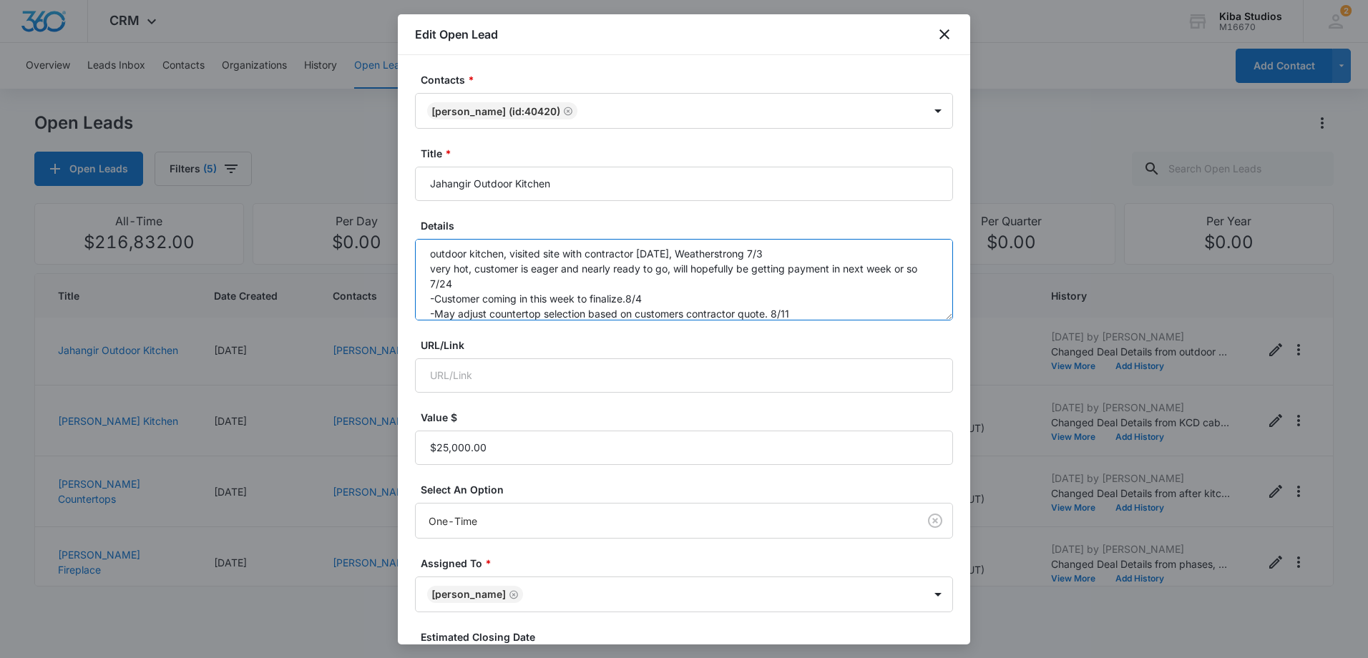
scroll to position [183, 0]
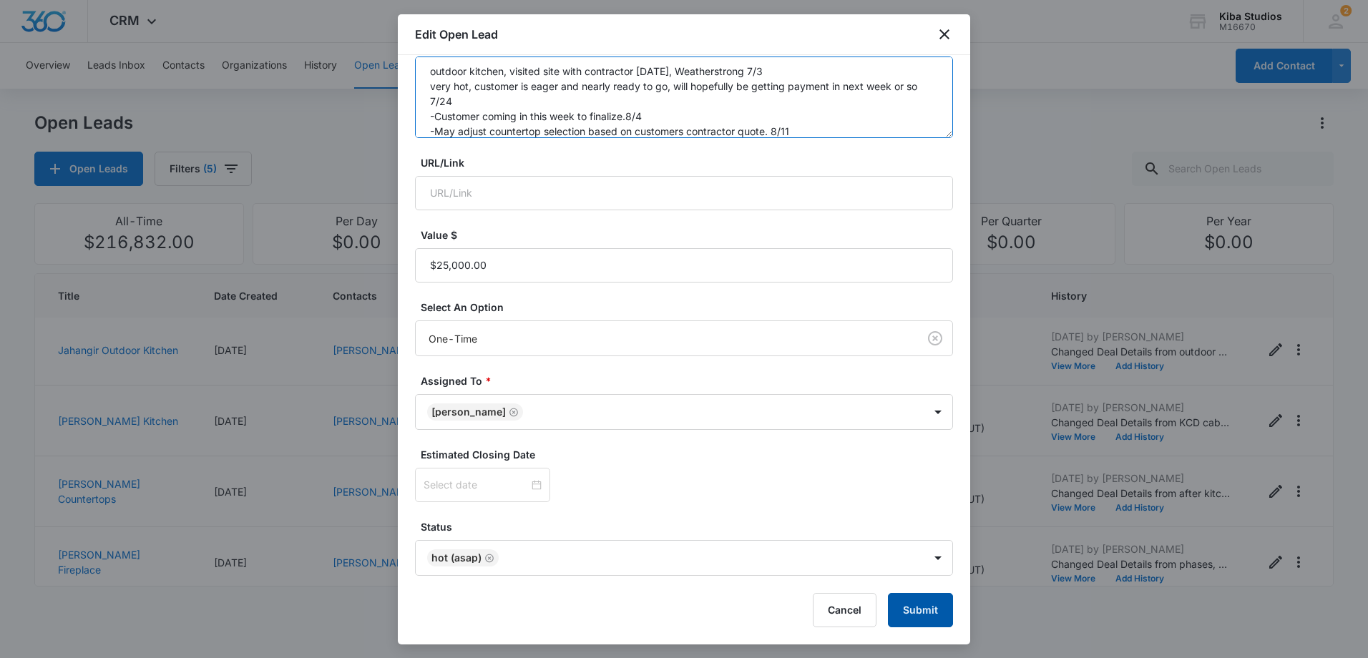
type textarea "outdoor kitchen, visited site with contractor [DATE], Weatherstrong 7/3 very ho…"
click at [910, 612] on button "Submit" at bounding box center [920, 610] width 65 height 34
click at [910, 612] on div "Cancel Submit" at bounding box center [684, 610] width 538 height 34
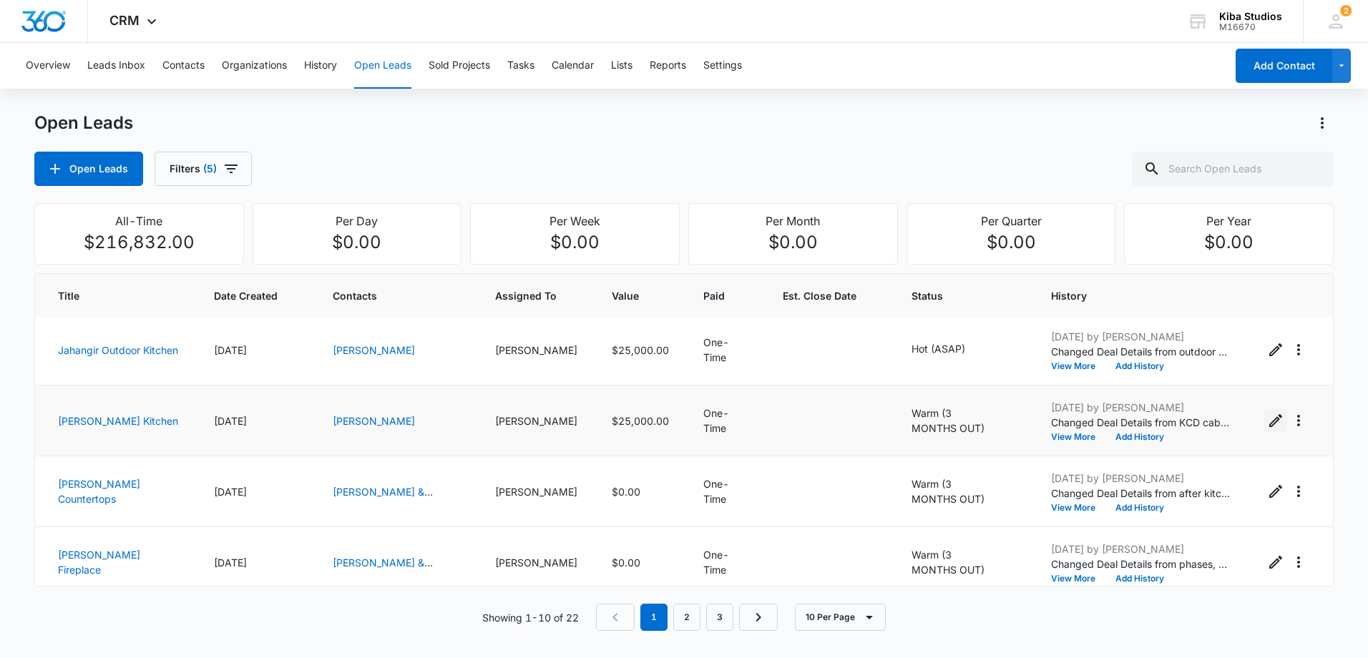
click at [1270, 417] on icon "Edit Open Lead" at bounding box center [1276, 420] width 13 height 13
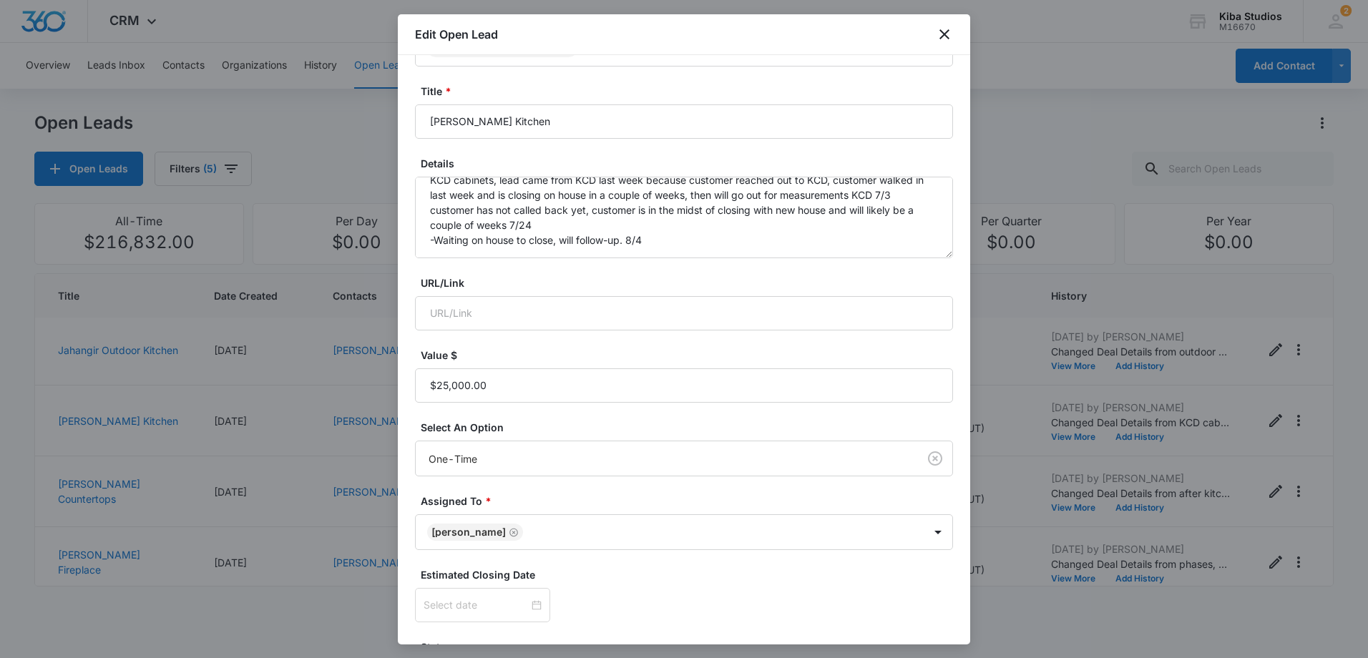
scroll to position [39, 0]
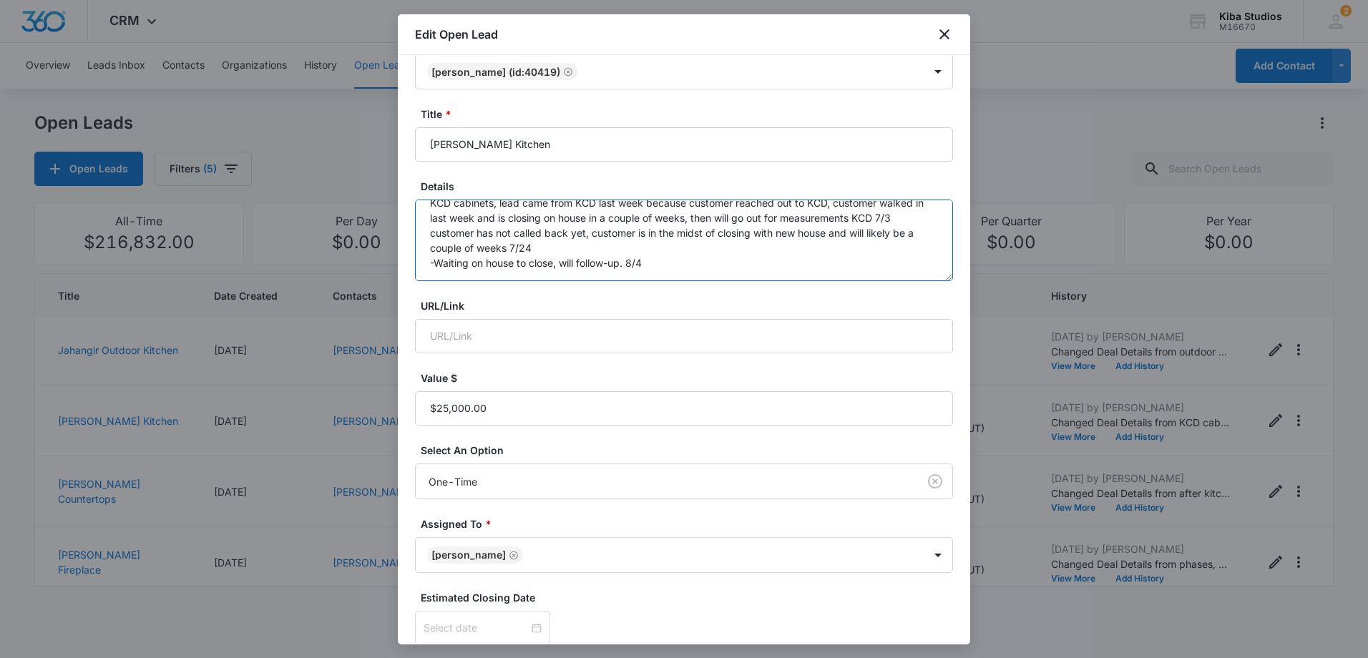
click at [679, 261] on textarea "KCD cabinets, lead came from KCD last week because customer reached out to KCD,…" at bounding box center [684, 241] width 538 height 82
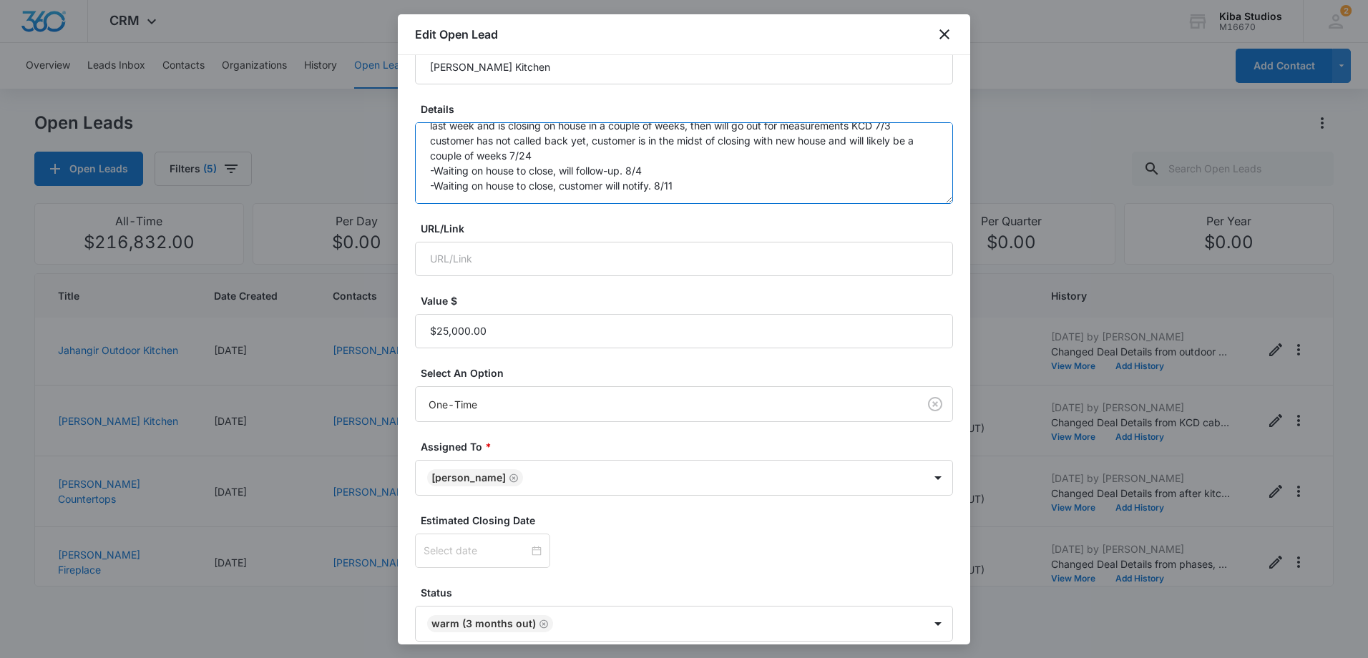
scroll to position [183, 0]
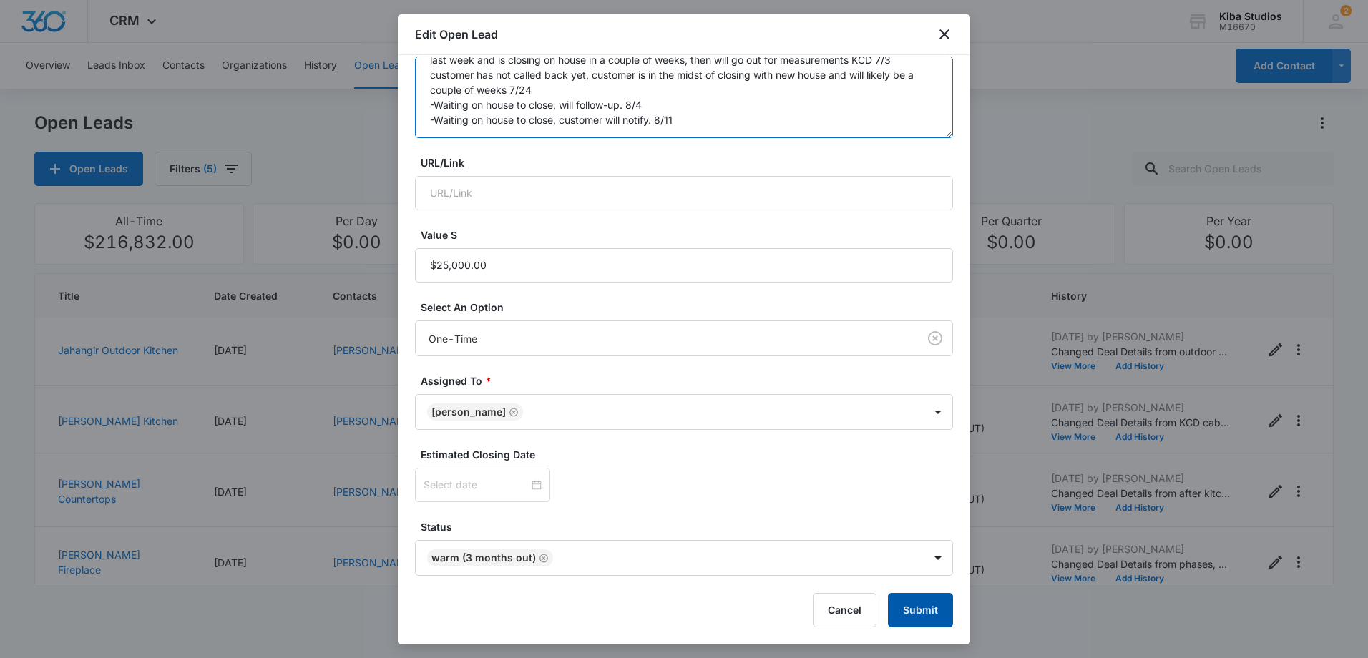
type textarea "KCD cabinets, lead came from KCD last week because customer reached out to KCD,…"
click at [900, 605] on button "Submit" at bounding box center [920, 610] width 65 height 34
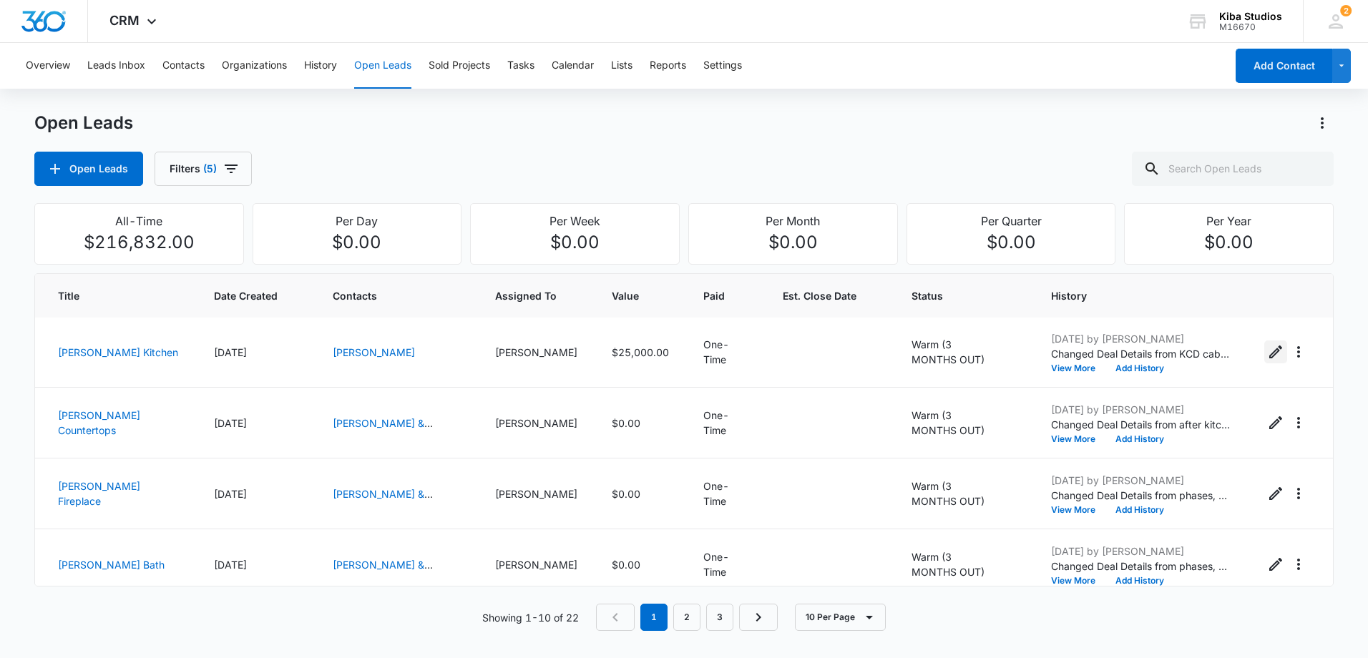
scroll to position [440, 0]
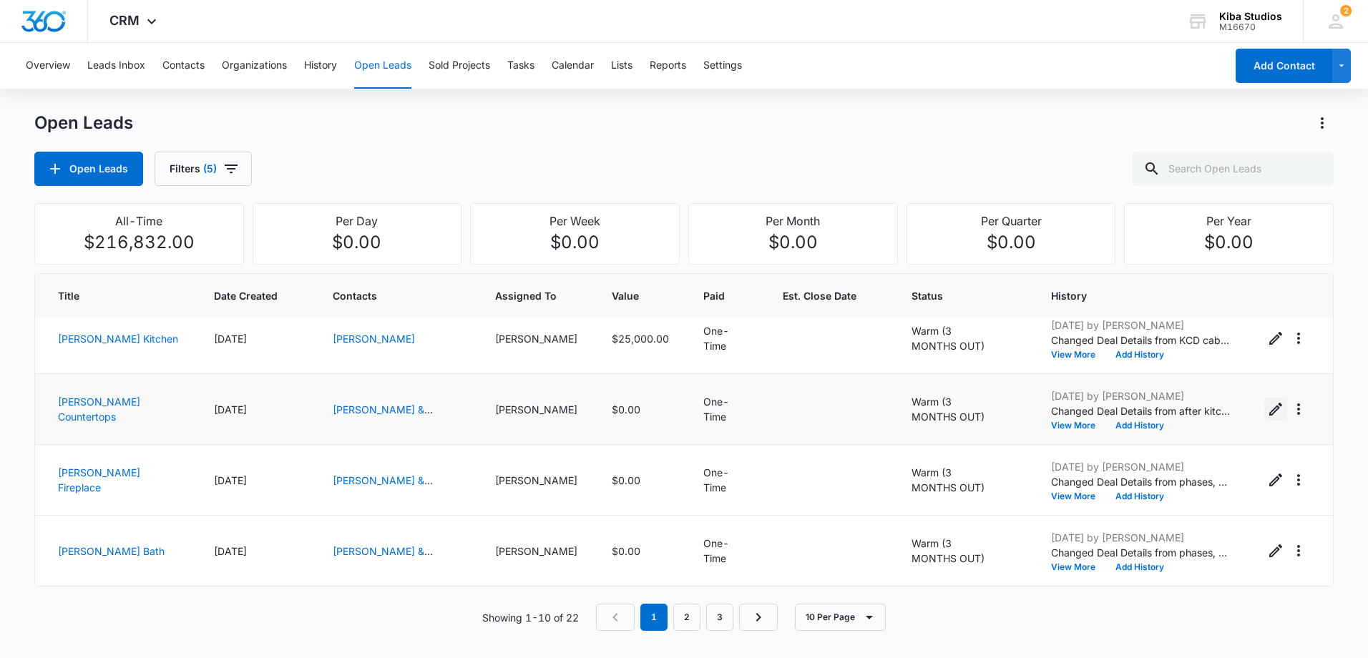
click at [1268, 412] on icon "Edit Open Lead" at bounding box center [1276, 409] width 17 height 17
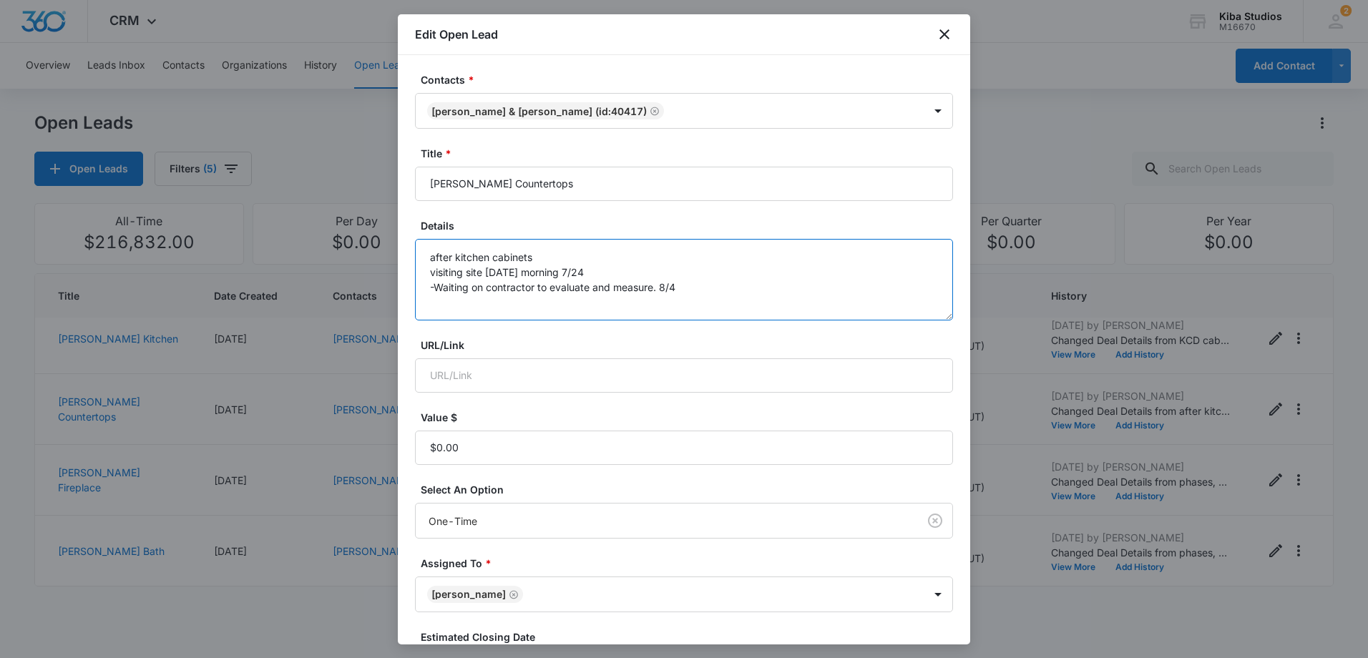
click at [716, 288] on textarea "after kitchen cabinets visiting site [DATE] morning 7/24 -Waiting on contractor…" at bounding box center [684, 280] width 538 height 82
drag, startPoint x: 429, startPoint y: 287, endPoint x: 662, endPoint y: 286, distance: 233.3
click at [662, 286] on textarea "after kitchen cabinets visiting site [DATE] morning 7/24 -Waiting on contractor…" at bounding box center [684, 280] width 538 height 82
click at [485, 308] on textarea "after kitchen cabinets visiting site [DATE] morning 7/24 -Waiting on contractor…" at bounding box center [684, 280] width 538 height 82
drag, startPoint x: 485, startPoint y: 308, endPoint x: 726, endPoint y: 292, distance: 241.7
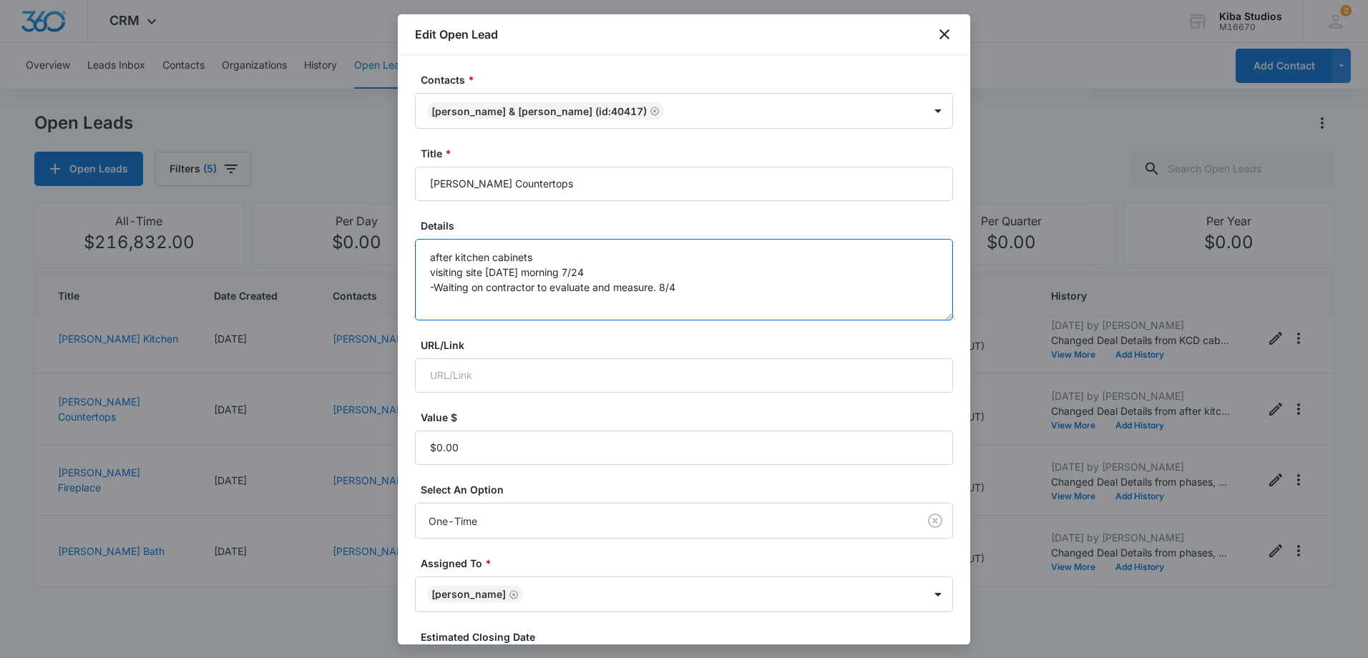
click at [726, 292] on textarea "after kitchen cabinets visiting site [DATE] morning 7/24 -Waiting on contractor…" at bounding box center [684, 280] width 538 height 82
paste textarea "-Waiting on contractor to evaluate and measure."
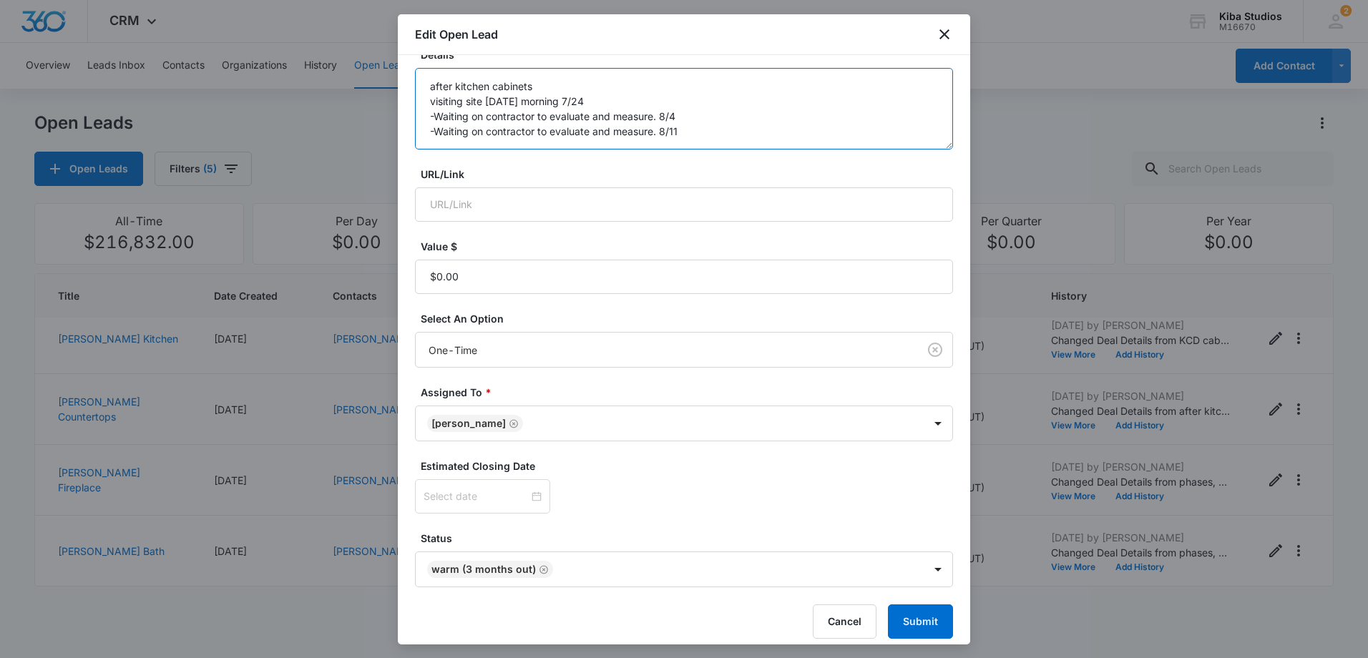
scroll to position [183, 0]
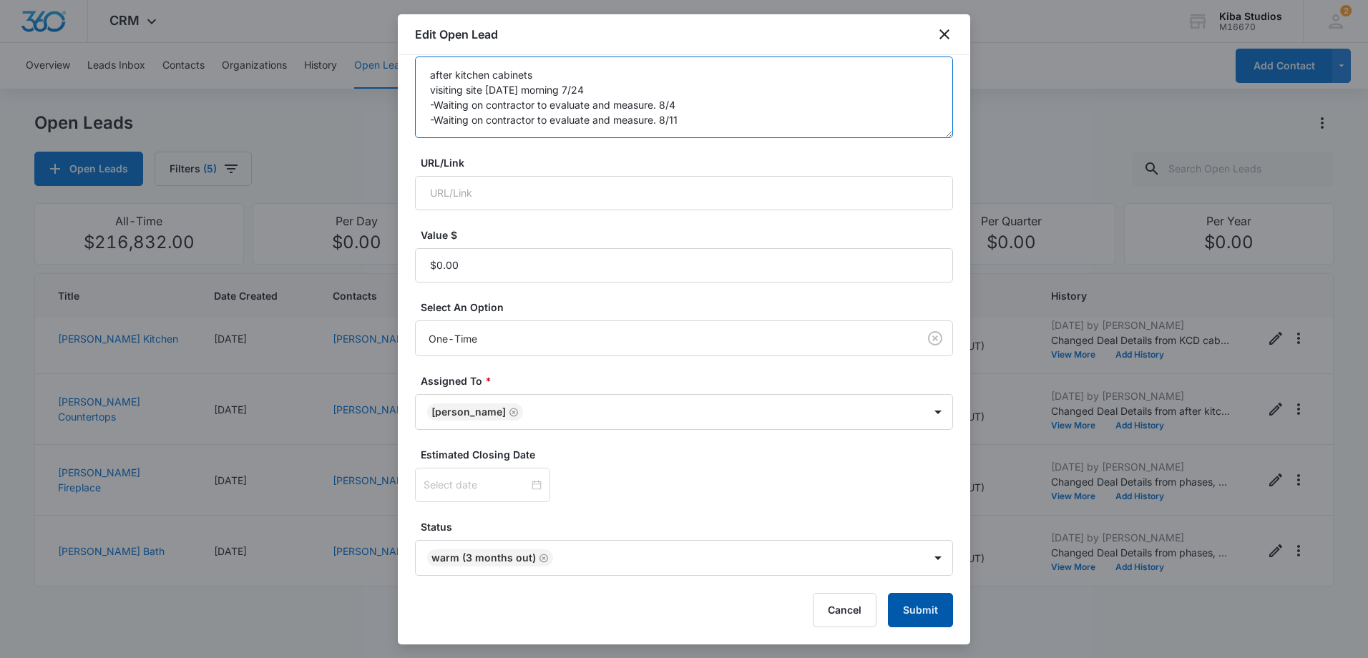
type textarea "after kitchen cabinets visiting site [DATE] morning 7/24 -Waiting on contractor…"
click at [903, 601] on button "Submit" at bounding box center [920, 610] width 65 height 34
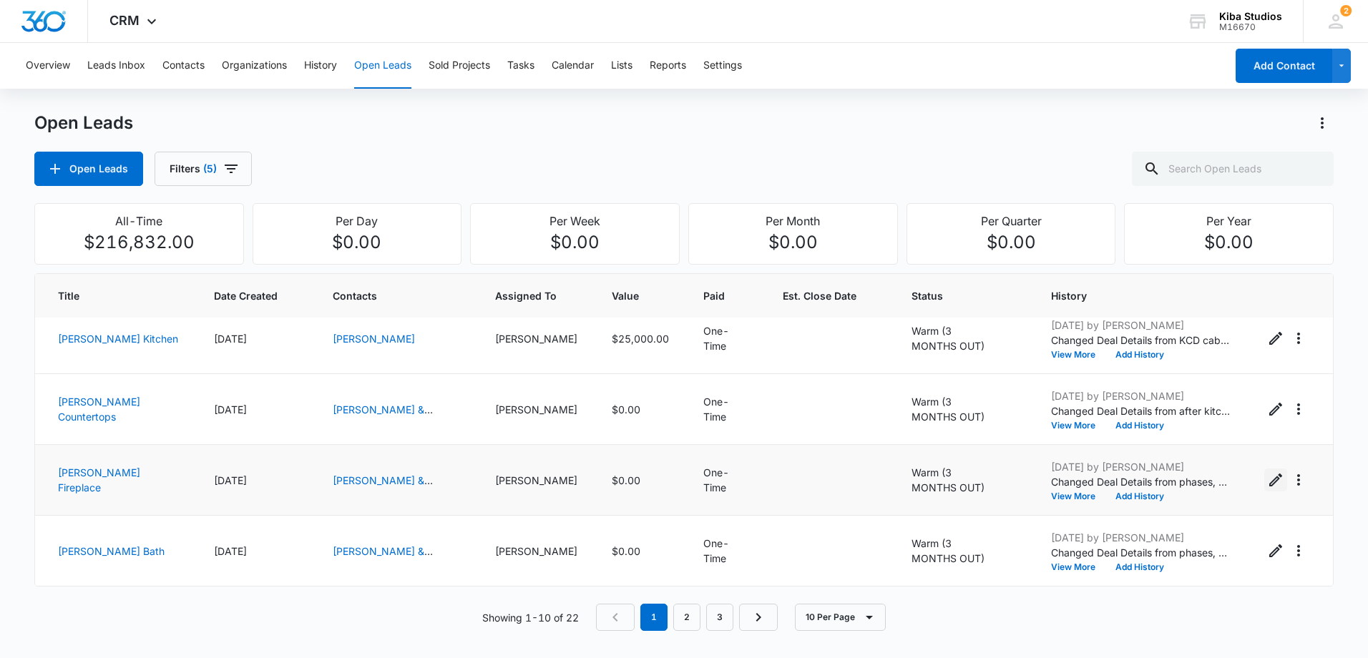
click at [1268, 478] on icon "Edit Open Lead" at bounding box center [1276, 480] width 17 height 17
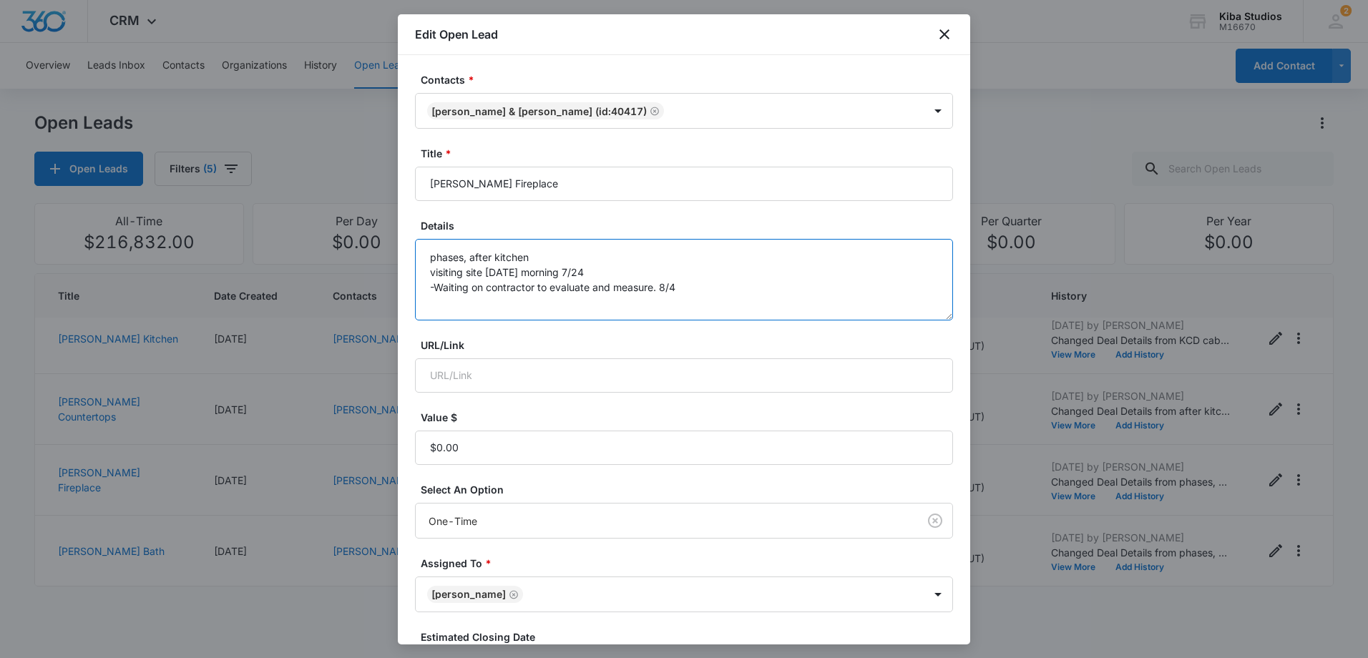
click at [691, 282] on textarea "phases, after kitchen visiting site [DATE] morning 7/24 -Waiting on contractor …" at bounding box center [684, 280] width 538 height 82
paste textarea "-Waiting on contractor to evaluate and measure."
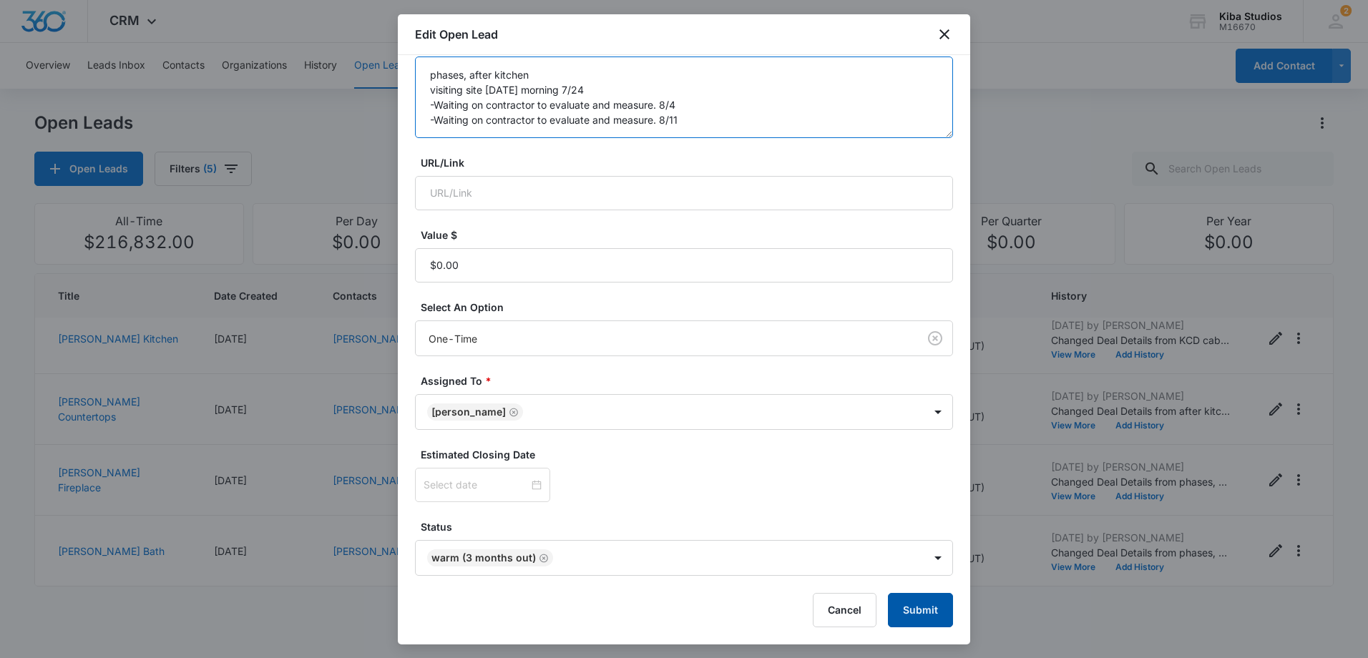
type textarea "phases, after kitchen visiting site [DATE] morning 7/24 -Waiting on contractor …"
click at [910, 606] on button "Submit" at bounding box center [920, 610] width 65 height 34
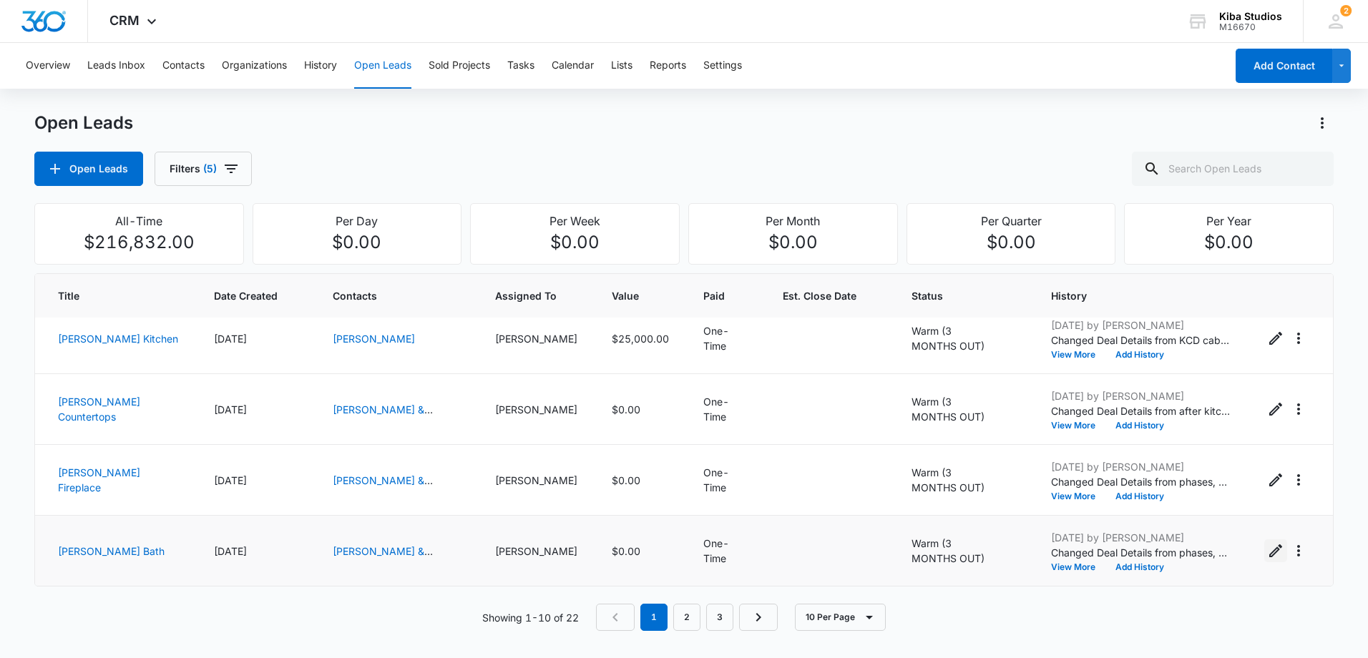
click at [1270, 555] on icon "Edit Open Lead" at bounding box center [1276, 551] width 13 height 13
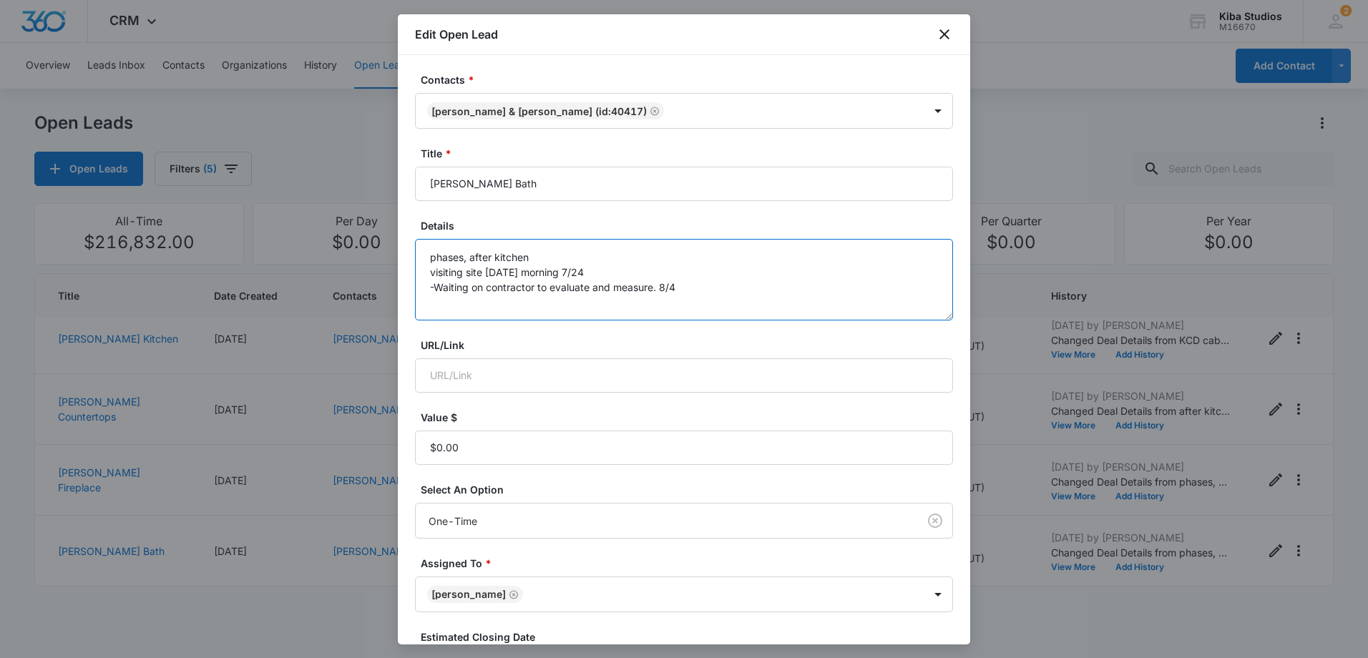
click at [685, 285] on textarea "phases, after kitchen visiting site [DATE] morning 7/24 -Waiting on contractor …" at bounding box center [684, 280] width 538 height 82
paste textarea "-Waiting on contractor to evaluate and measure."
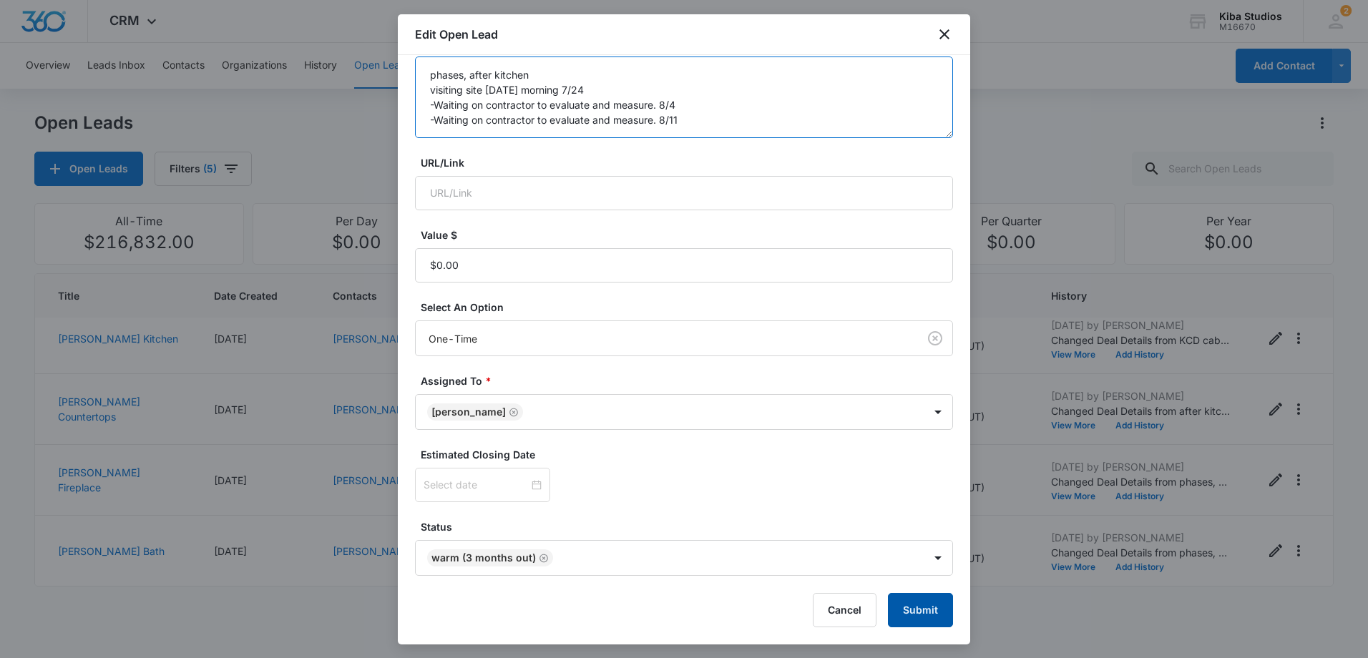
type textarea "phases, after kitchen visiting site [DATE] morning 7/24 -Waiting on contractor …"
click at [904, 600] on button "Submit" at bounding box center [920, 610] width 65 height 34
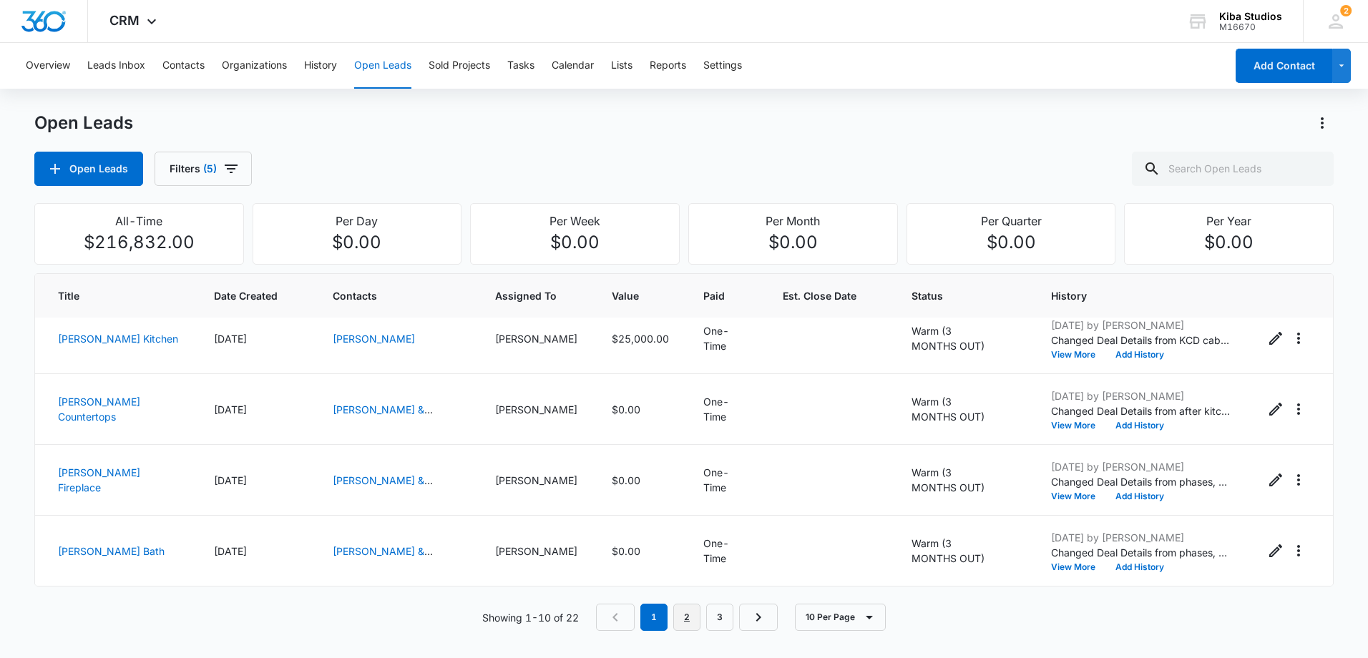
click at [691, 619] on link "2" at bounding box center [687, 617] width 27 height 27
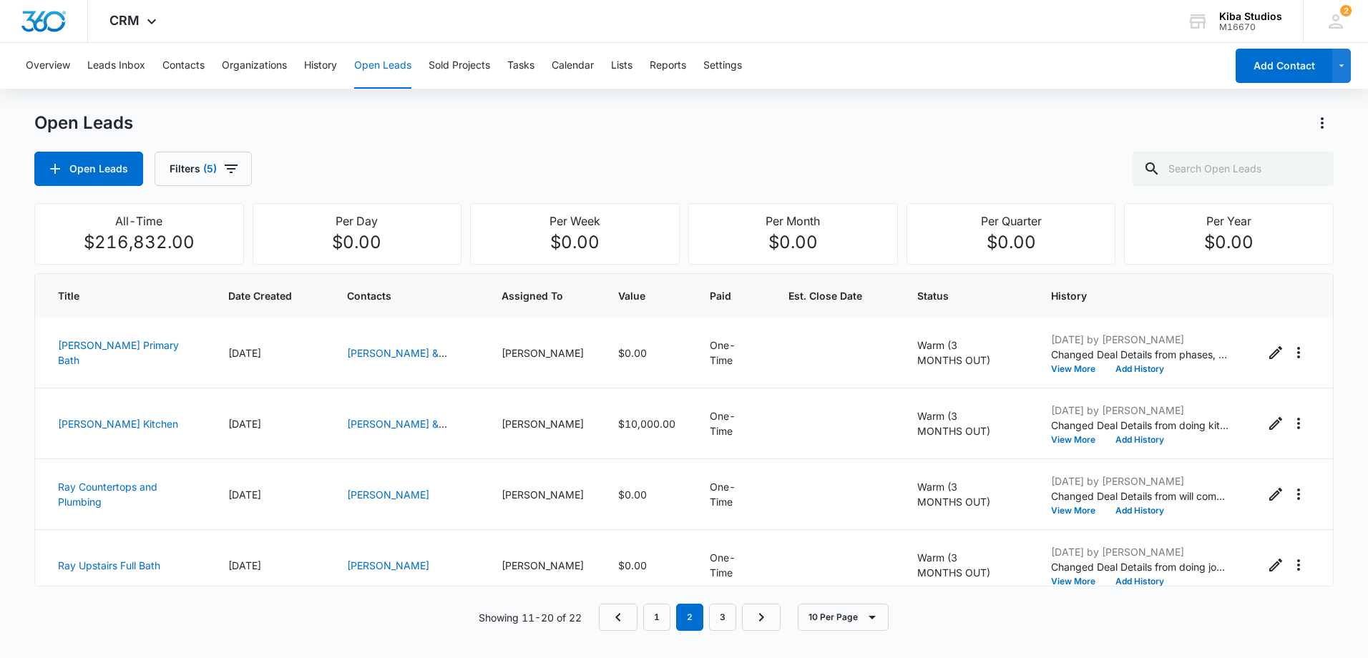
scroll to position [0, 0]
click at [1270, 356] on icon "Edit Open Lead" at bounding box center [1276, 353] width 13 height 13
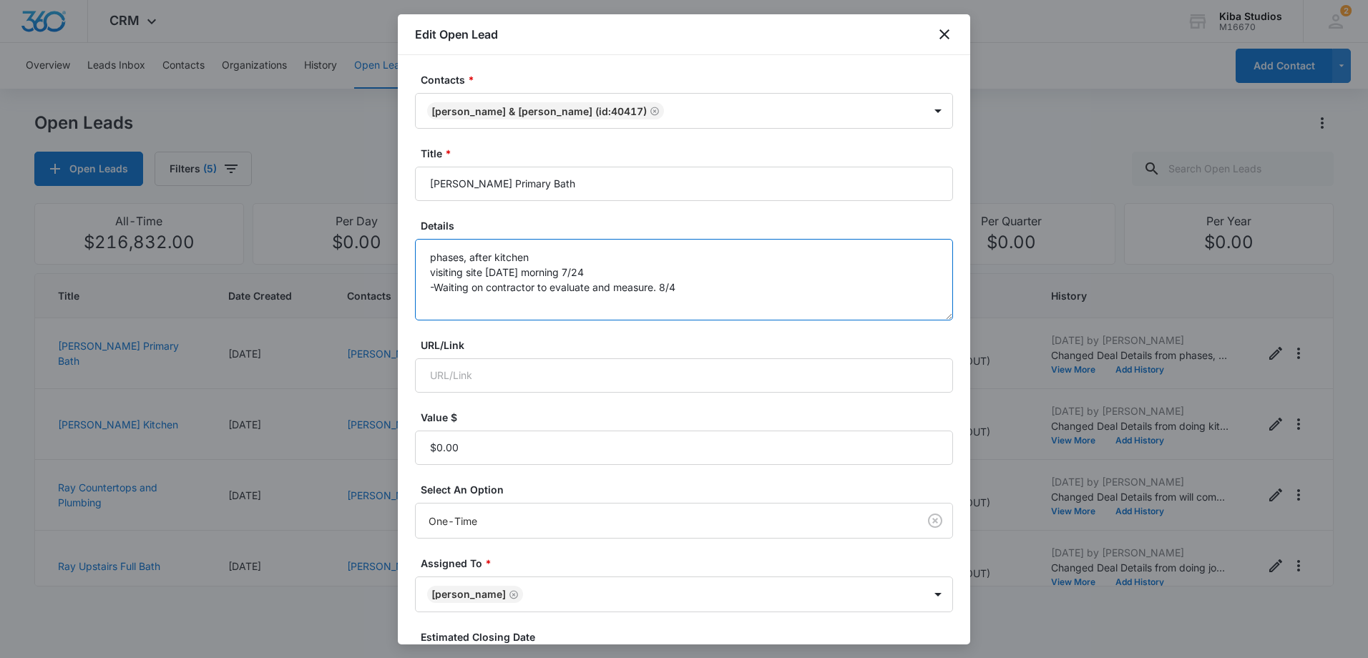
click at [718, 290] on textarea "phases, after kitchen visiting site [DATE] morning 7/24 -Waiting on contractor …" at bounding box center [684, 280] width 538 height 82
paste textarea "-Waiting on contractor to evaluate and measure."
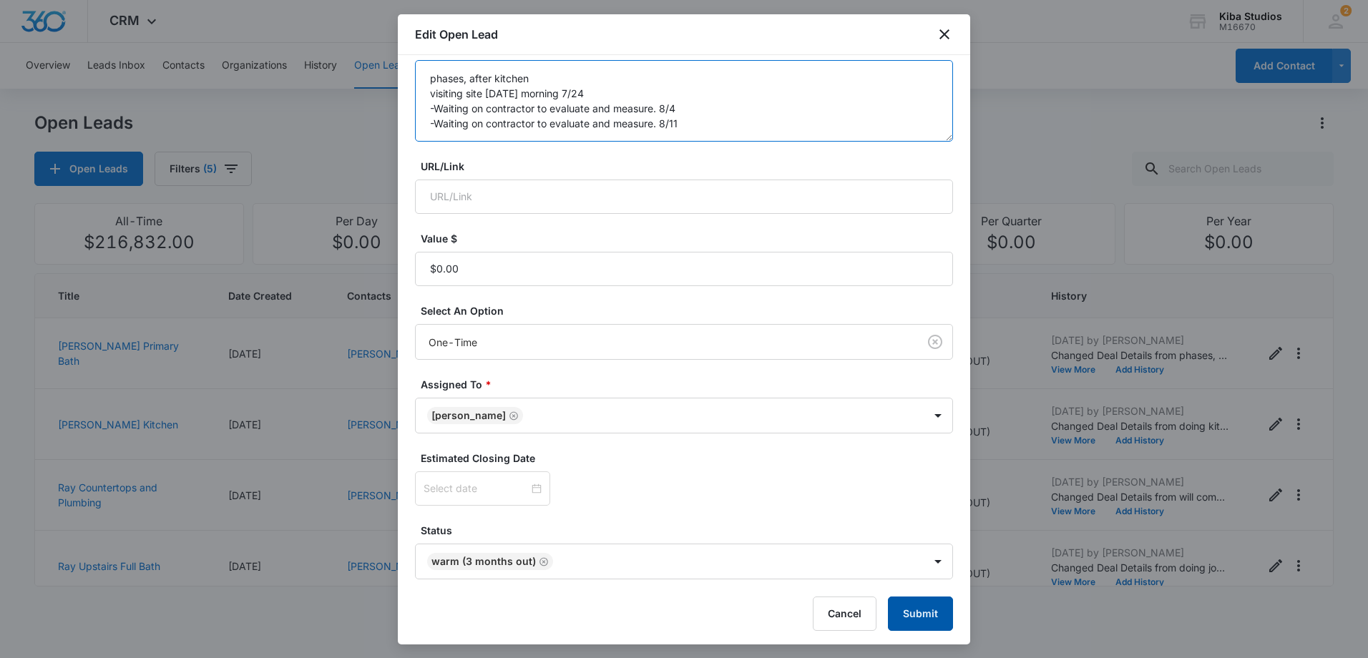
scroll to position [183, 0]
type textarea "phases, after kitchen visiting site [DATE] morning 7/24 -Waiting on contractor …"
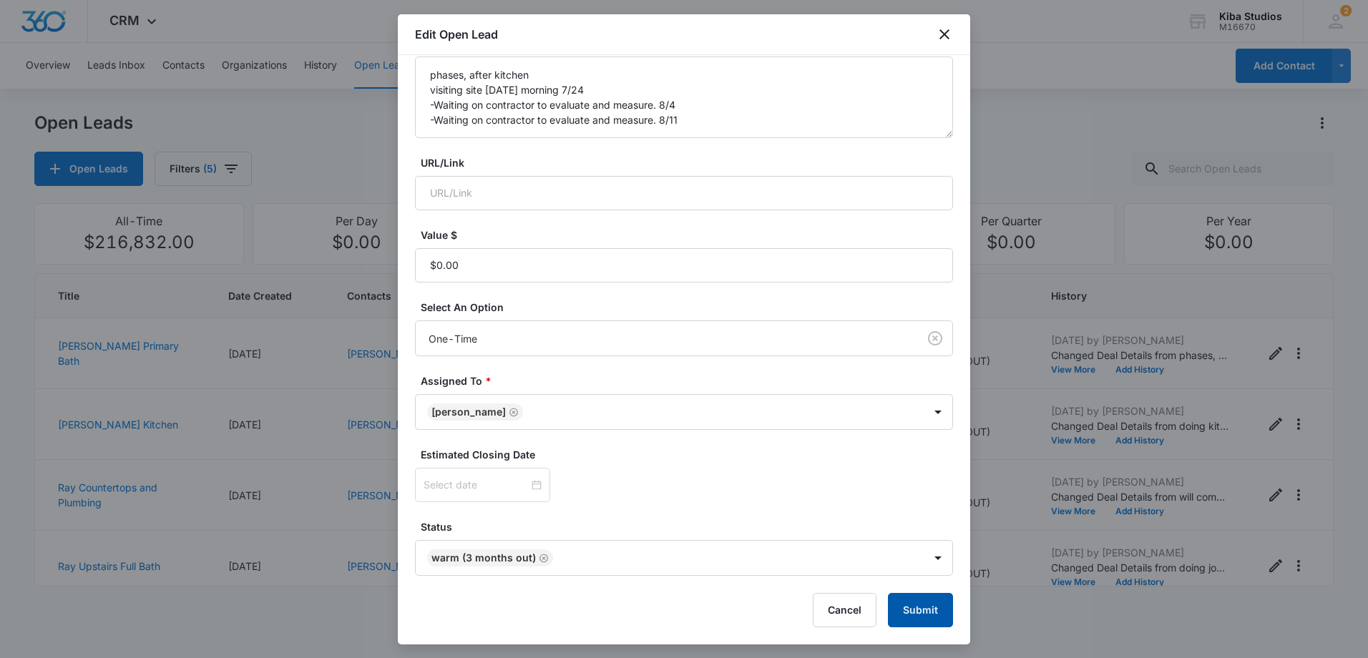
click at [910, 603] on button "Submit" at bounding box center [920, 610] width 65 height 34
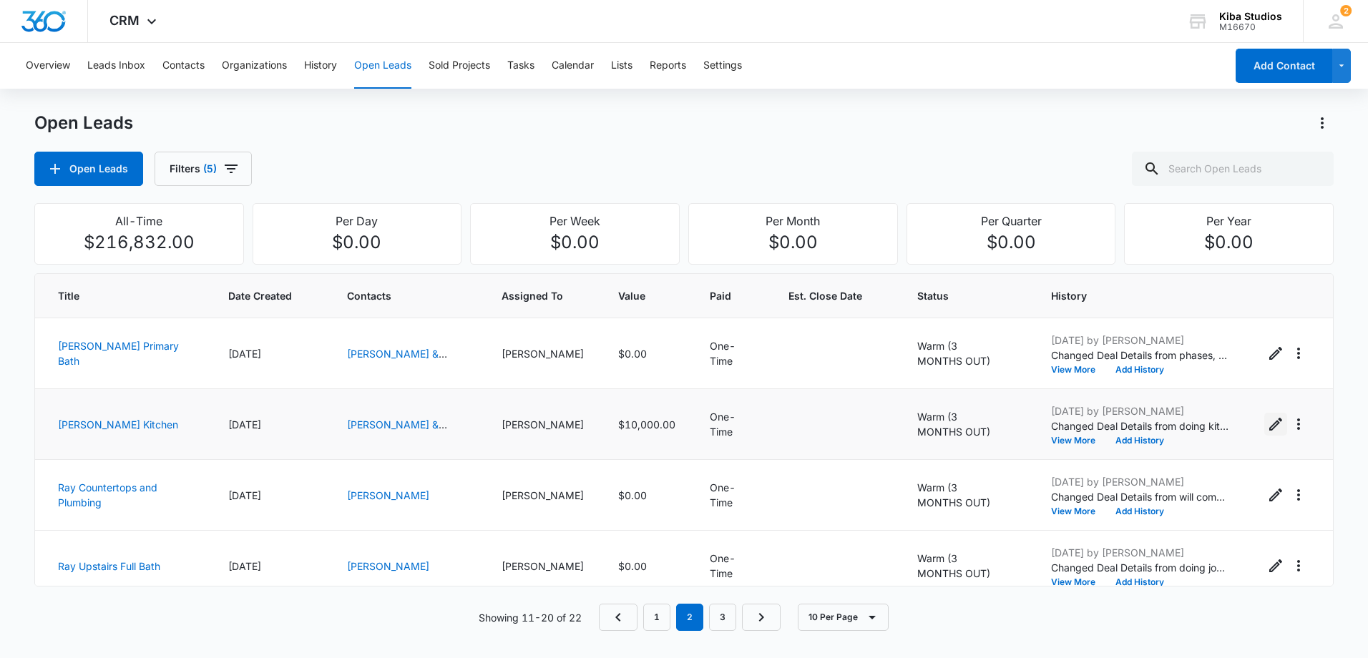
click at [1268, 419] on icon "Edit Open Lead" at bounding box center [1276, 424] width 17 height 17
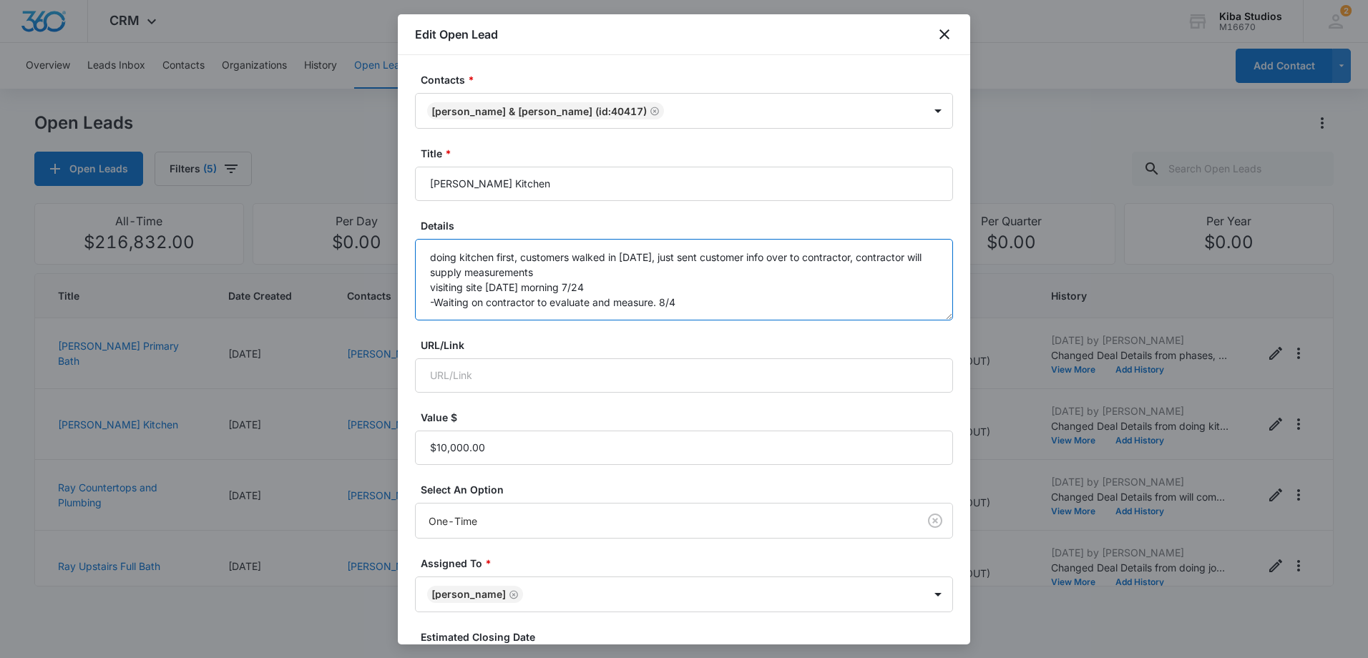
click at [709, 304] on textarea "doing kitchen first, customers walked in [DATE], just sent customer info over t…" at bounding box center [684, 280] width 538 height 82
paste textarea "-Waiting on contractor to evaluate and measure."
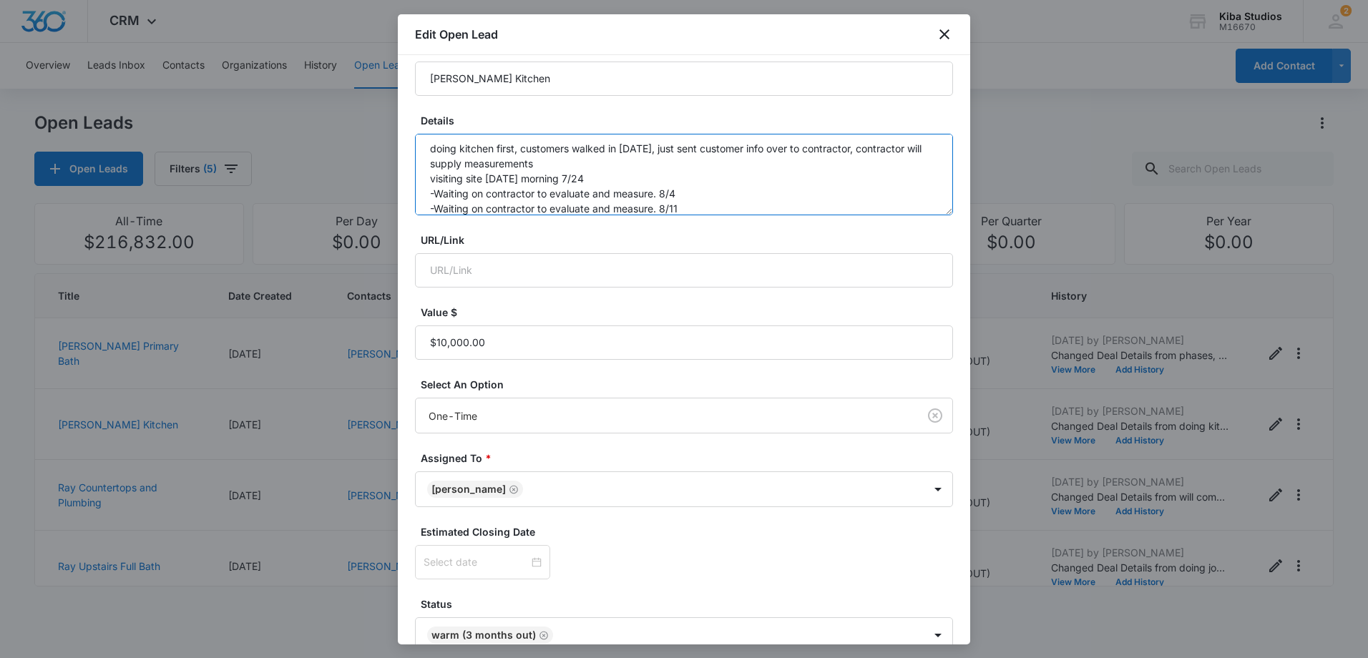
scroll to position [143, 0]
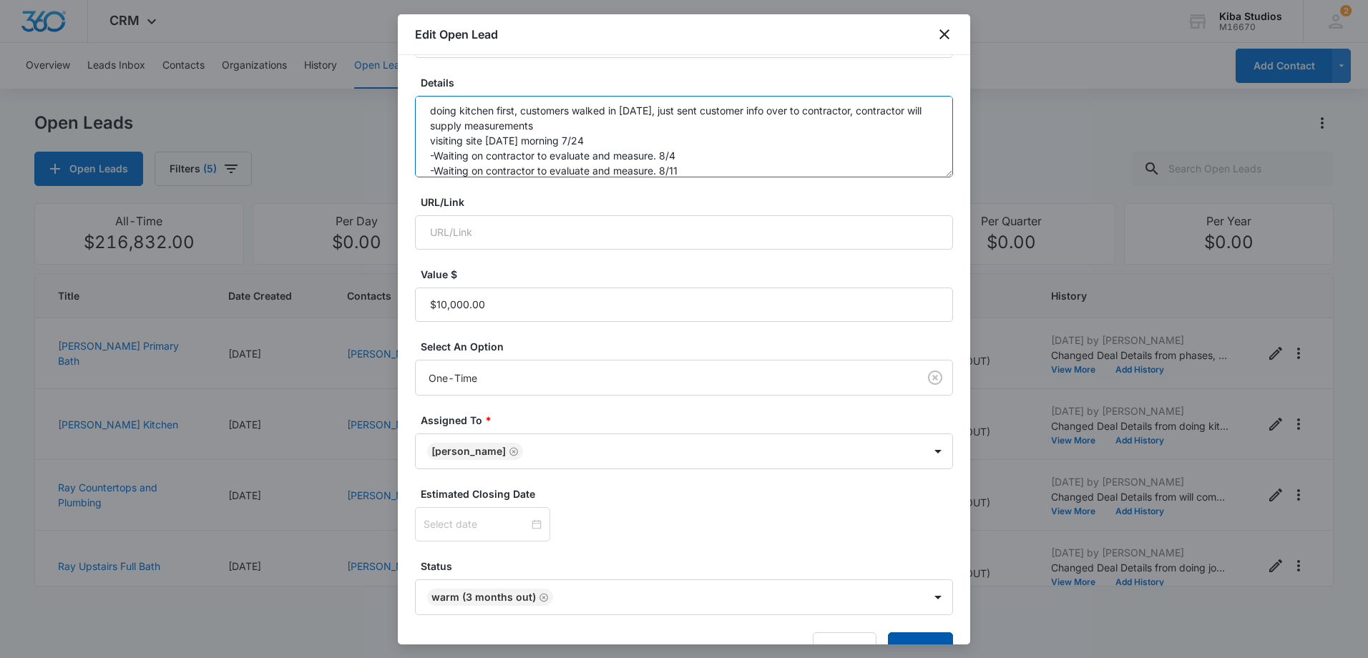
type textarea "doing kitchen first, customers walked in [DATE], just sent customer info over t…"
click at [921, 638] on button "Submit" at bounding box center [920, 650] width 65 height 34
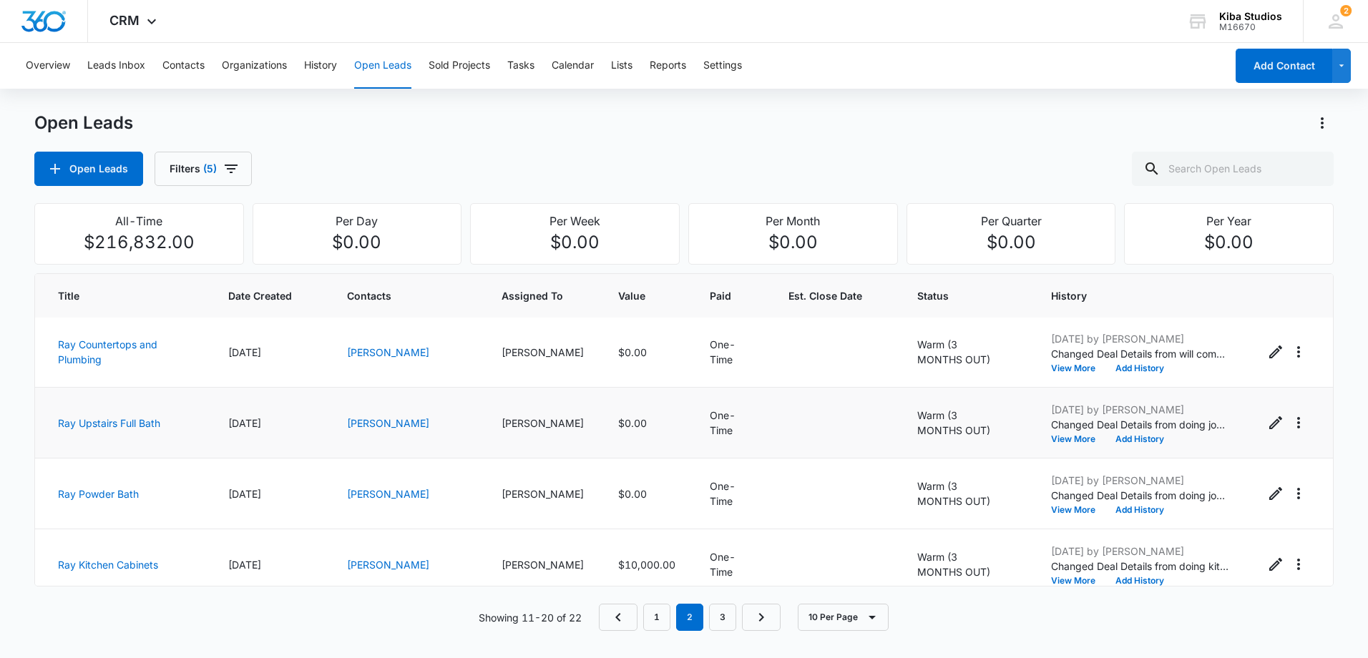
scroll to position [72, 0]
click at [1268, 424] on icon "Edit Open Lead" at bounding box center [1276, 423] width 17 height 17
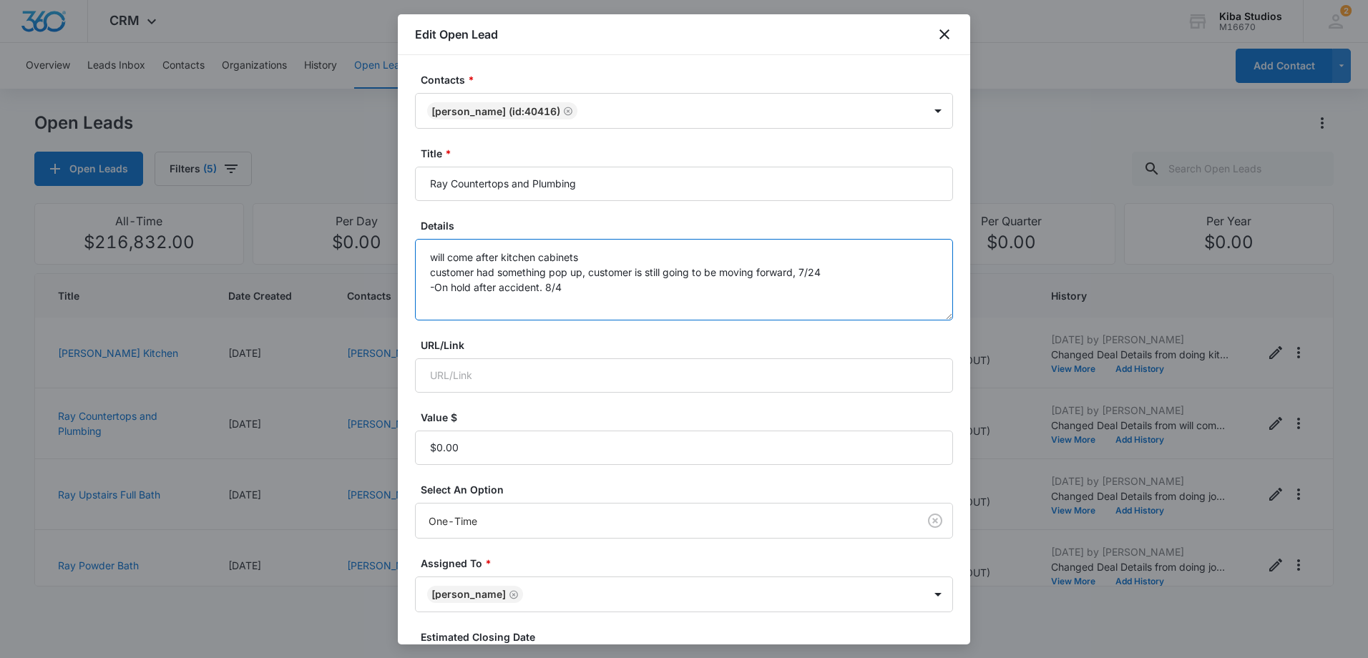
click at [591, 294] on textarea "will come after kitchen cabinets customer had something pop up, customer is sti…" at bounding box center [684, 280] width 538 height 82
drag, startPoint x: 703, startPoint y: 301, endPoint x: 432, endPoint y: 305, distance: 270.6
click at [432, 305] on textarea "will come after kitchen cabinets customer had something pop up, customer is sti…" at bounding box center [684, 280] width 538 height 82
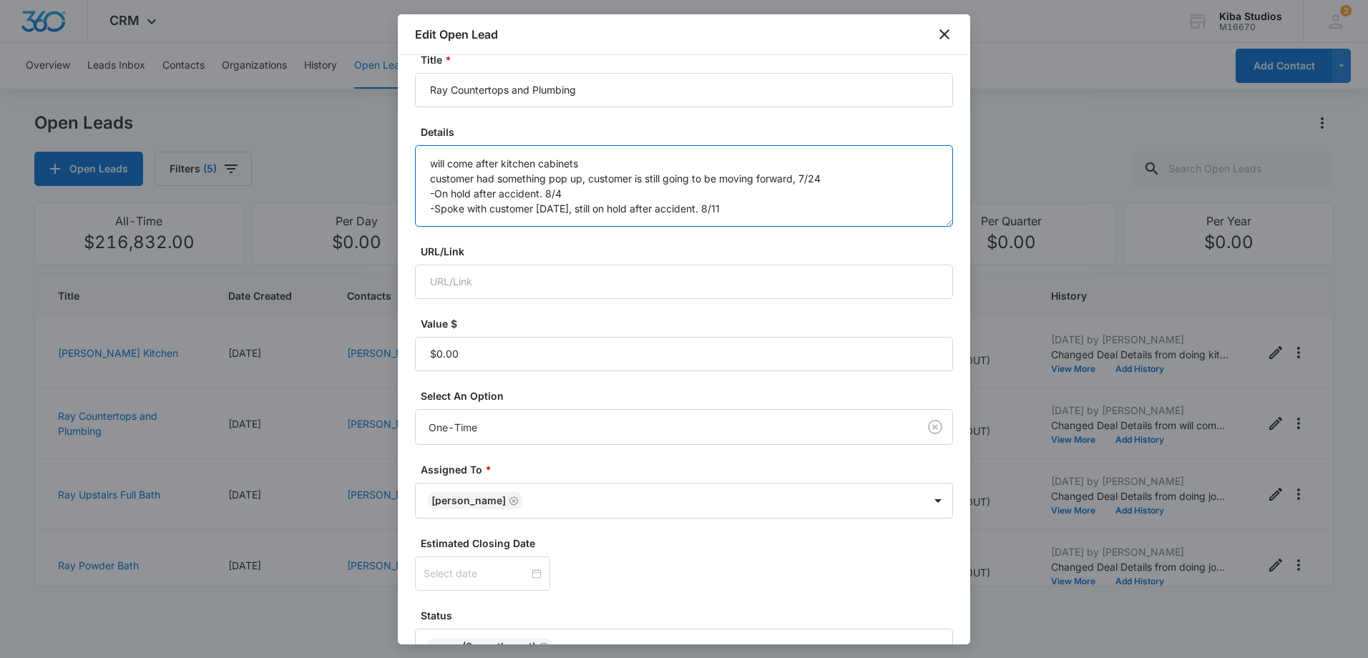
scroll to position [183, 0]
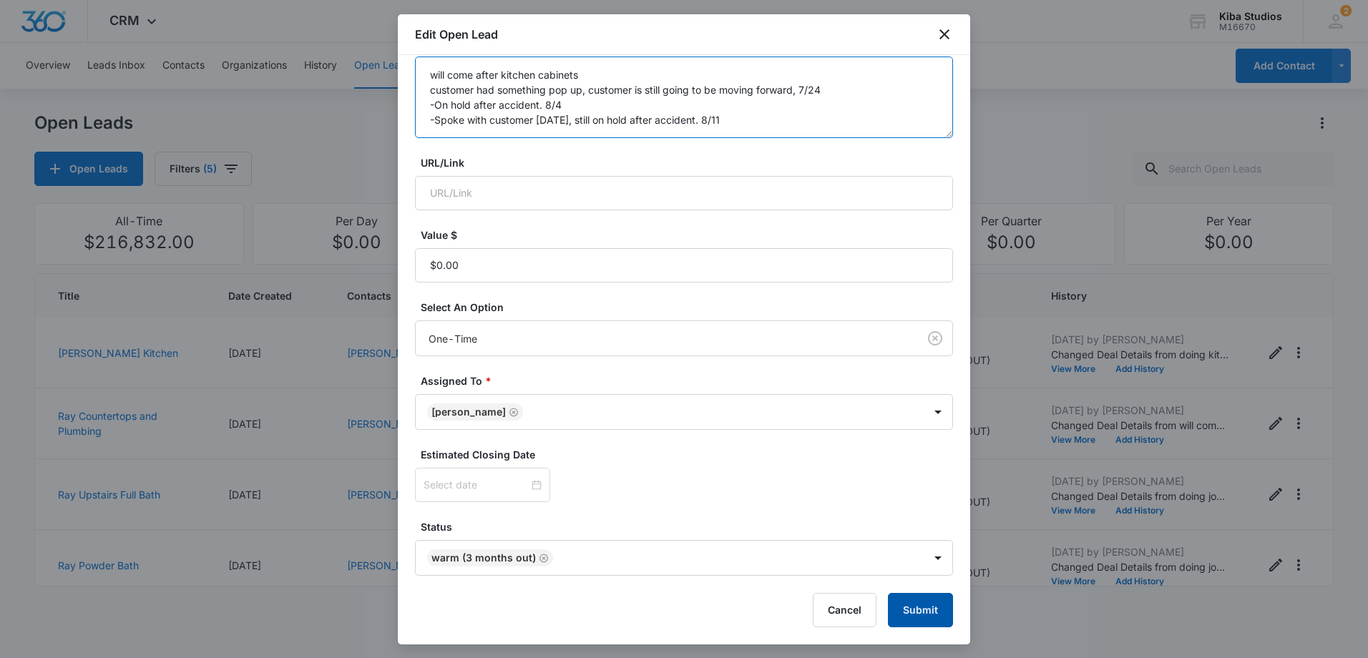
type textarea "will come after kitchen cabinets customer had something pop up, customer is sti…"
click at [920, 611] on button "Submit" at bounding box center [920, 610] width 65 height 34
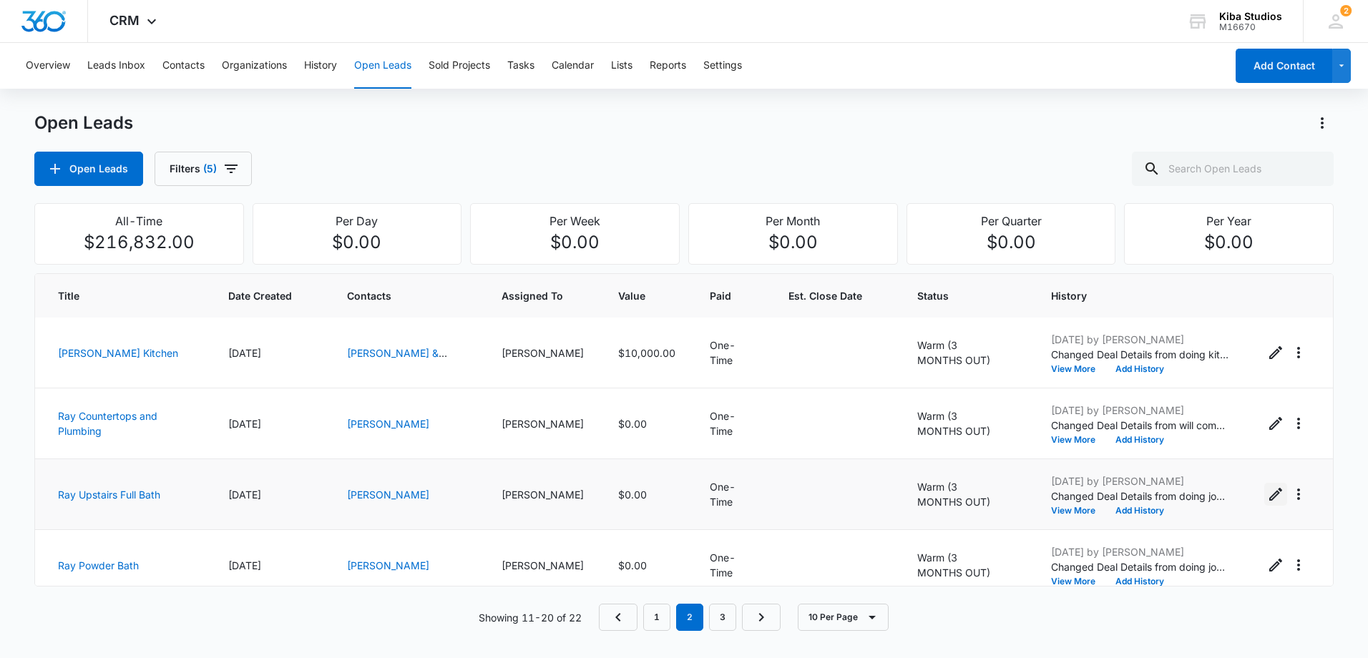
click at [1270, 493] on icon "Edit Open Lead" at bounding box center [1276, 494] width 13 height 13
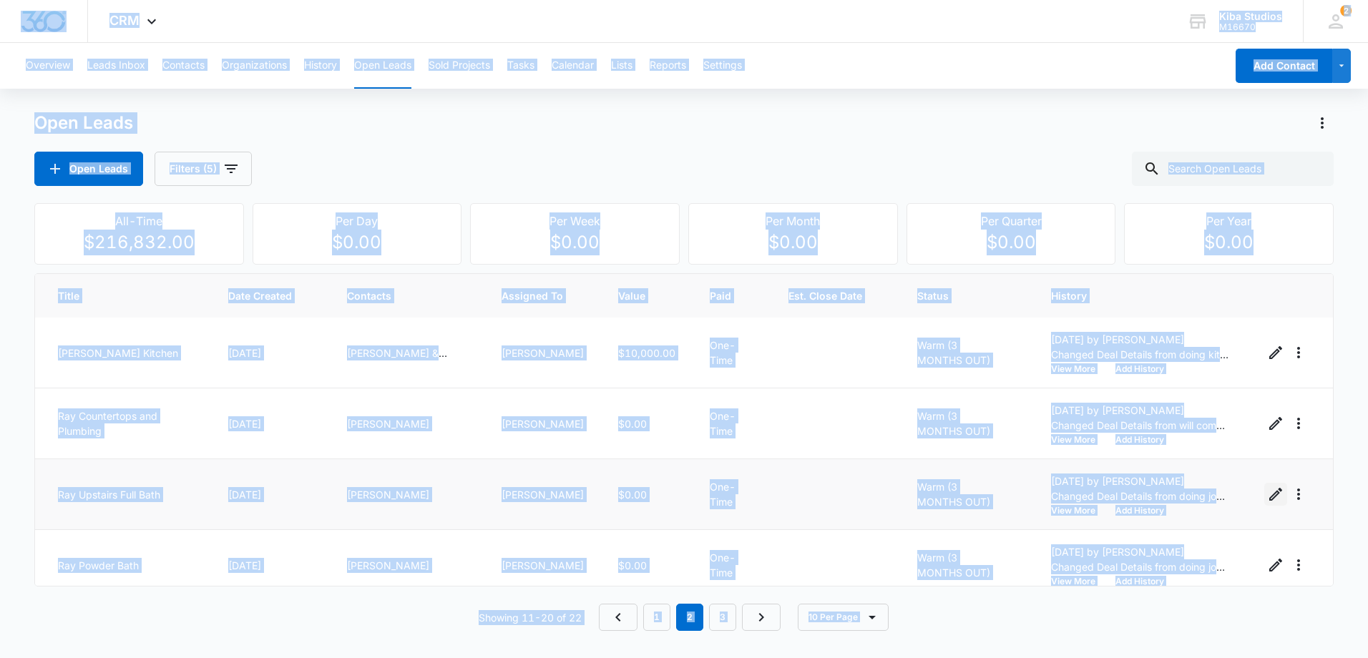
click at [1268, 492] on icon "Edit Open Lead" at bounding box center [1276, 494] width 17 height 17
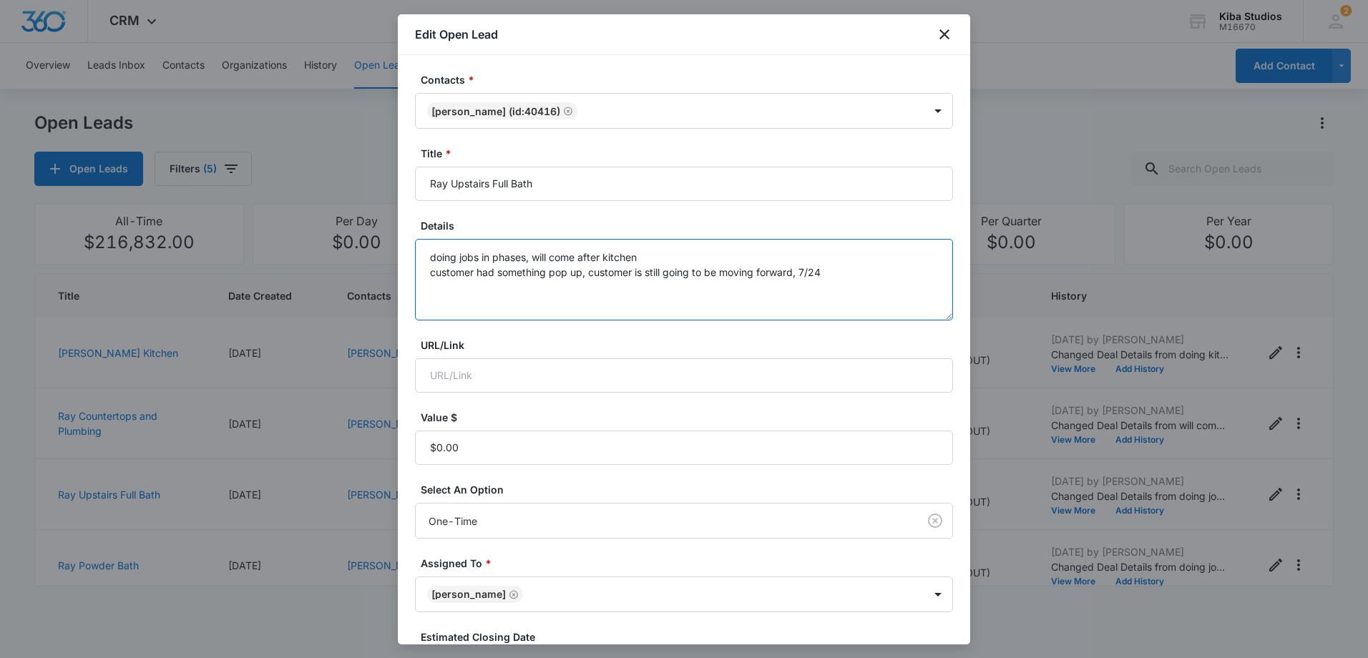
click at [848, 276] on textarea "doing jobs in phases, will come after kitchen customer had something pop up, cu…" at bounding box center [684, 280] width 538 height 82
paste textarea "-Spoke with customer [DATE], still on hold after accident. 8/11"
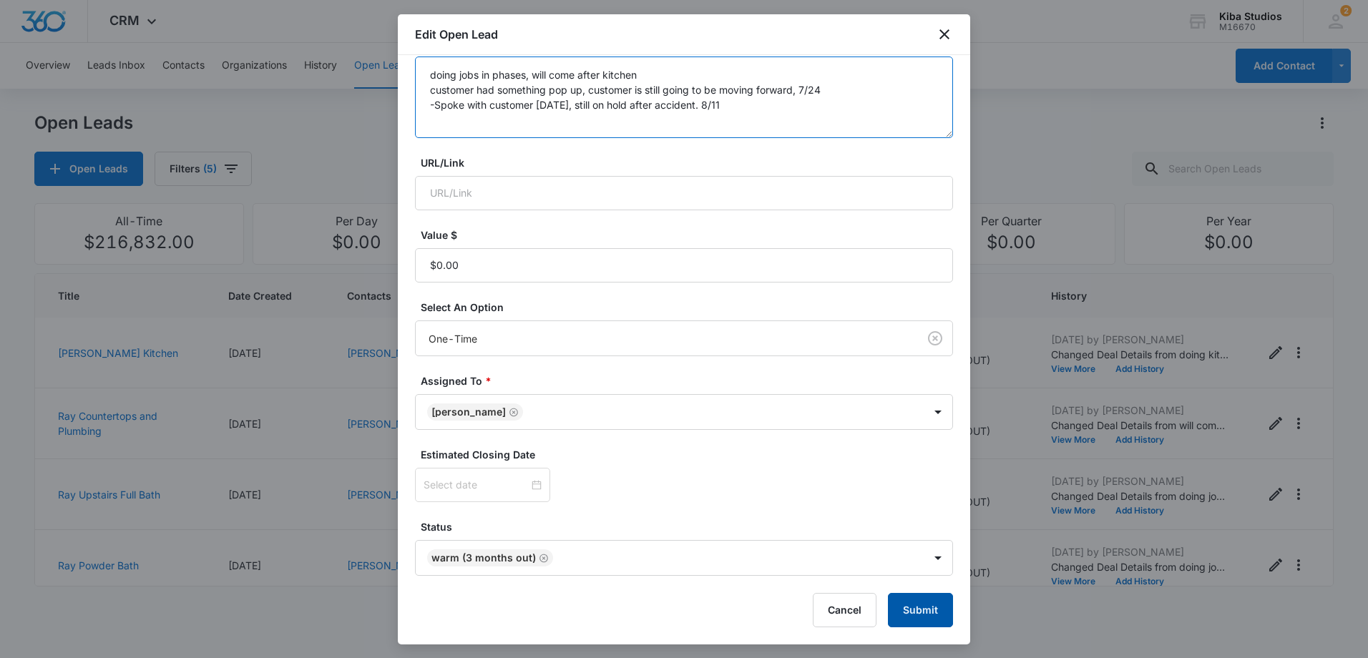
type textarea "doing jobs in phases, will come after kitchen customer had something pop up, cu…"
click at [892, 598] on button "Submit" at bounding box center [920, 610] width 65 height 34
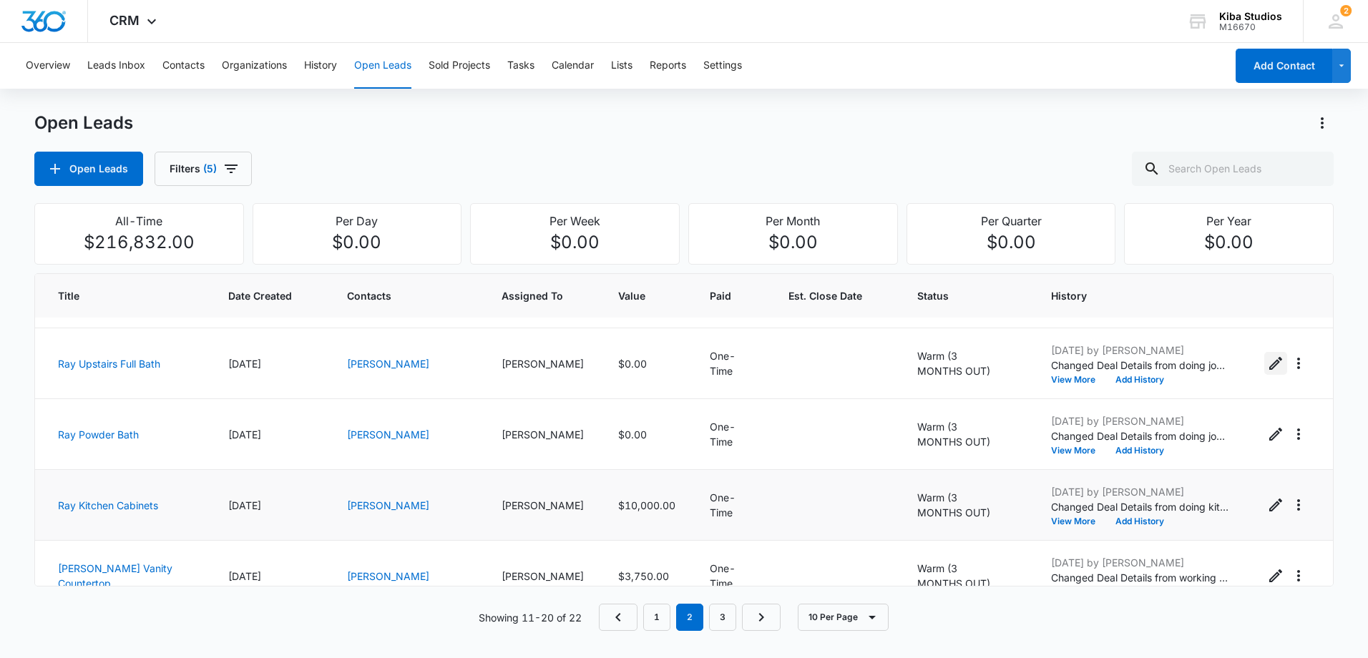
scroll to position [215, 0]
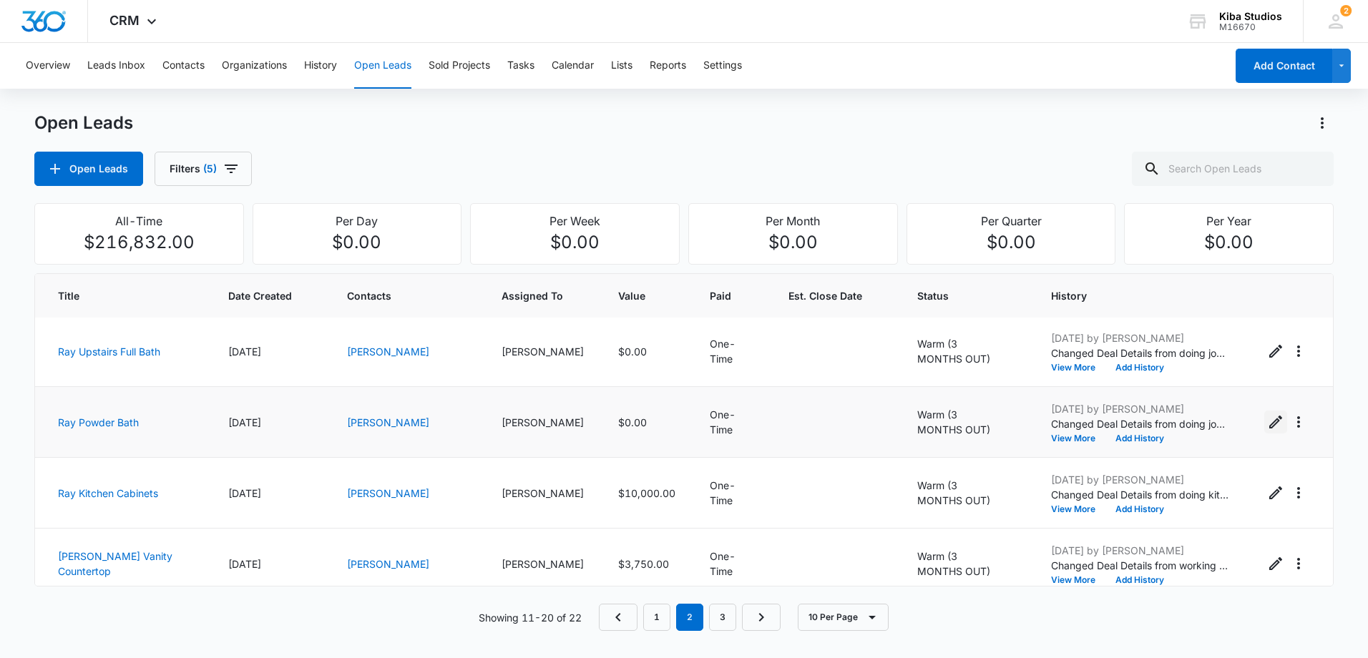
click at [1270, 425] on icon "Edit Open Lead" at bounding box center [1276, 422] width 13 height 13
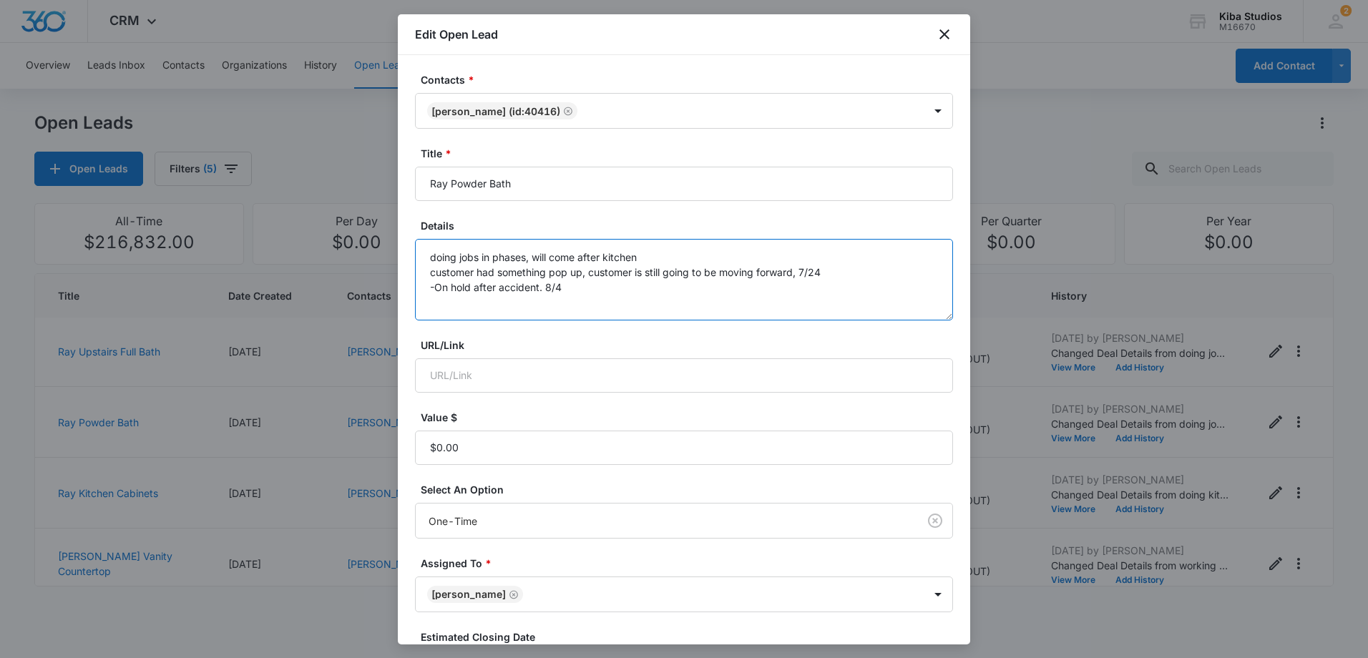
click at [602, 288] on textarea "doing jobs in phases, will come after kitchen customer had something pop up, cu…" at bounding box center [684, 280] width 538 height 82
paste textarea "-Spoke with customer [DATE], still on hold after accident. 8/11"
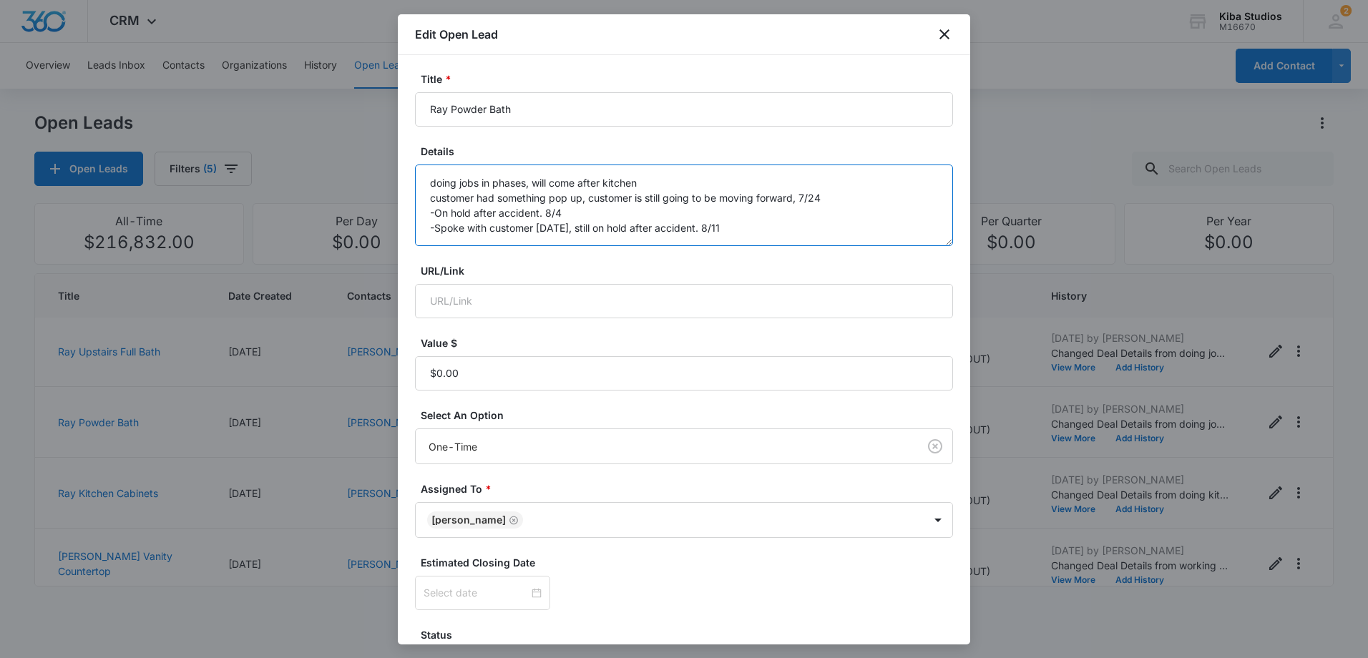
scroll to position [183, 0]
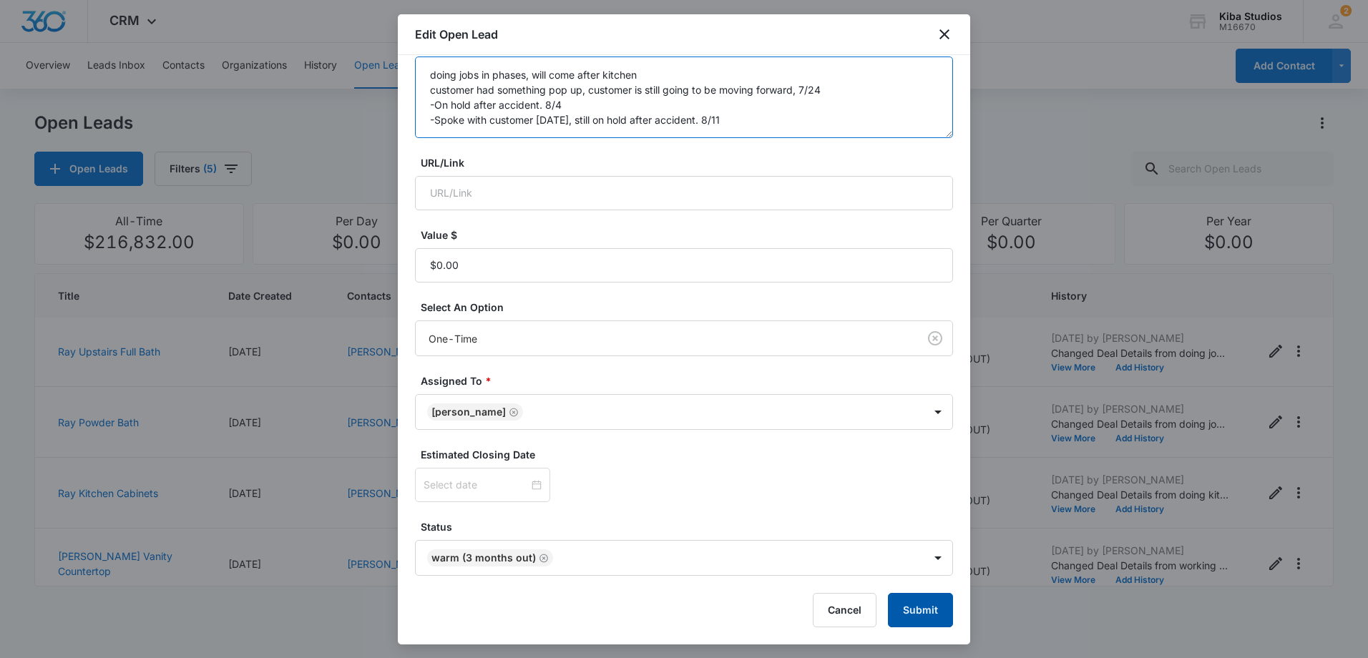
type textarea "doing jobs in phases, will come after kitchen customer had something pop up, cu…"
click at [910, 603] on button "Submit" at bounding box center [920, 610] width 65 height 34
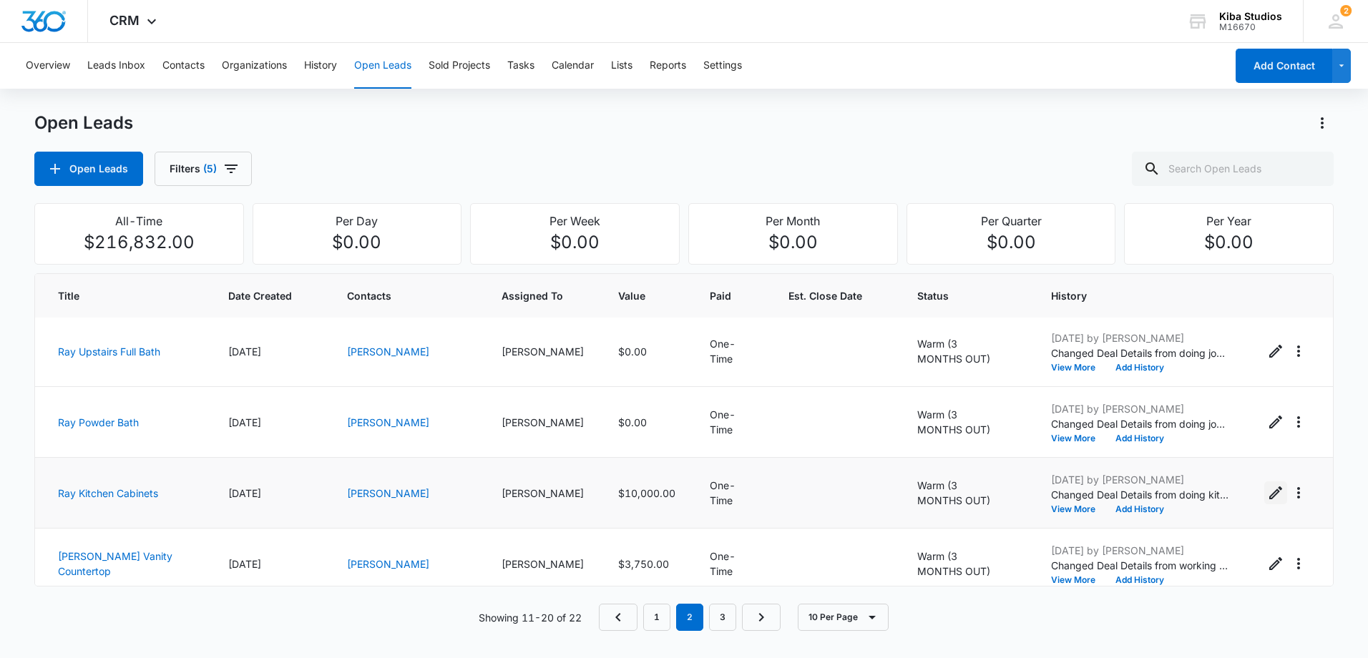
click at [1268, 490] on icon "Edit Open Lead" at bounding box center [1276, 493] width 17 height 17
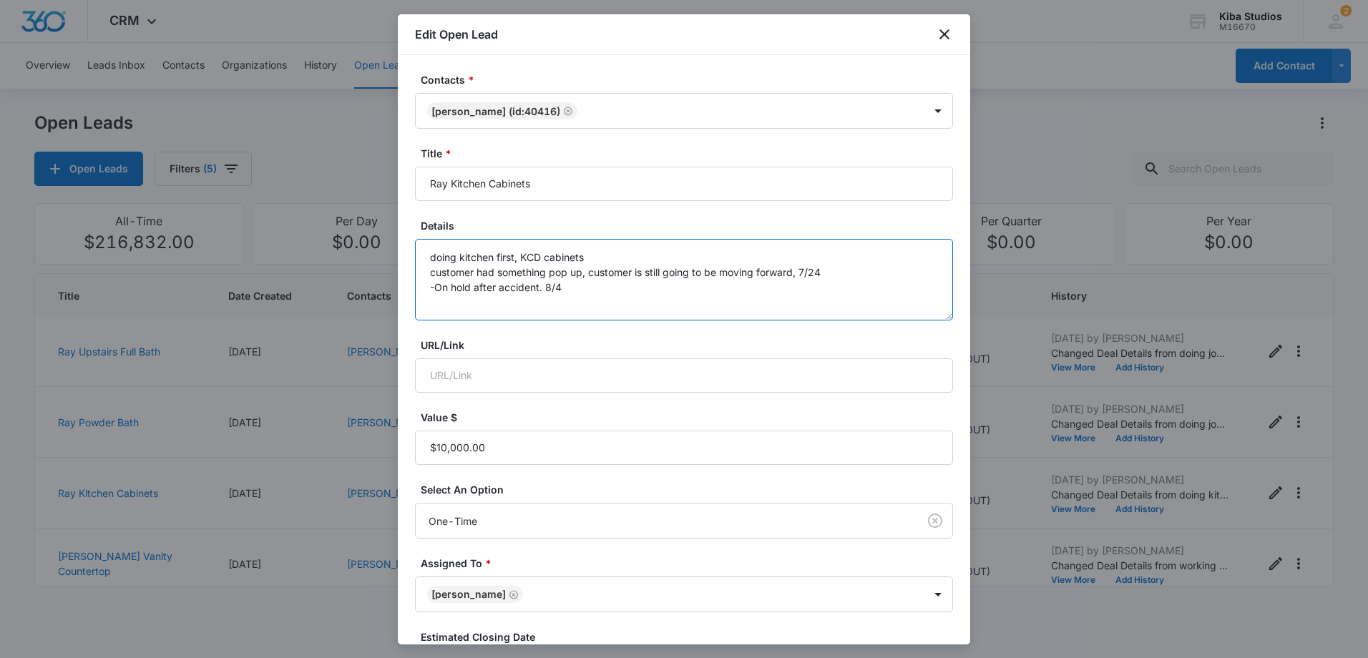
click at [664, 294] on textarea "doing kitchen first, KCD cabinets customer had something pop up, customer is st…" at bounding box center [684, 280] width 538 height 82
paste textarea "-Spoke with customer [DATE], still on hold after accident. 8/11"
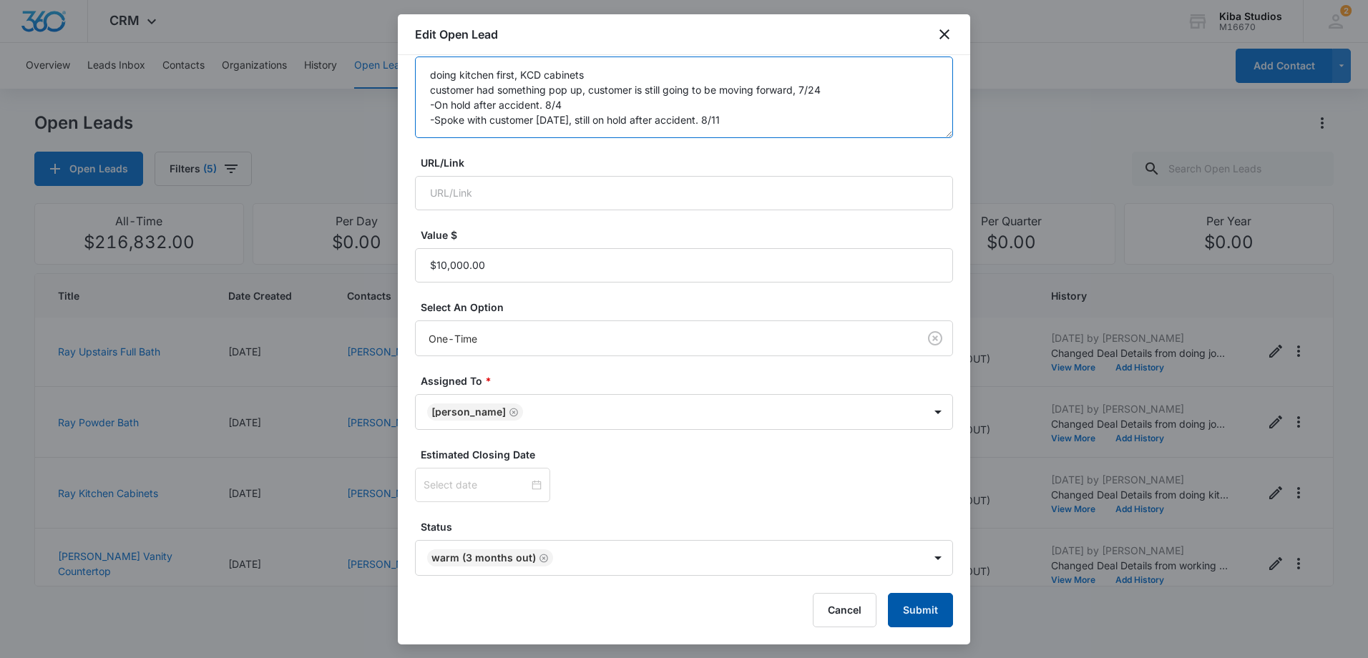
type textarea "doing kitchen first, KCD cabinets customer had something pop up, customer is st…"
click at [901, 620] on button "Submit" at bounding box center [920, 610] width 65 height 34
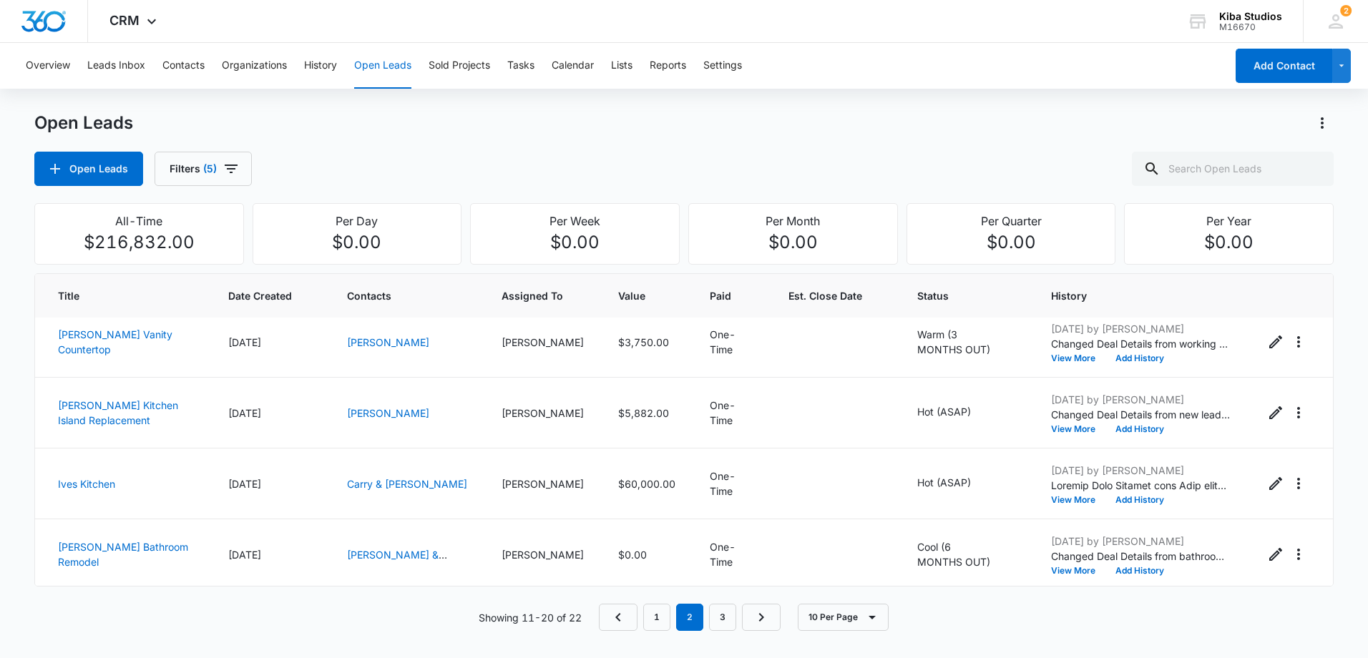
scroll to position [440, 0]
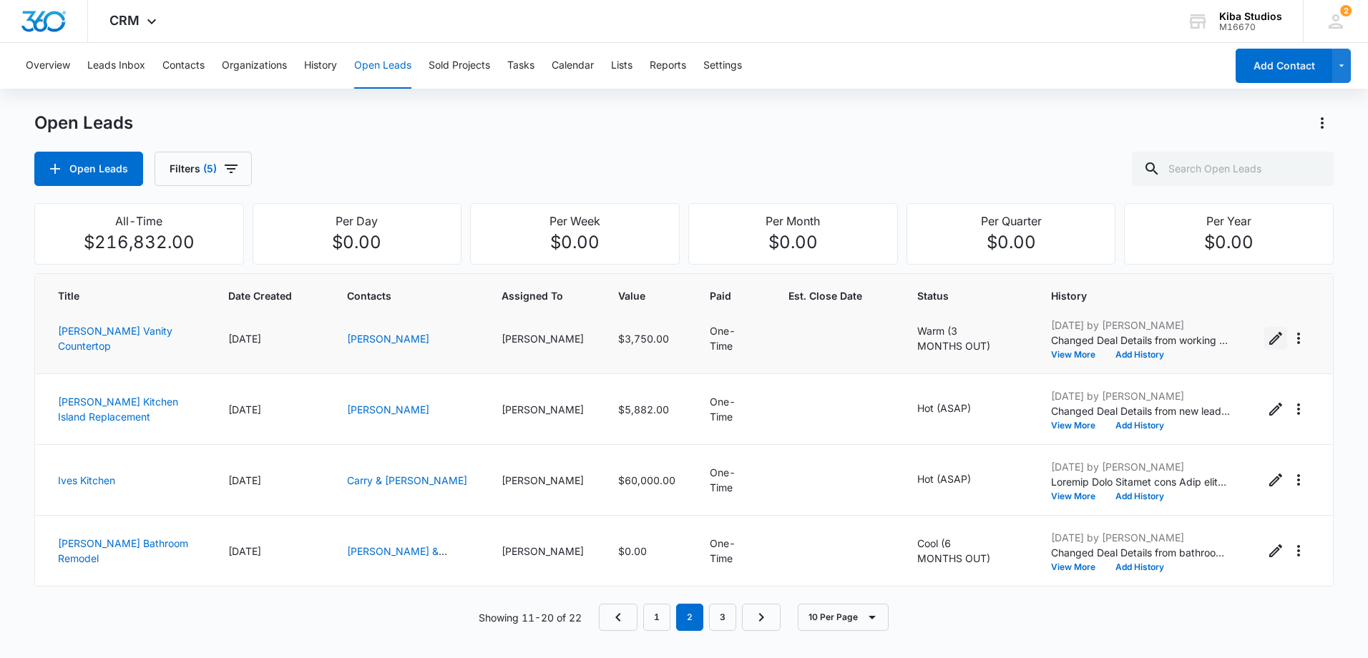
click at [1270, 338] on icon "Edit Open Lead" at bounding box center [1276, 338] width 17 height 17
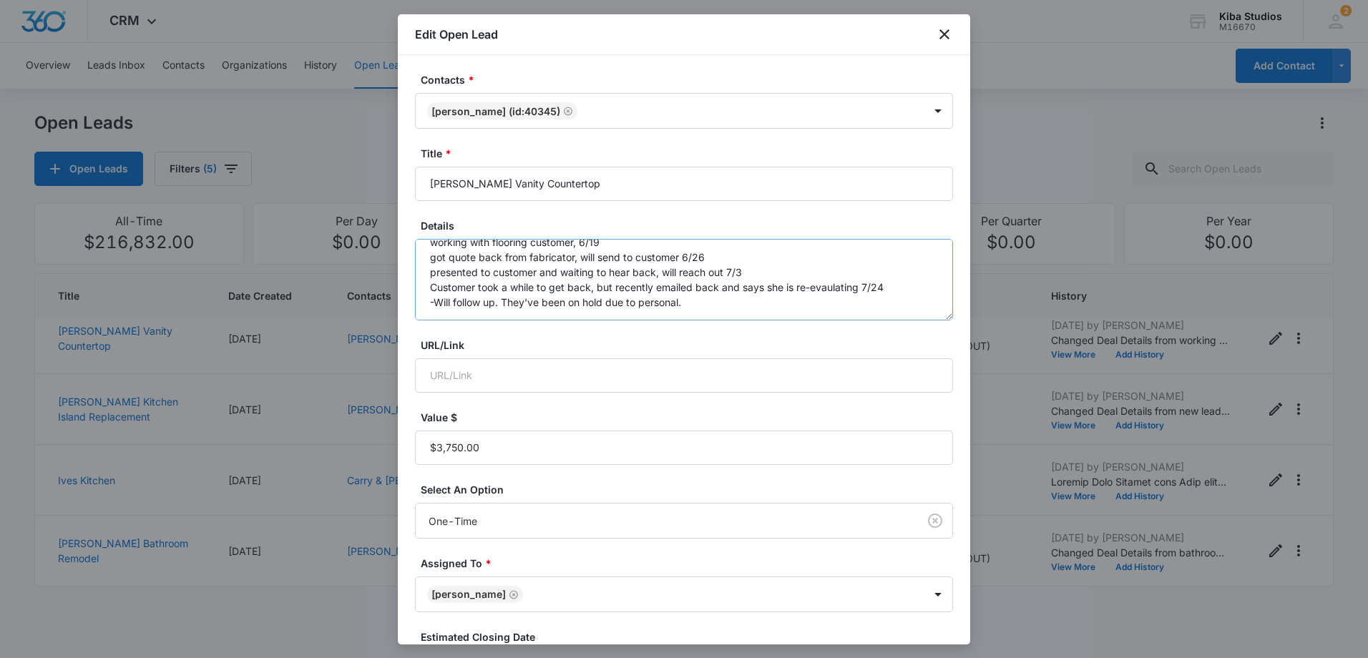
scroll to position [30, 0]
click at [722, 291] on textarea "working with flooring customer, 6/19 got quote back from fabricator, will send …" at bounding box center [684, 280] width 538 height 82
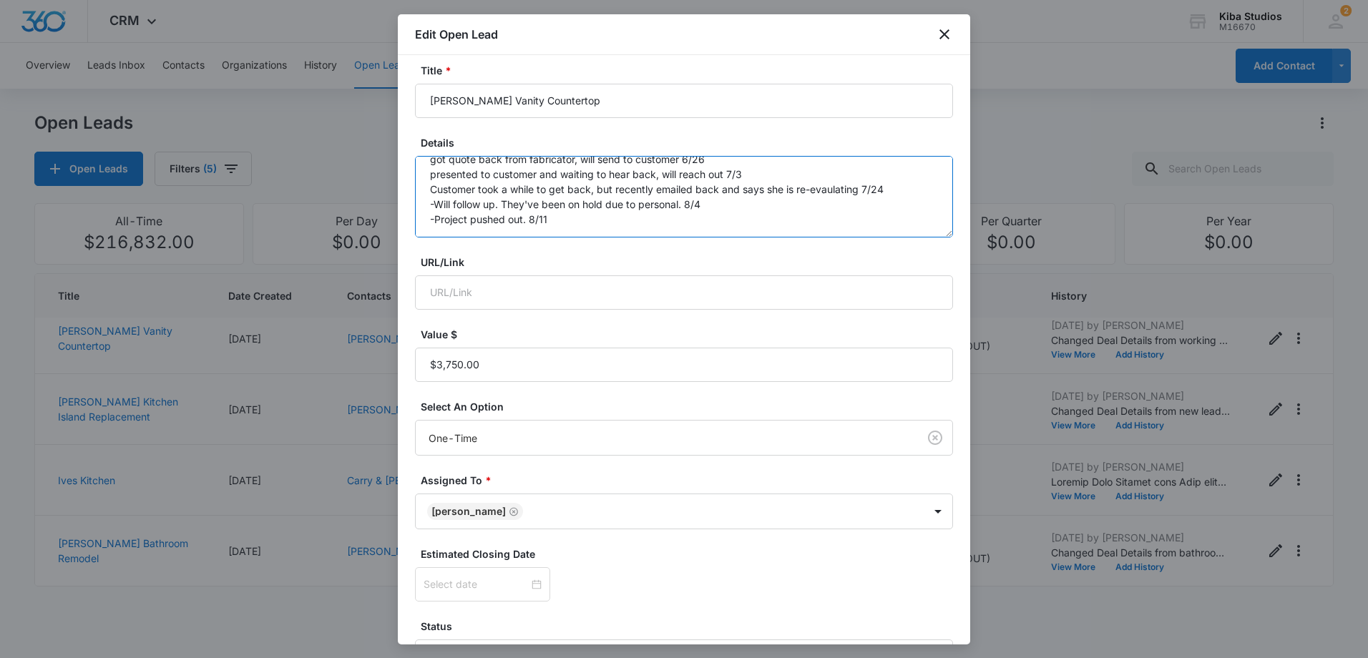
scroll to position [183, 0]
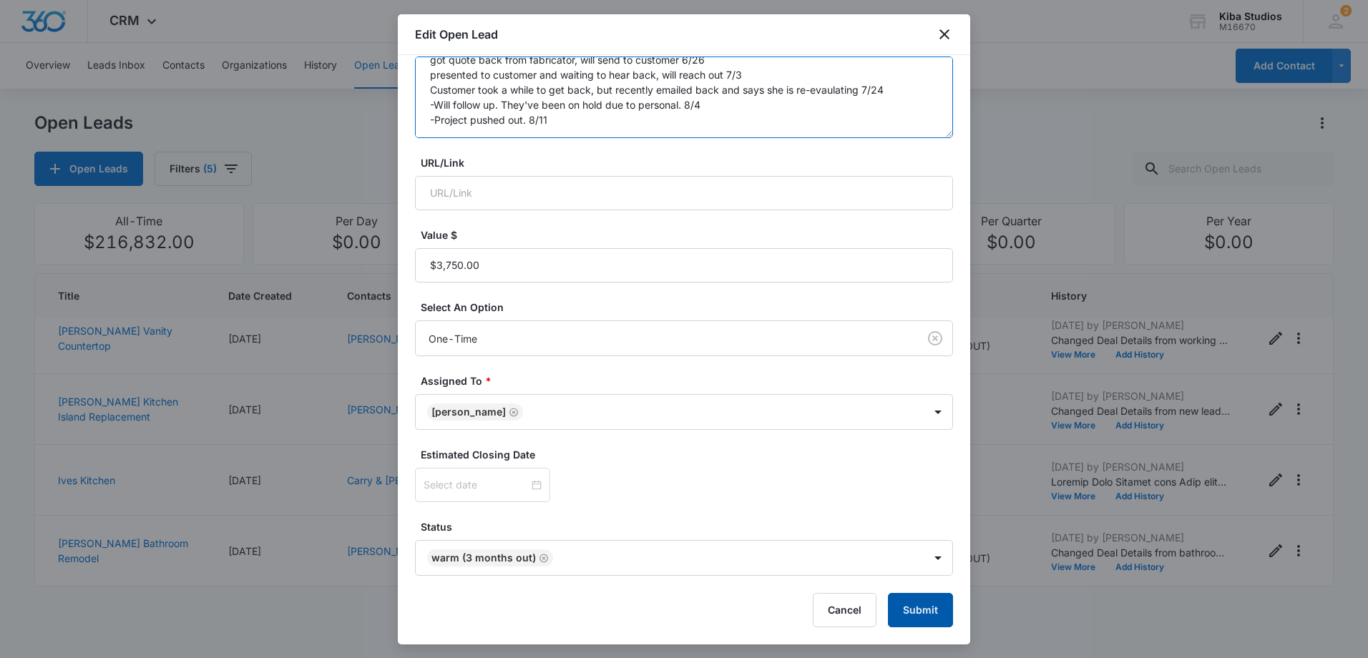
type textarea "working with flooring customer, 6/19 got quote back from fabricator, will send …"
click at [918, 603] on button "Submit" at bounding box center [920, 610] width 65 height 34
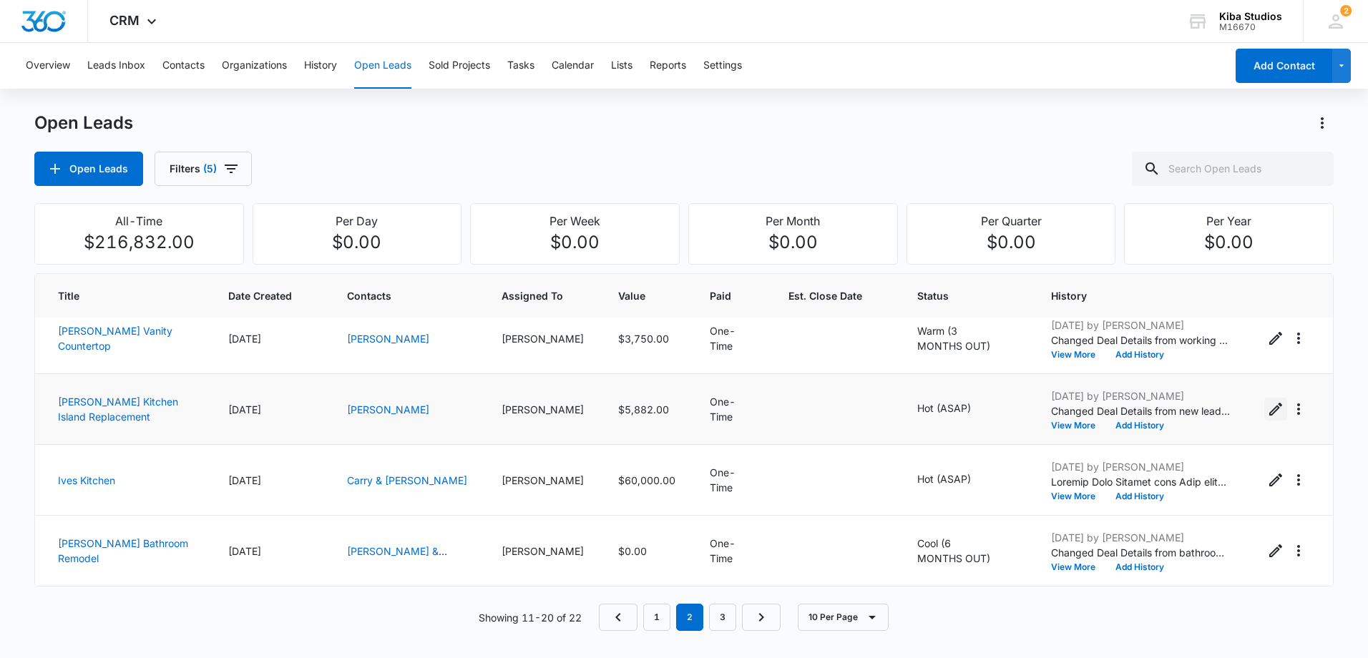
click at [1268, 411] on icon "Edit Open Lead" at bounding box center [1276, 409] width 17 height 17
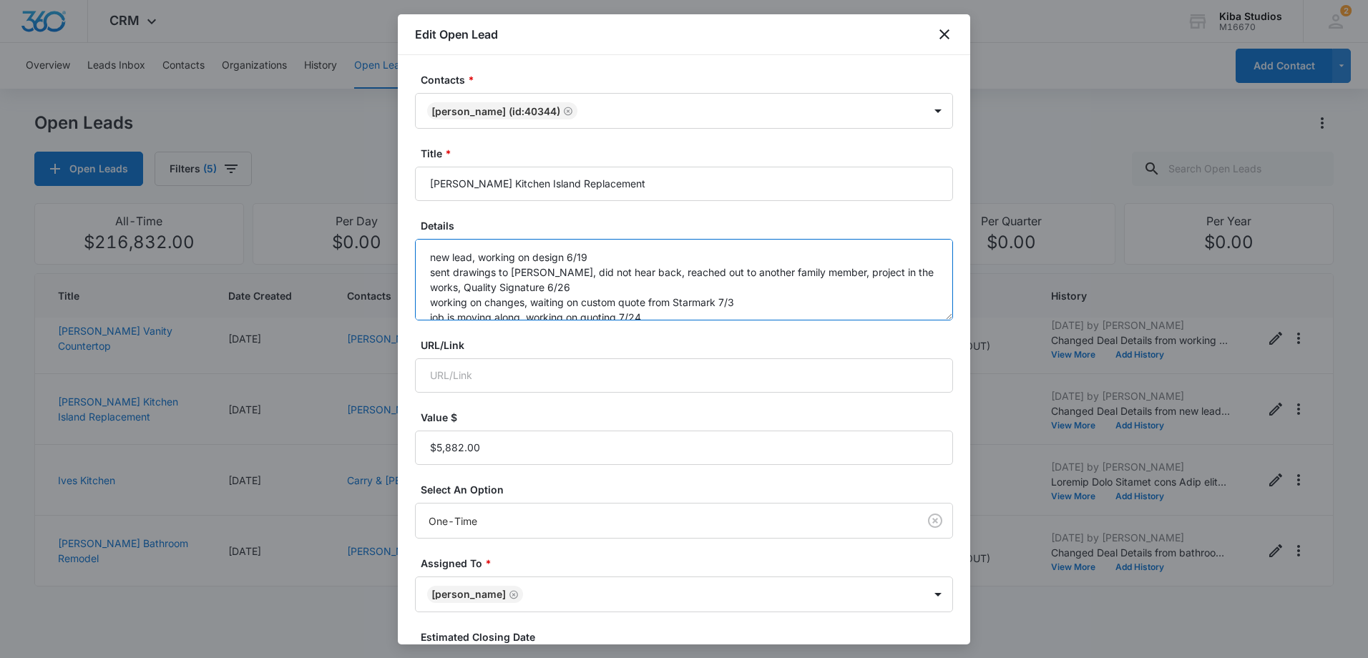
click at [716, 308] on textarea "new lead, working on design 6/19 sent drawings to [PERSON_NAME], did not hear b…" at bounding box center [684, 280] width 538 height 82
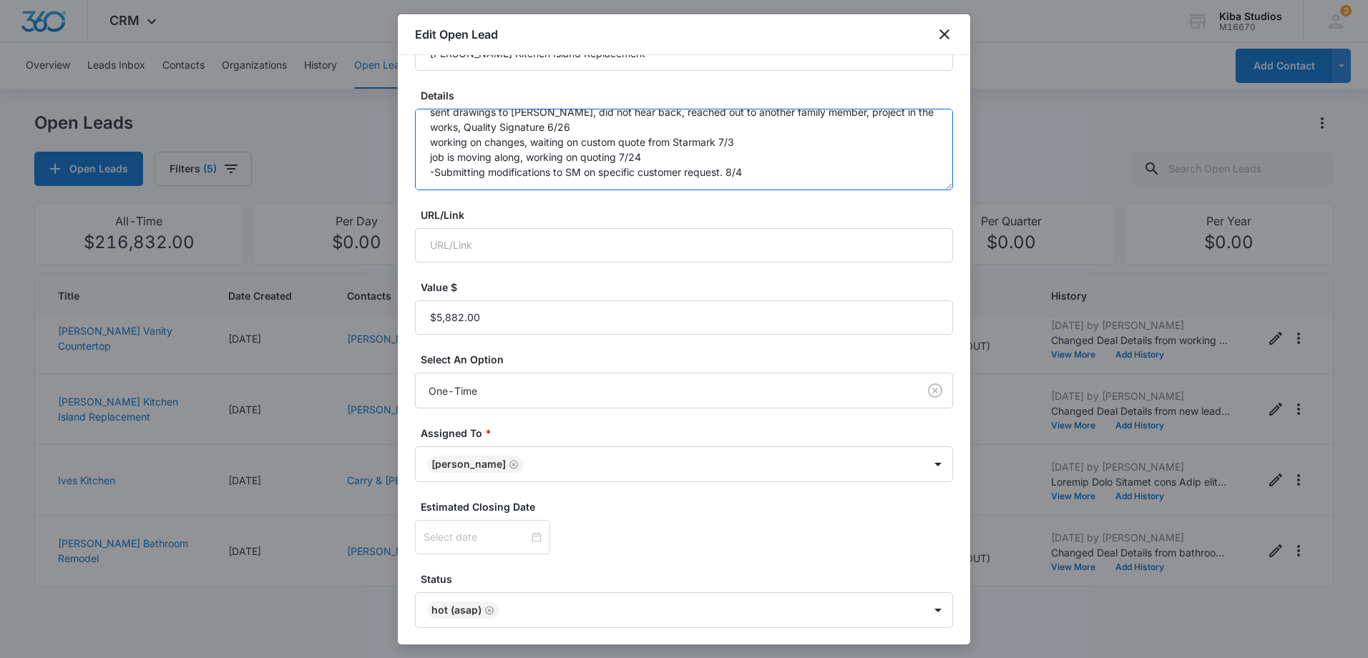
scroll to position [39, 0]
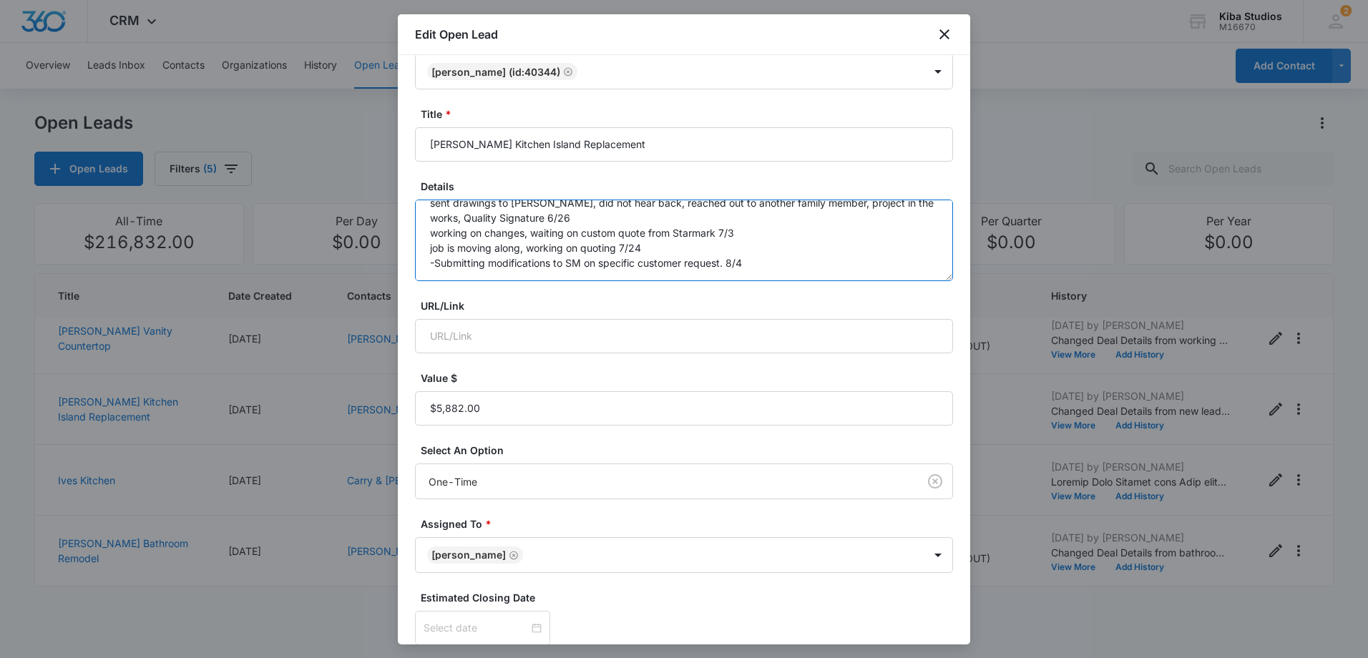
click at [782, 253] on textarea "new lead, working on design 6/19 sent drawings to [PERSON_NAME], did not hear b…" at bounding box center [684, 241] width 538 height 82
click at [782, 270] on textarea "new lead, working on design 6/19 sent drawings to [PERSON_NAME], did not hear b…" at bounding box center [684, 241] width 538 height 82
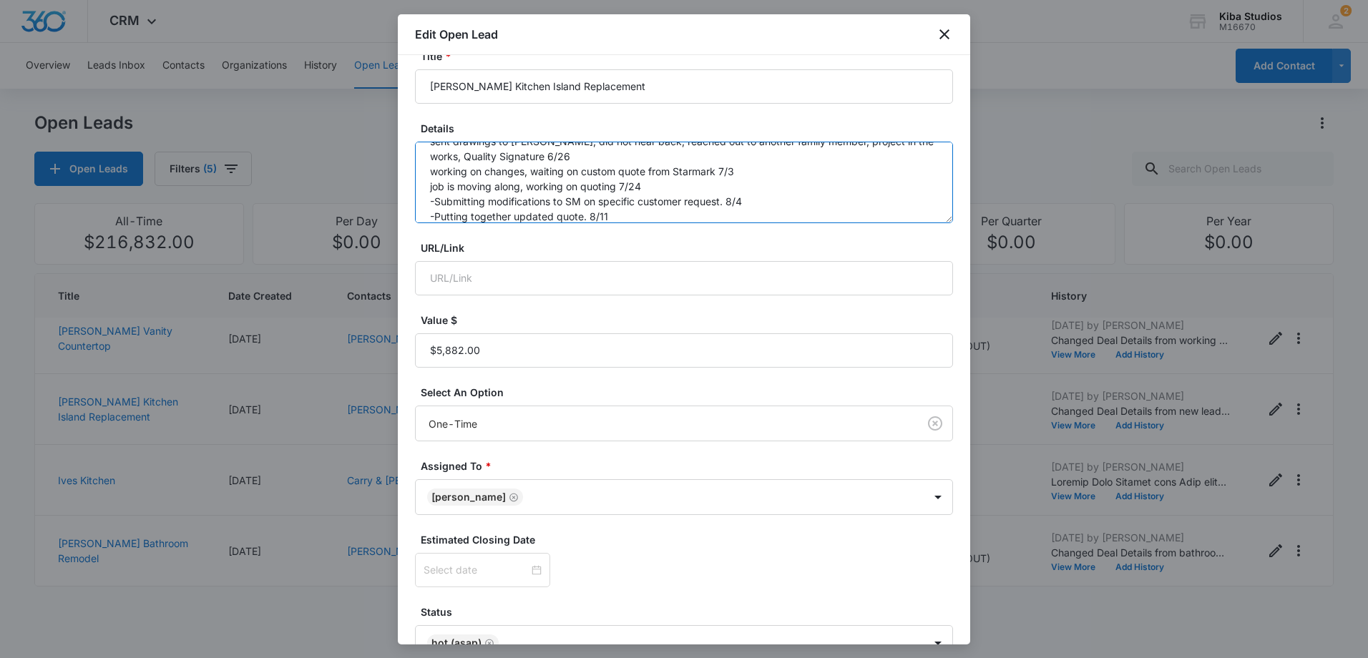
scroll to position [183, 0]
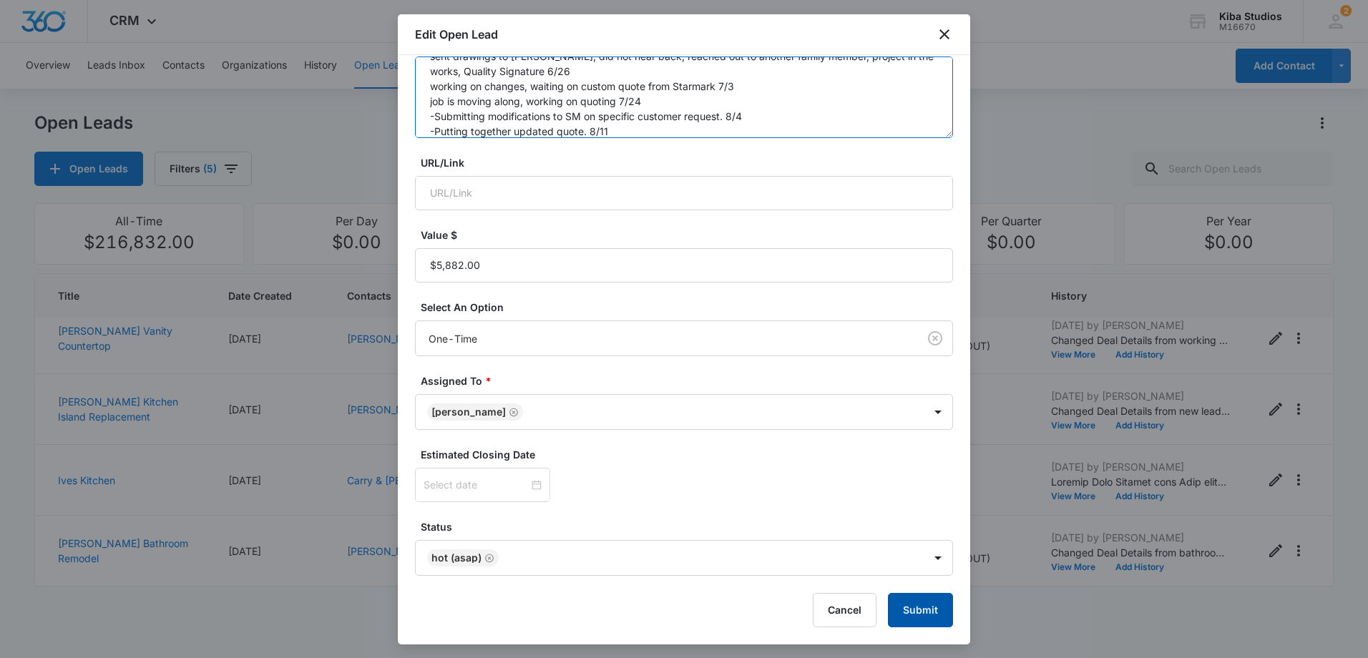
type textarea "new lead, working on design 6/19 sent drawings to [PERSON_NAME], did not hear b…"
click at [918, 603] on button "Submit" at bounding box center [920, 610] width 65 height 34
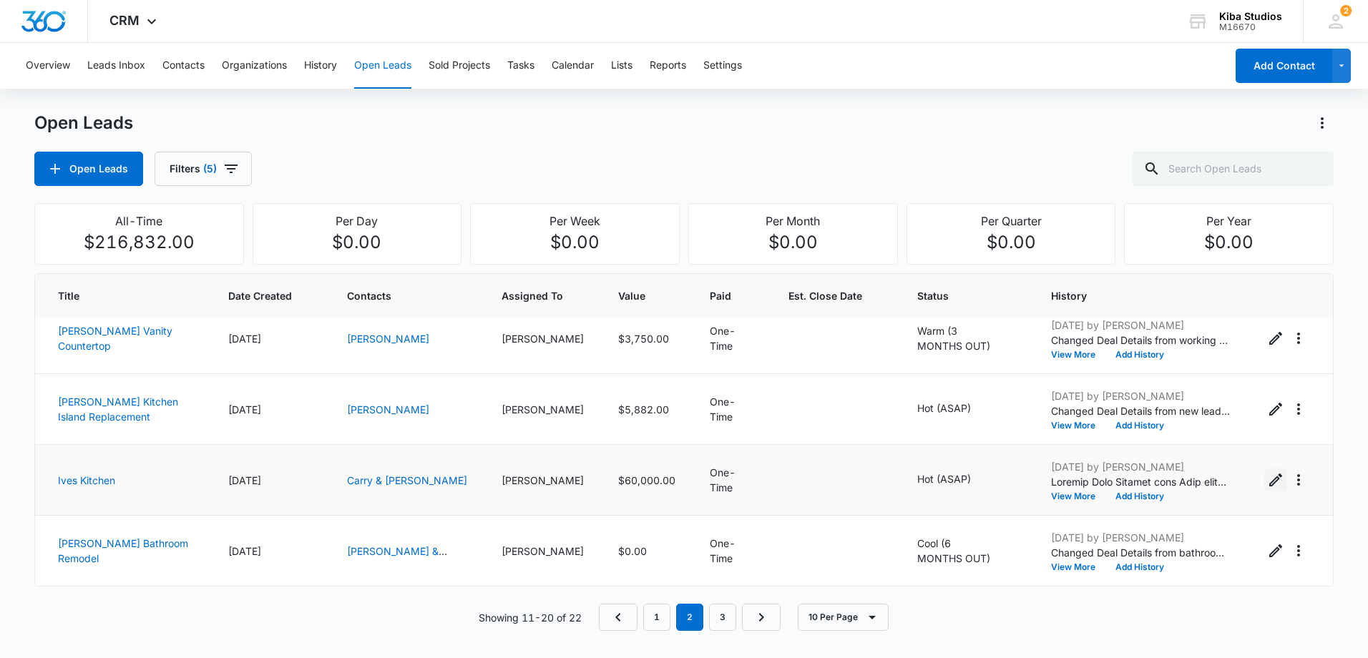
click at [1268, 477] on icon "Edit Open Lead" at bounding box center [1276, 480] width 17 height 17
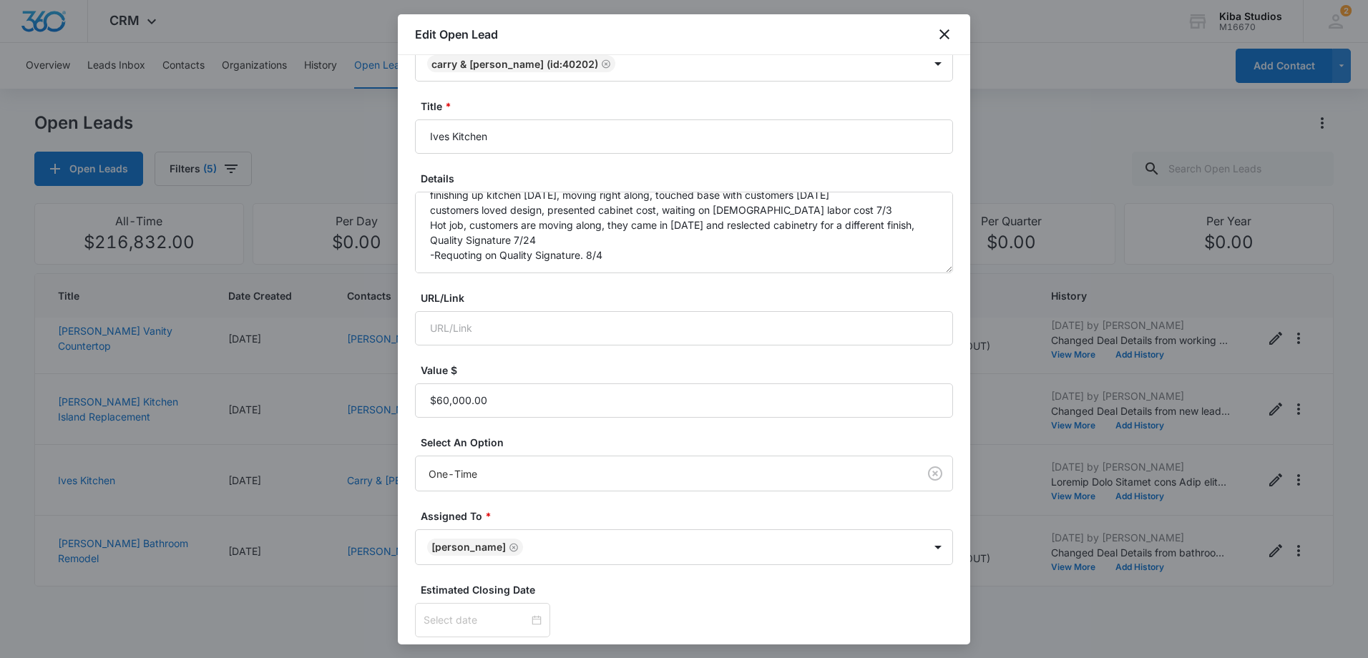
scroll to position [72, 0]
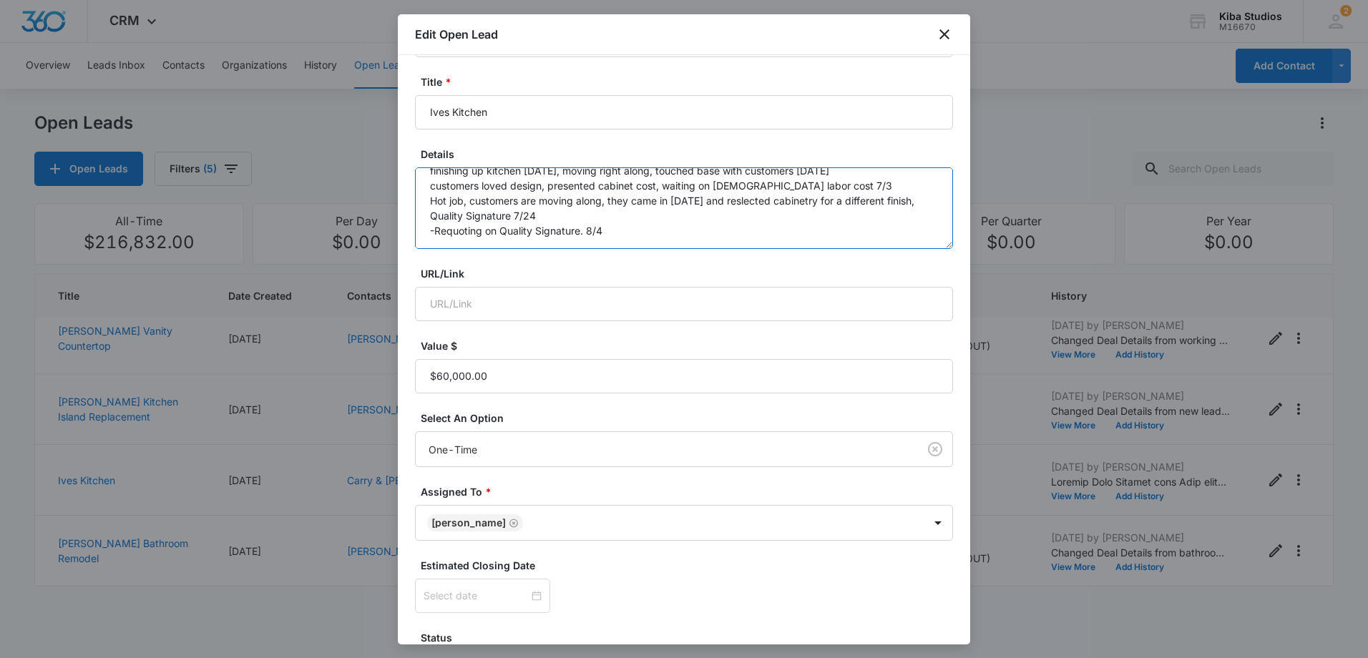
click at [609, 236] on textarea "Ives bathroom countertops No updates, waiting for customer to get back to me an…" at bounding box center [684, 208] width 538 height 82
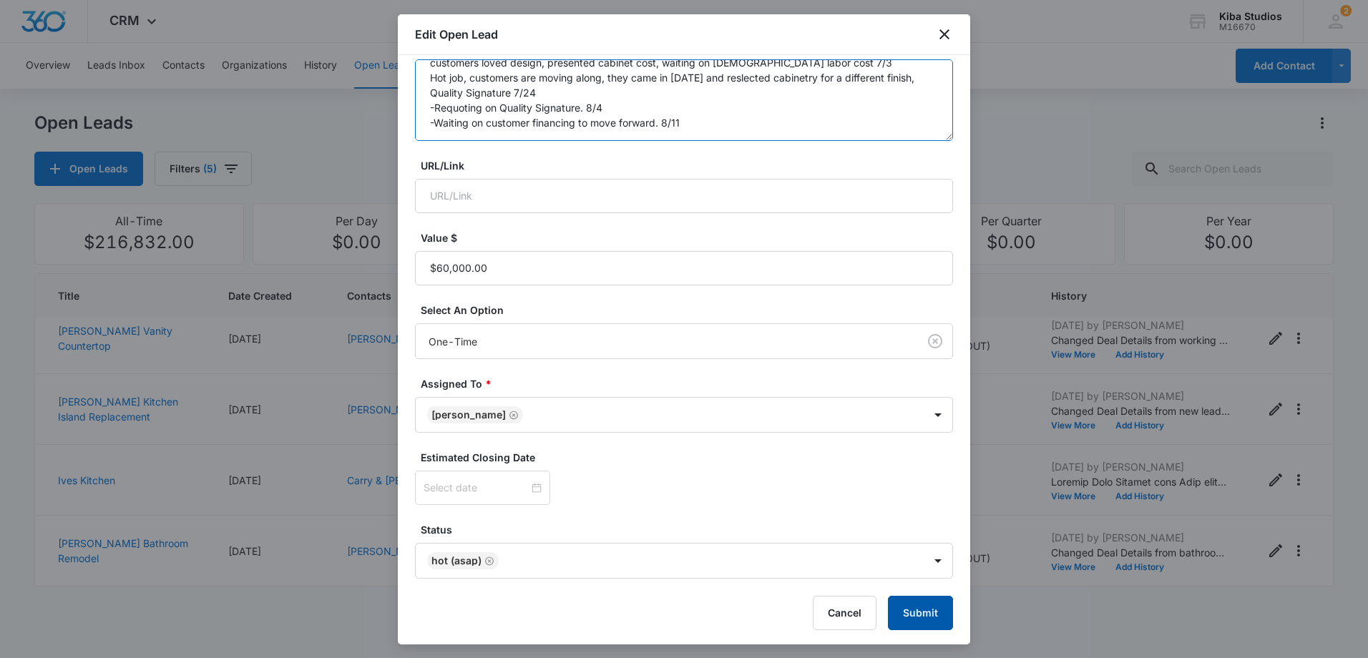
scroll to position [183, 0]
type textarea "Ives bathroom countertops No updates, waiting for customer to get back to me an…"
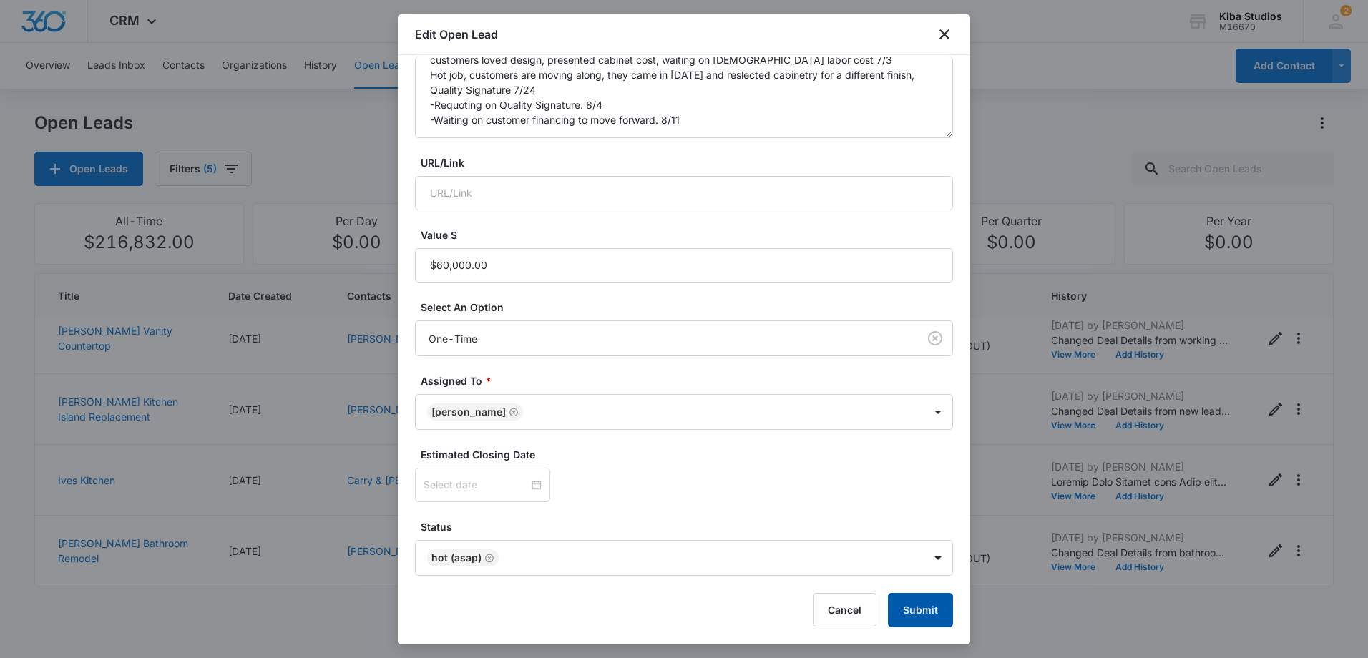
click at [905, 607] on button "Submit" at bounding box center [920, 610] width 65 height 34
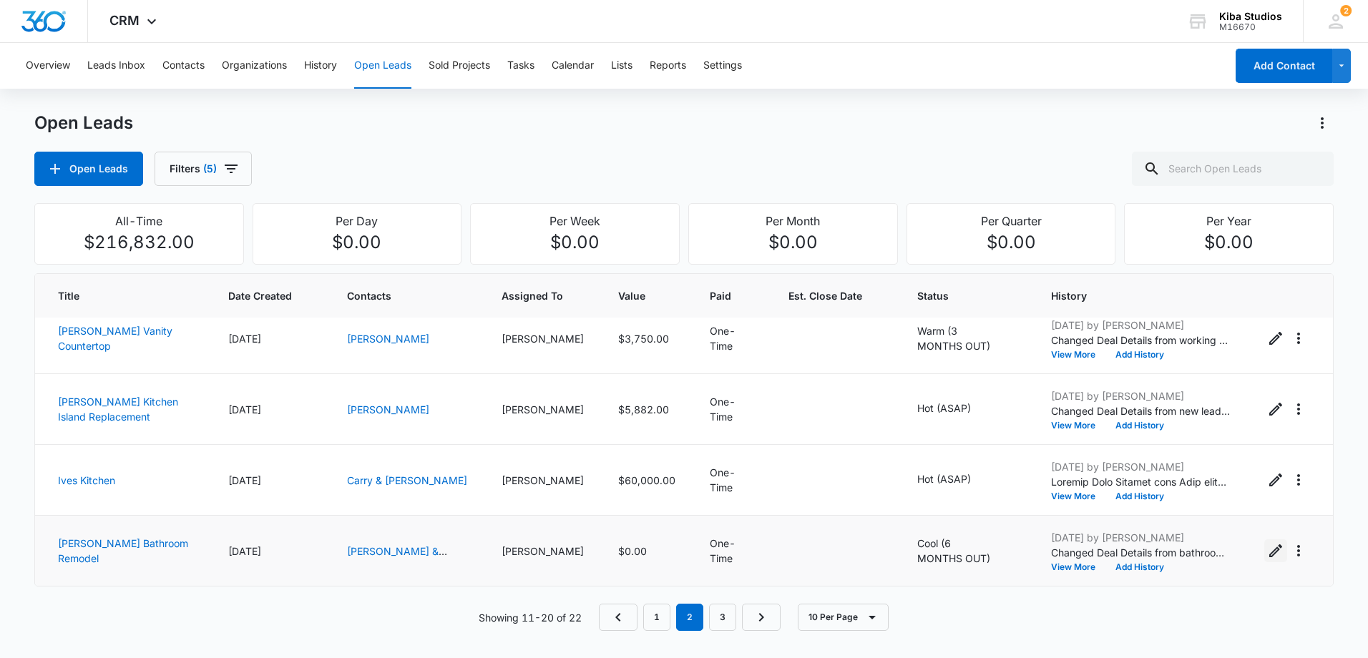
click at [1268, 555] on icon "Edit Open Lead" at bounding box center [1276, 551] width 17 height 17
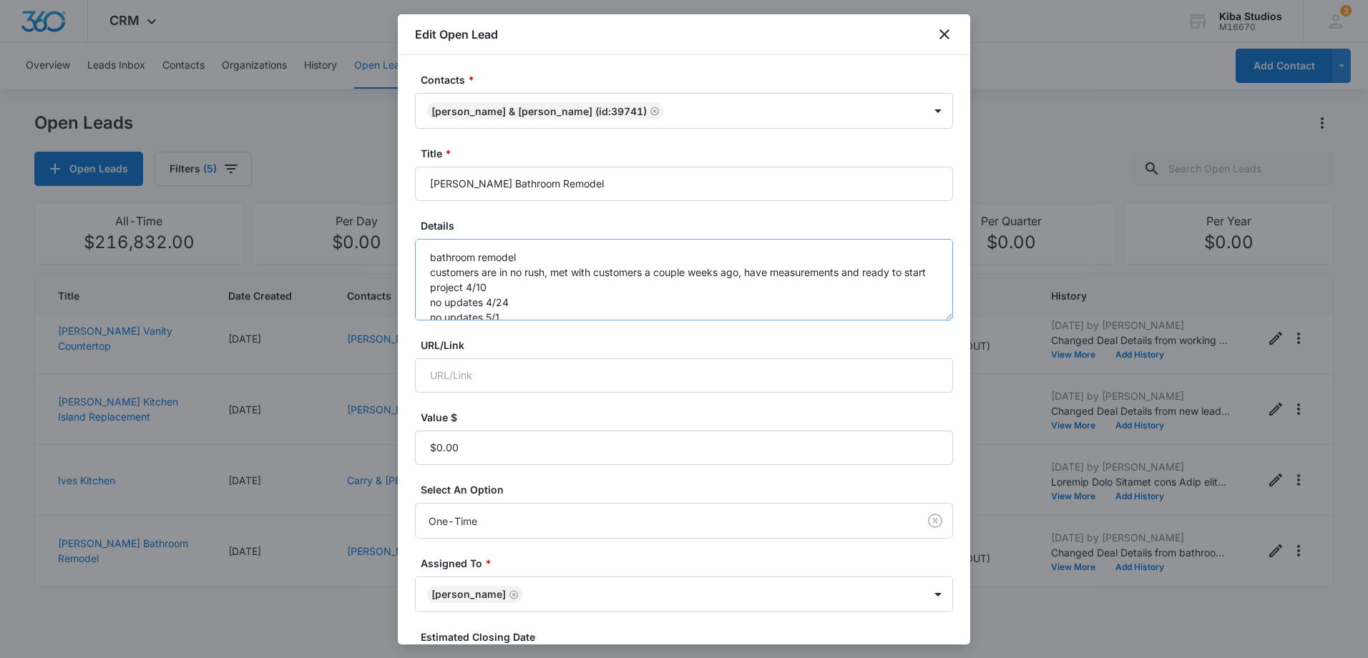
scroll to position [105, 0]
click at [541, 298] on textarea "bathroom remodel customers are in no rush, met with customers a couple weeks ag…" at bounding box center [684, 280] width 538 height 82
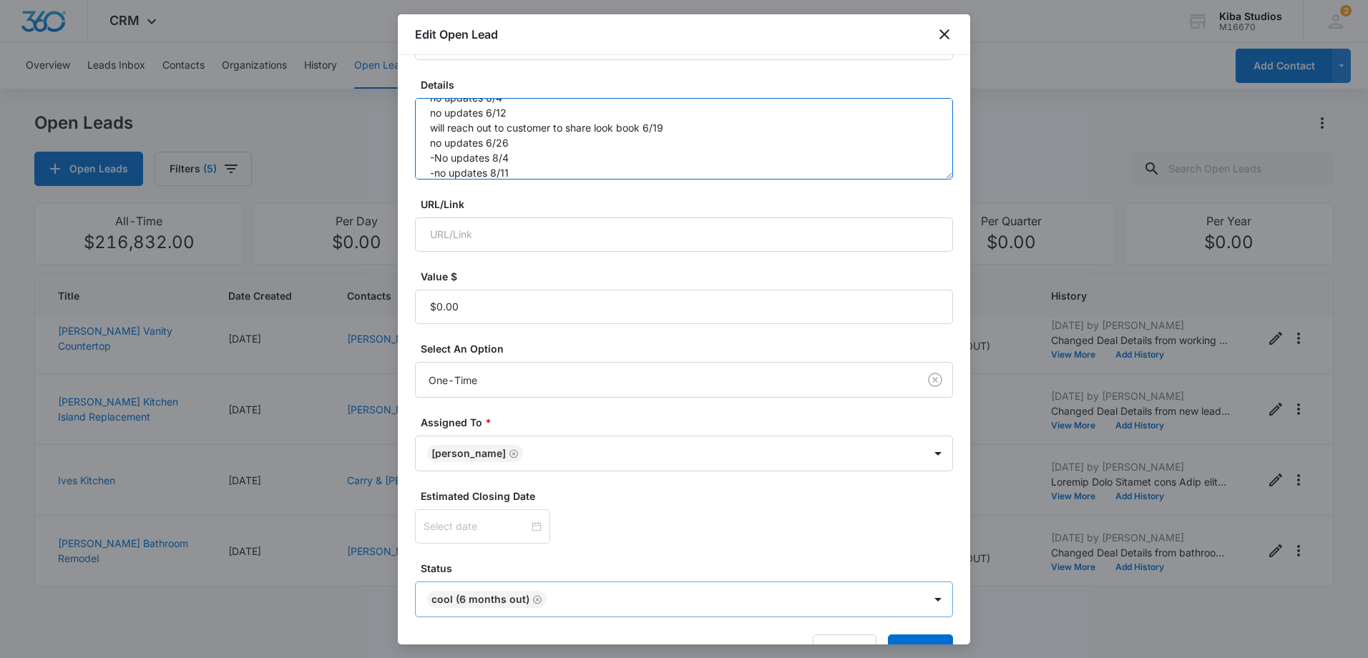
scroll to position [183, 0]
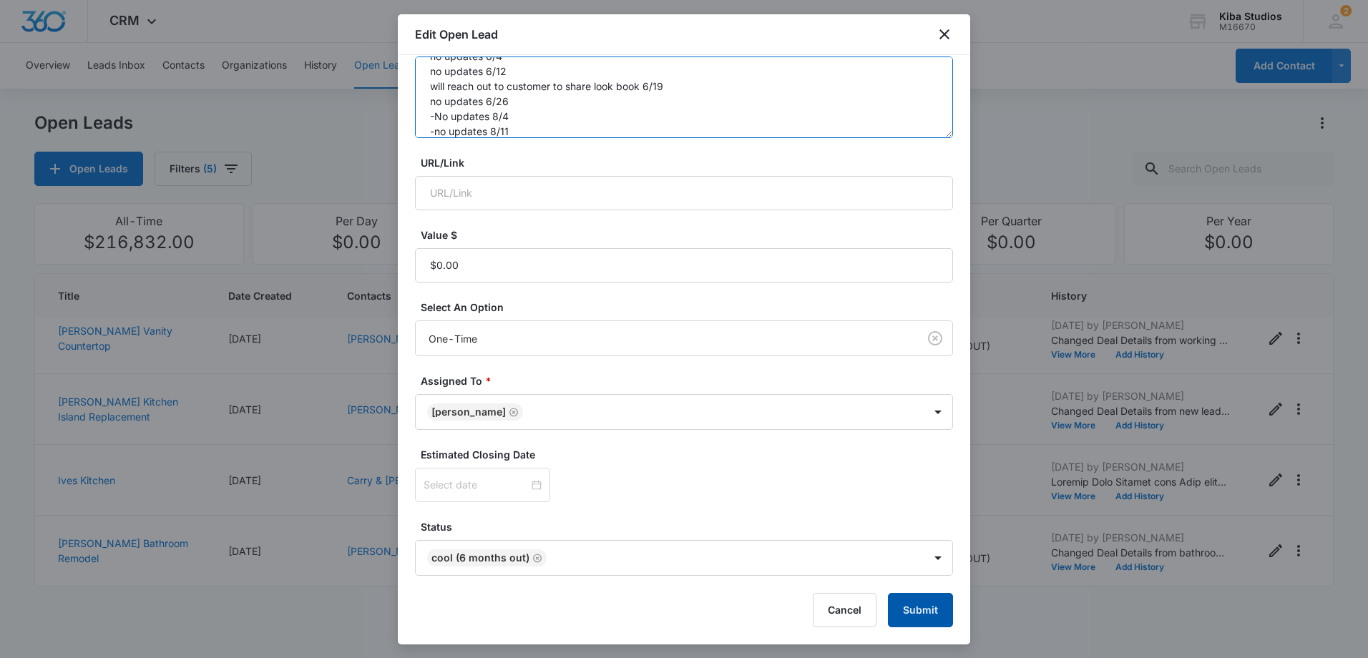
type textarea "bathroom remodel customers are in no rush, met with customers a couple weeks ag…"
click at [915, 608] on button "Submit" at bounding box center [920, 610] width 65 height 34
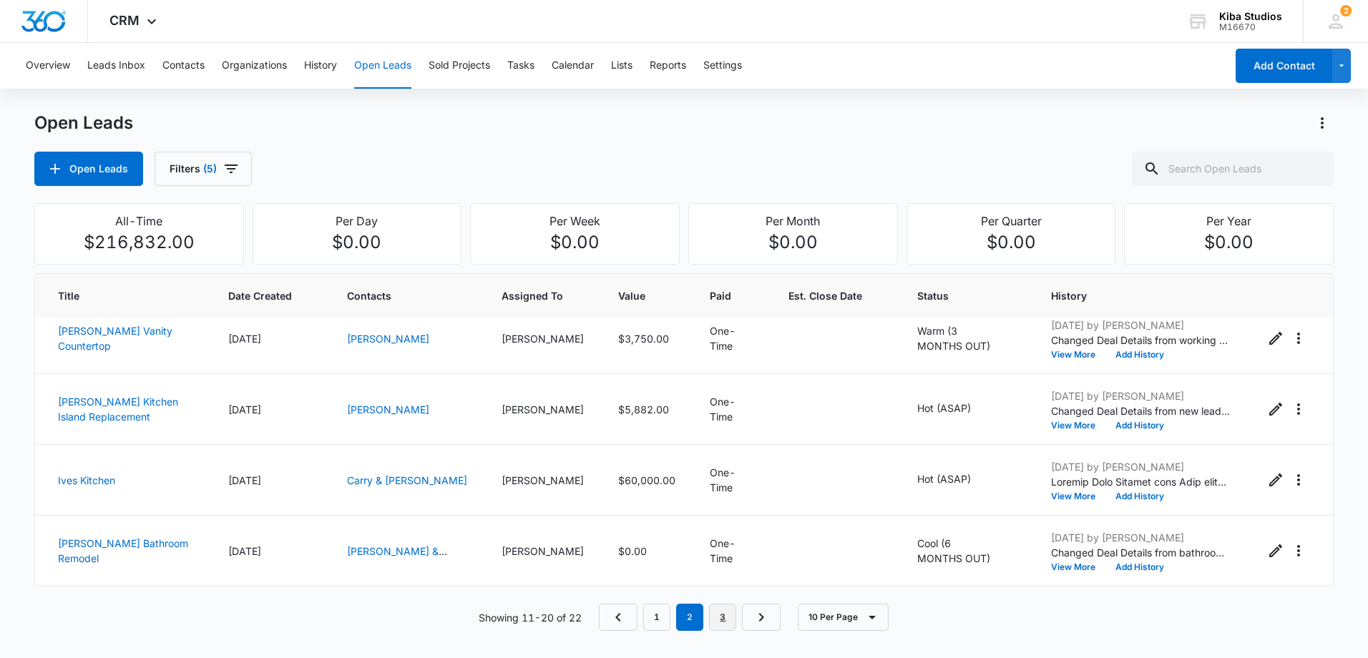
click at [733, 612] on link "3" at bounding box center [722, 617] width 27 height 27
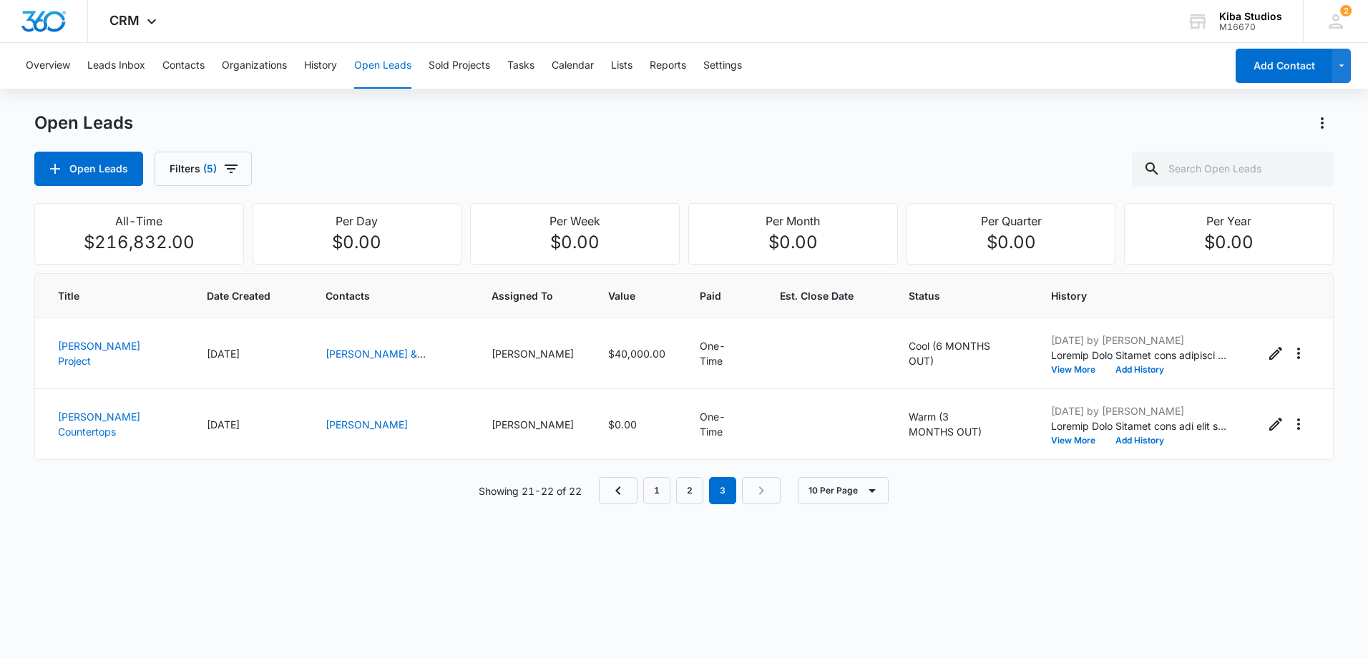
scroll to position [0, 0]
click at [1268, 356] on icon "Edit Open Lead" at bounding box center [1276, 353] width 17 height 17
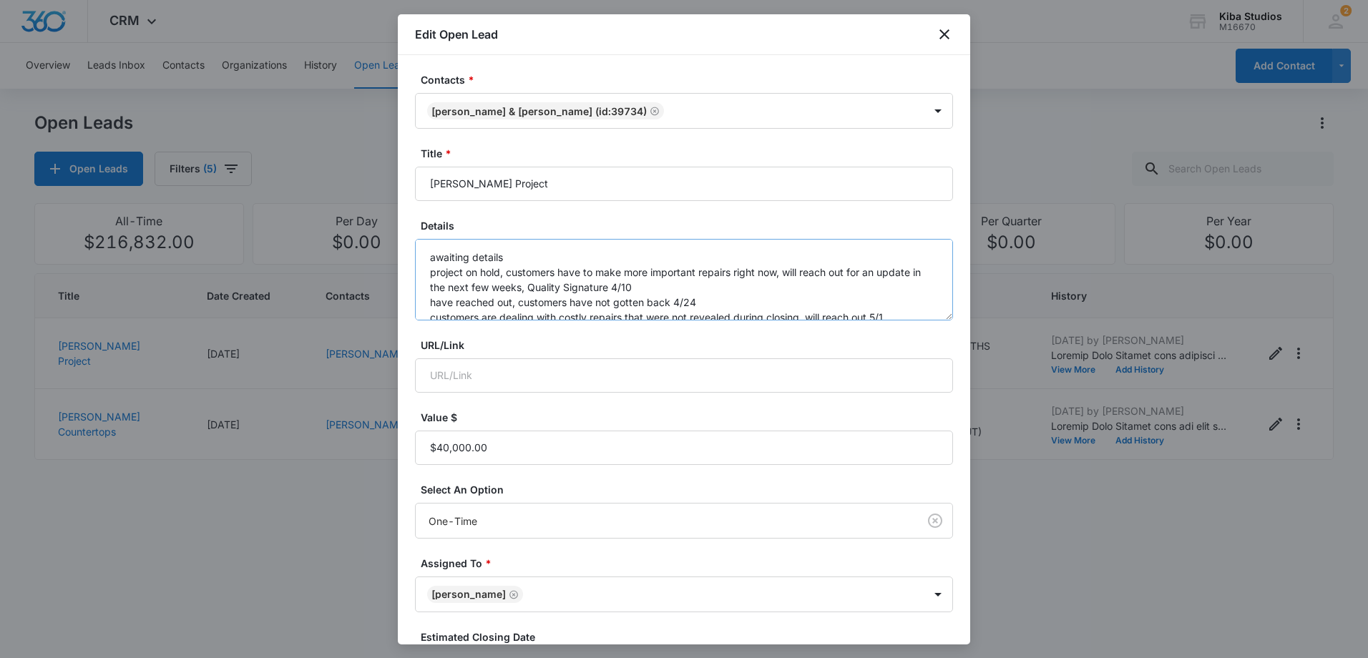
scroll to position [120, 0]
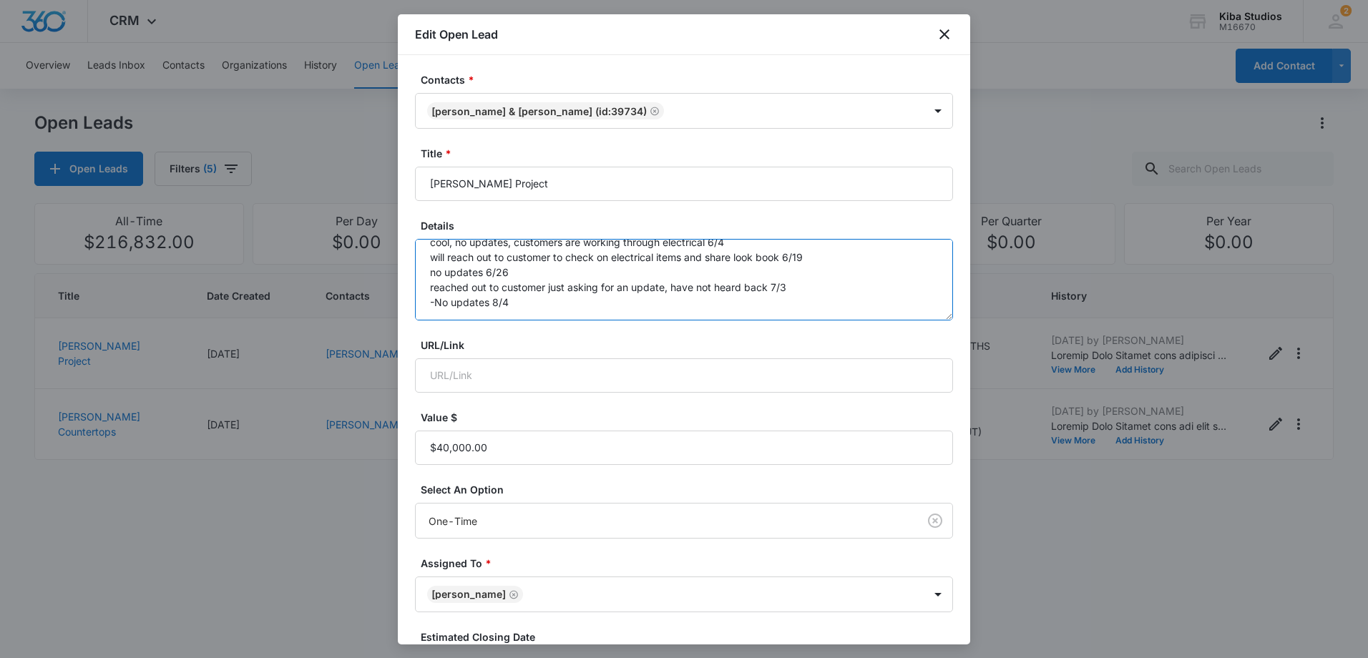
click at [622, 301] on textarea "awaiting details project on hold, customers have to make more important repairs…" at bounding box center [684, 280] width 538 height 82
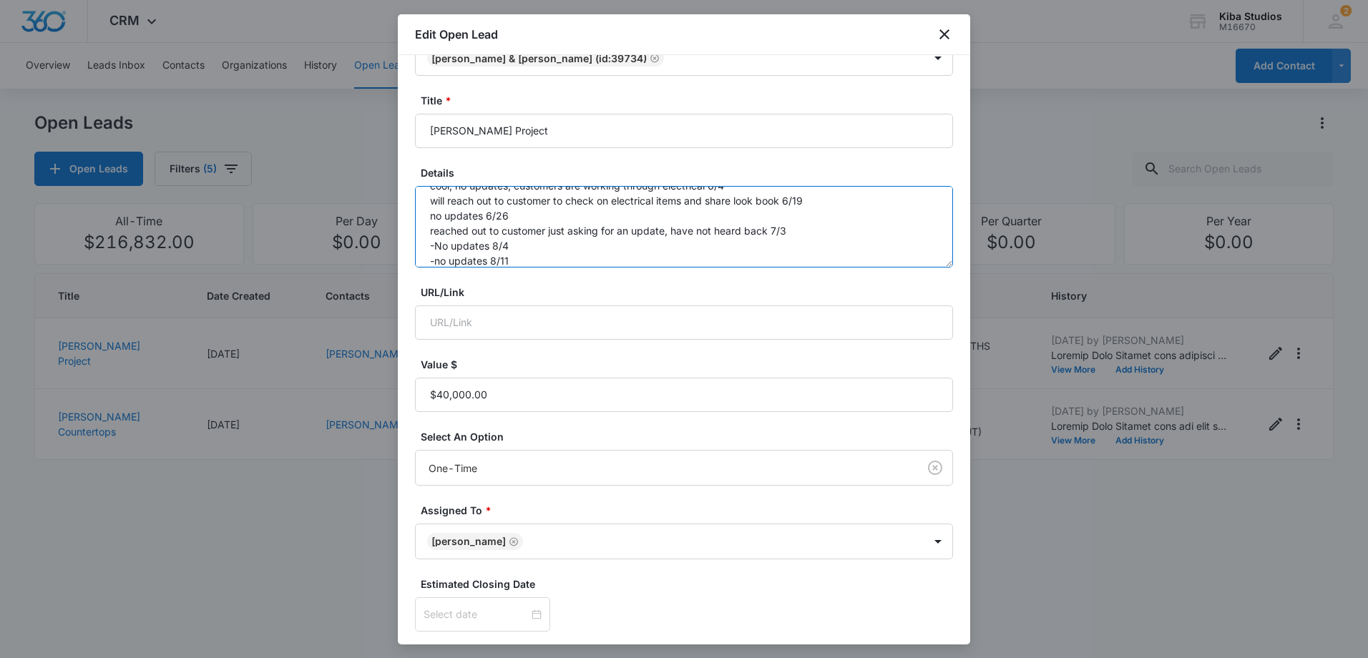
scroll to position [183, 0]
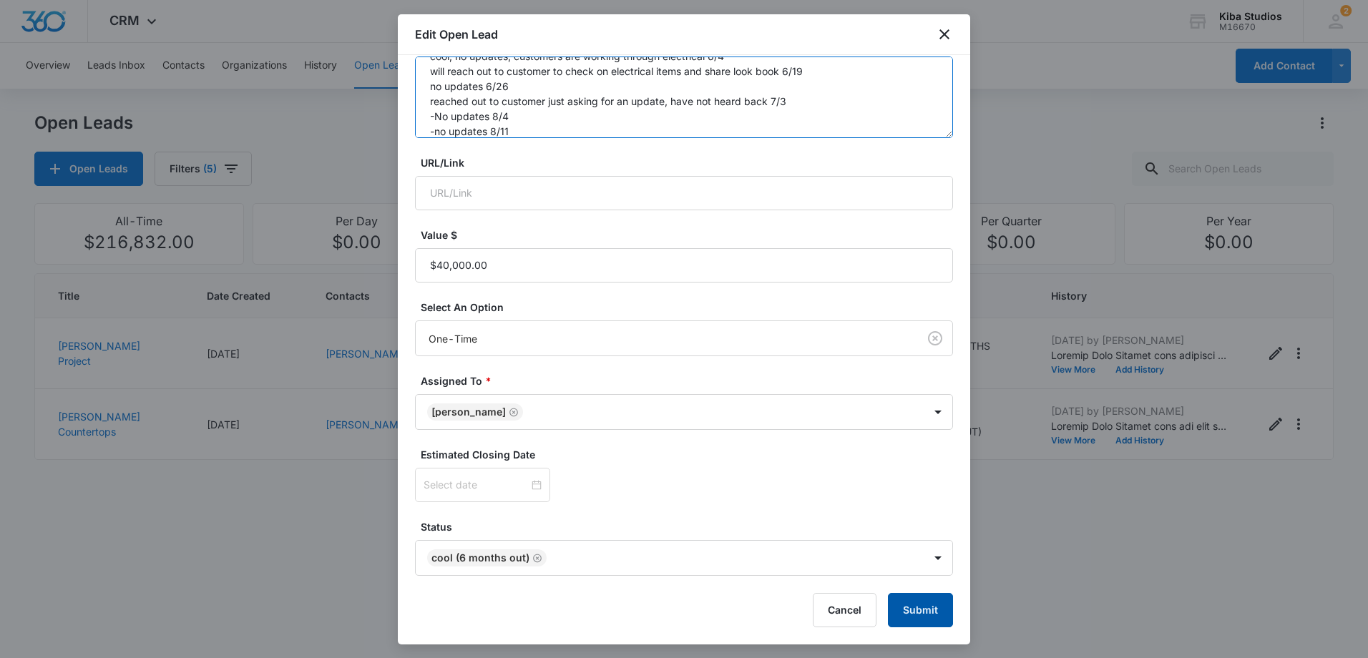
type textarea "awaiting details project on hold, customers have to make more important repairs…"
click at [899, 608] on button "Submit" at bounding box center [920, 610] width 65 height 34
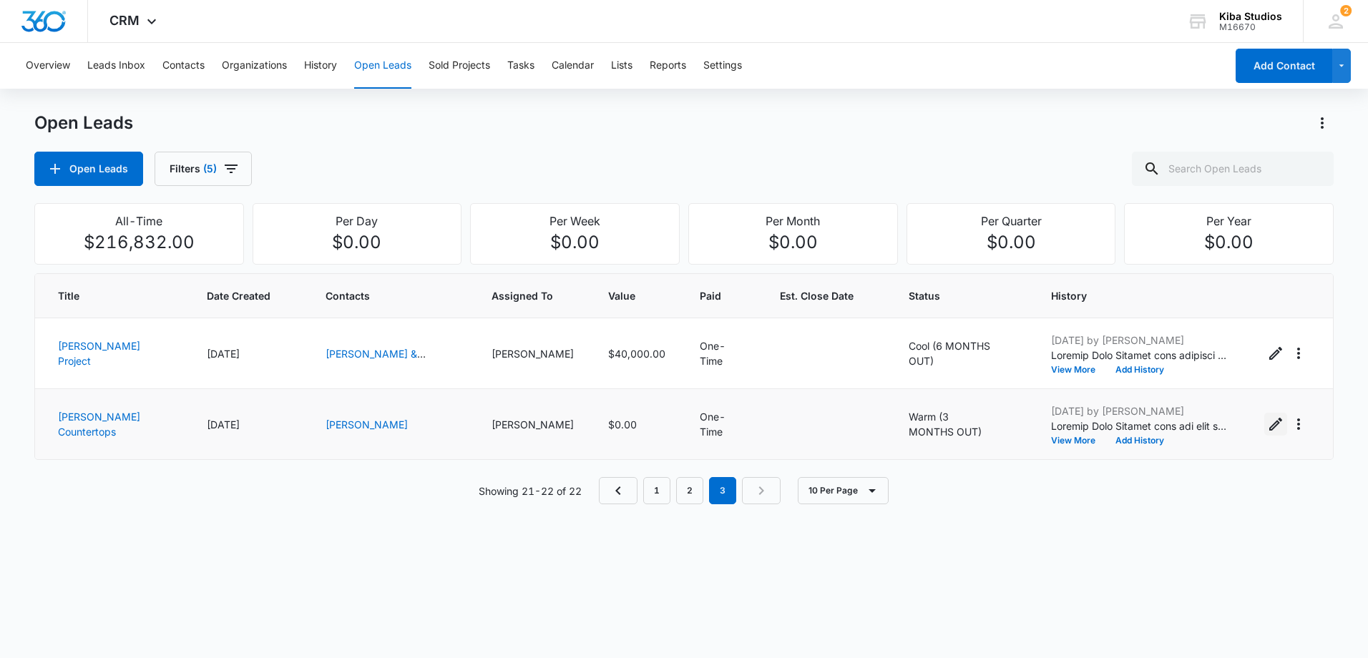
click at [1268, 422] on icon "Edit Open Lead" at bounding box center [1276, 424] width 17 height 17
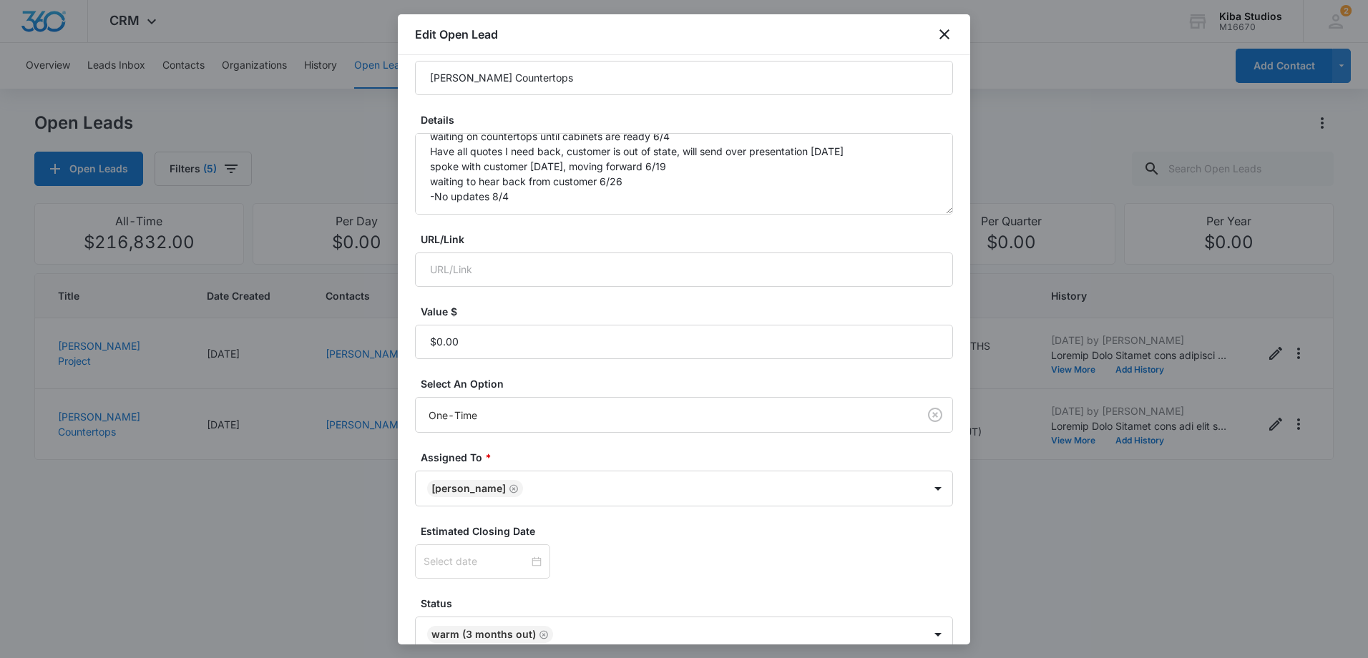
scroll to position [143, 0]
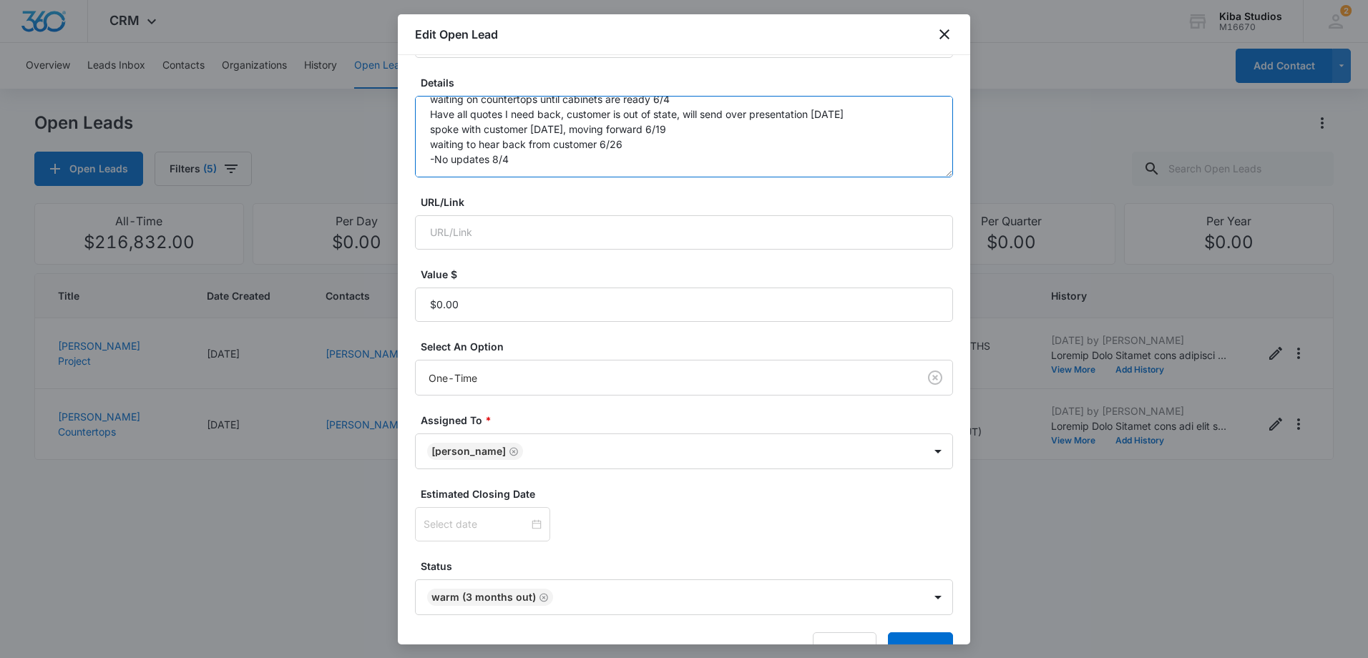
click at [555, 161] on textarea "kit cabs just met with customers [DATE], customers are in no rush, need to work…" at bounding box center [684, 137] width 538 height 82
type textarea "kit cabs just met with customers [DATE], customers are in no rush, need to work…"
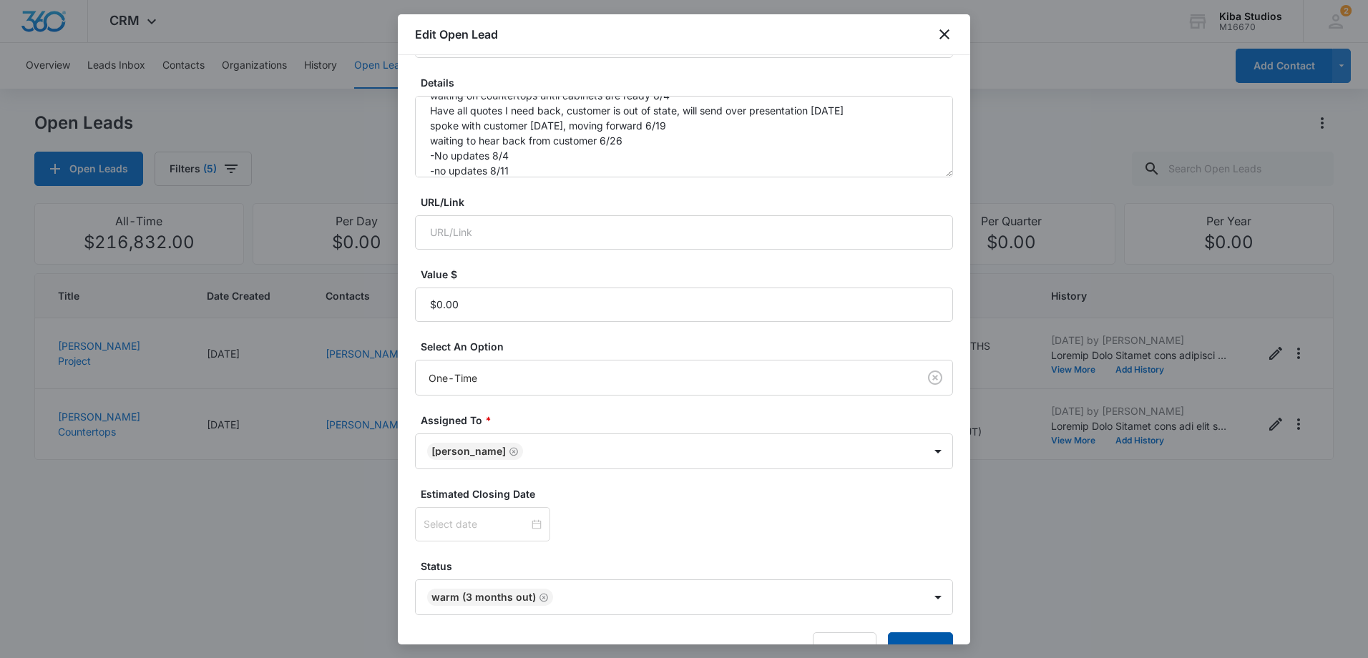
click at [921, 643] on button "Submit" at bounding box center [920, 650] width 65 height 34
